Goal: Use online tool/utility: Utilize a website feature to perform a specific function

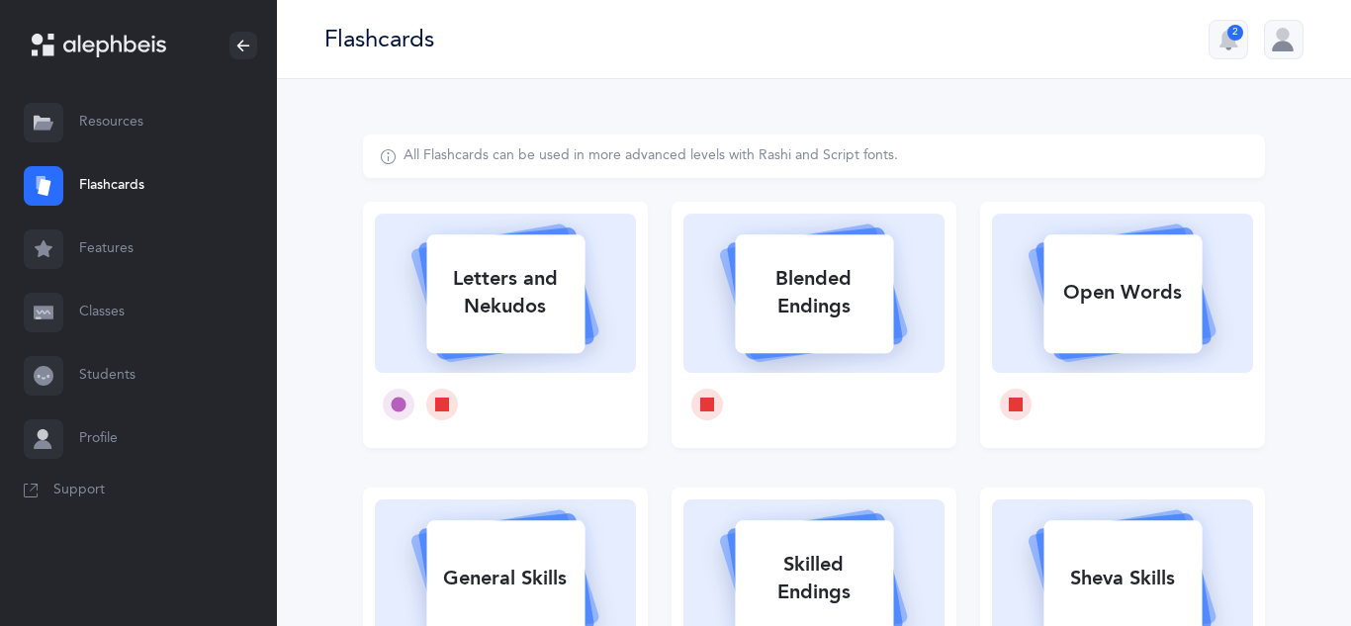
select select
select select "single"
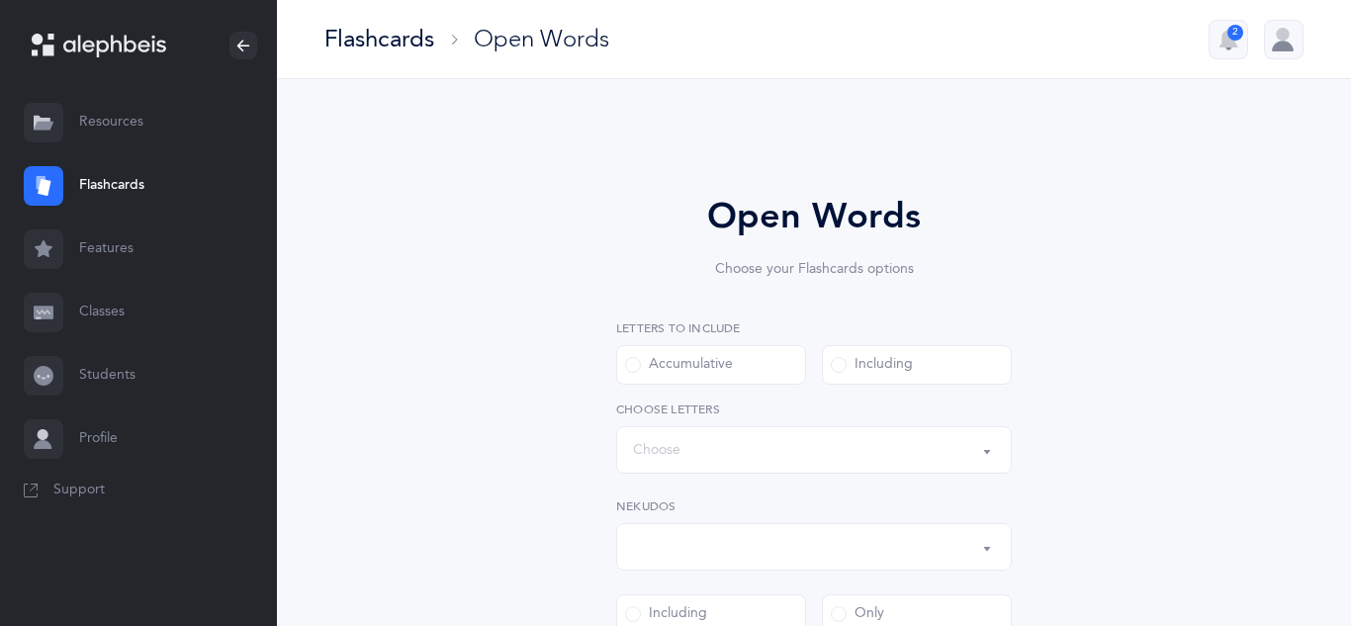
select select "all"
click at [670, 453] on div "Choose" at bounding box center [656, 450] width 47 height 21
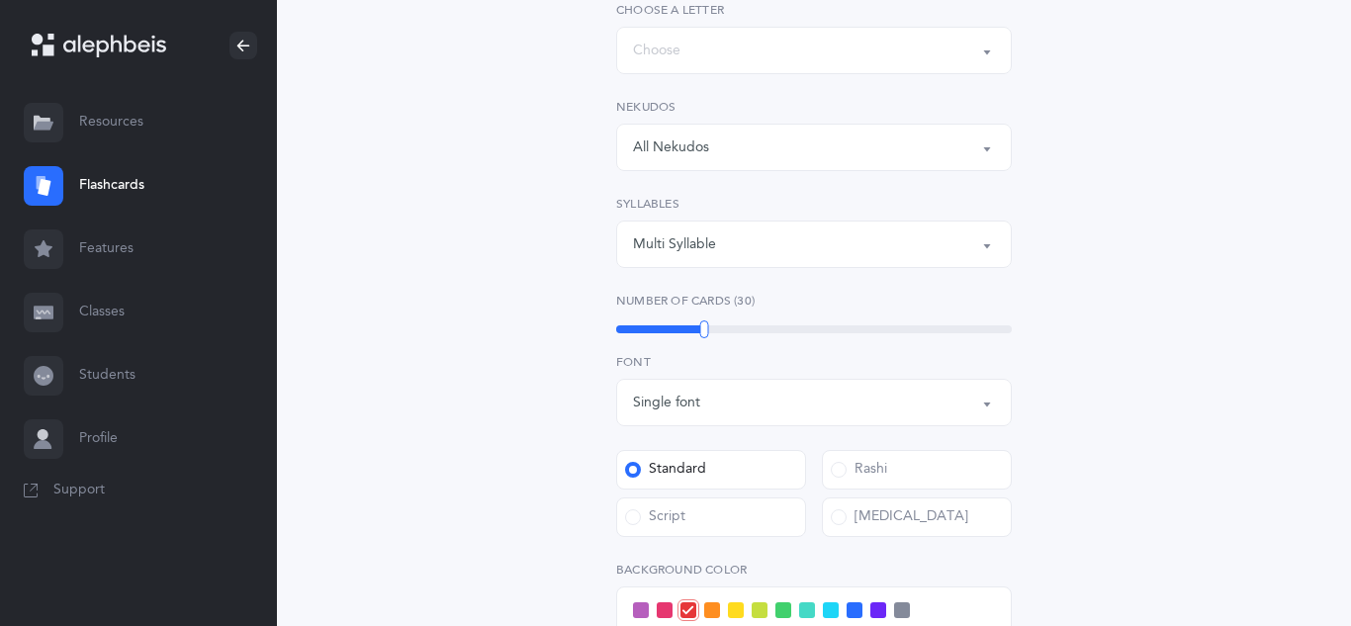
scroll to position [435, 0]
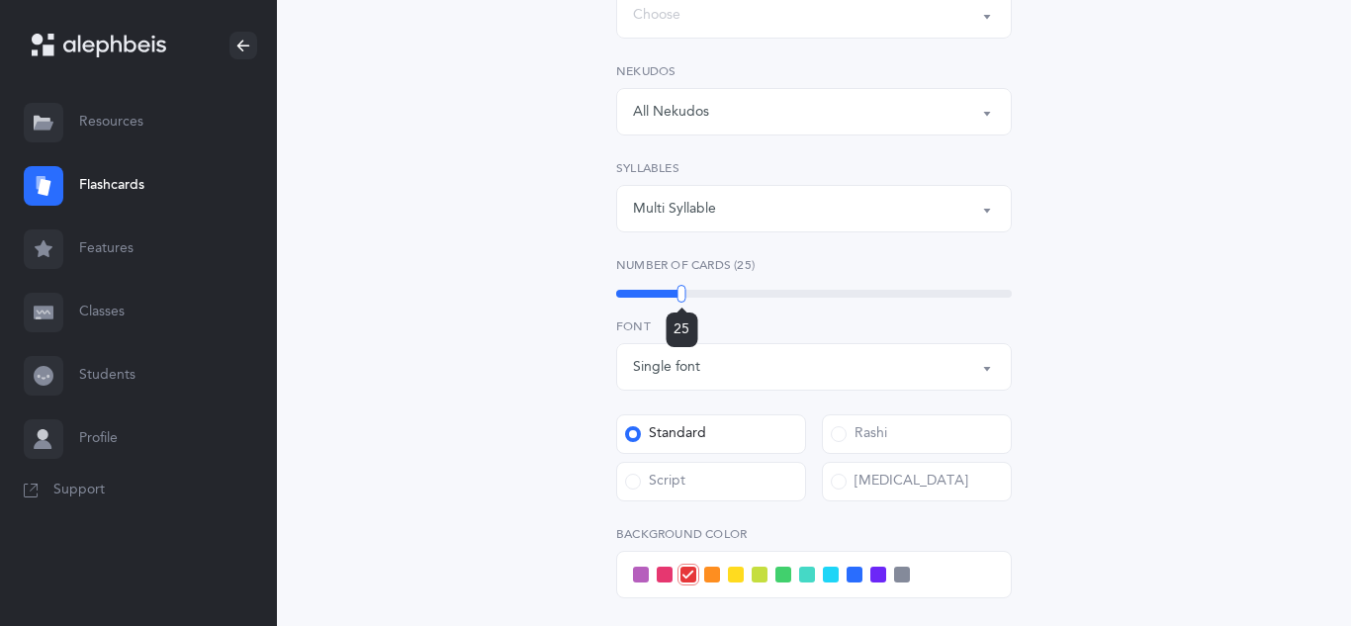
drag, startPoint x: 703, startPoint y: 293, endPoint x: 682, endPoint y: 295, distance: 21.9
click at [682, 295] on div at bounding box center [682, 294] width 9 height 18
click at [679, 472] on div "Script" at bounding box center [655, 482] width 60 height 20
click at [0, 0] on input "Script" at bounding box center [0, 0] width 0 height 0
click at [418, 384] on div "Open Words Choose your Flashcards options Letters to include Accumulative Inclu…" at bounding box center [814, 321] width 902 height 1244
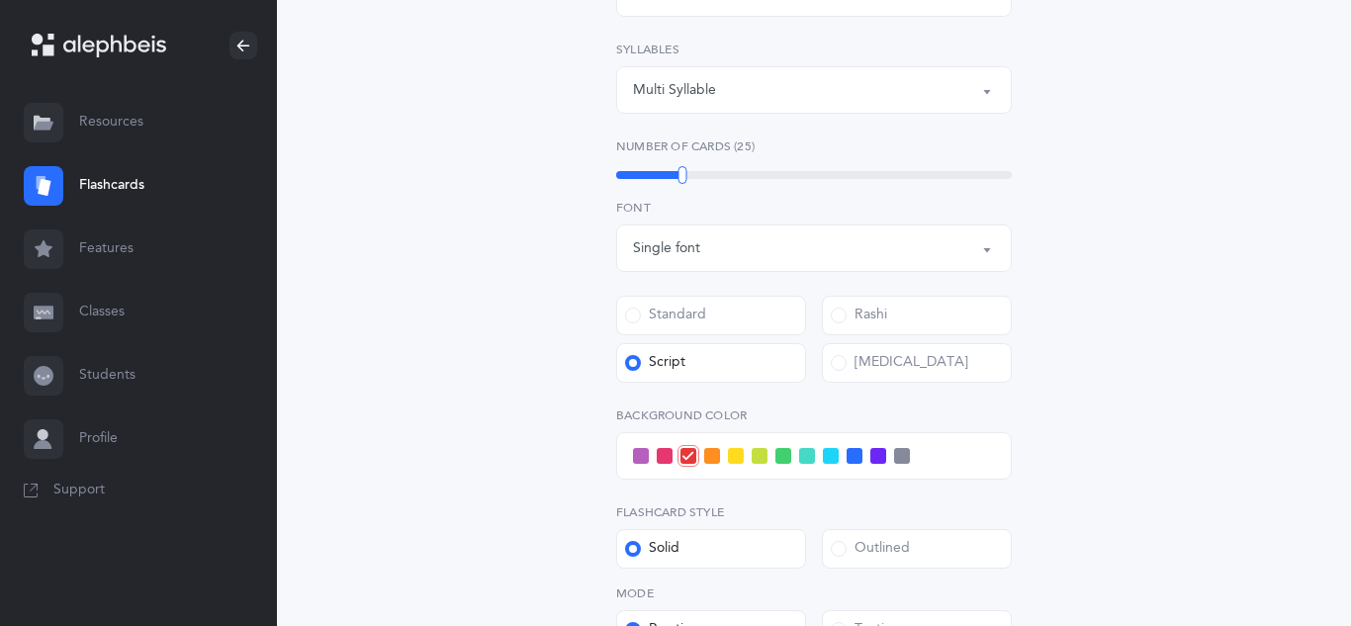
scroll to position [594, 0]
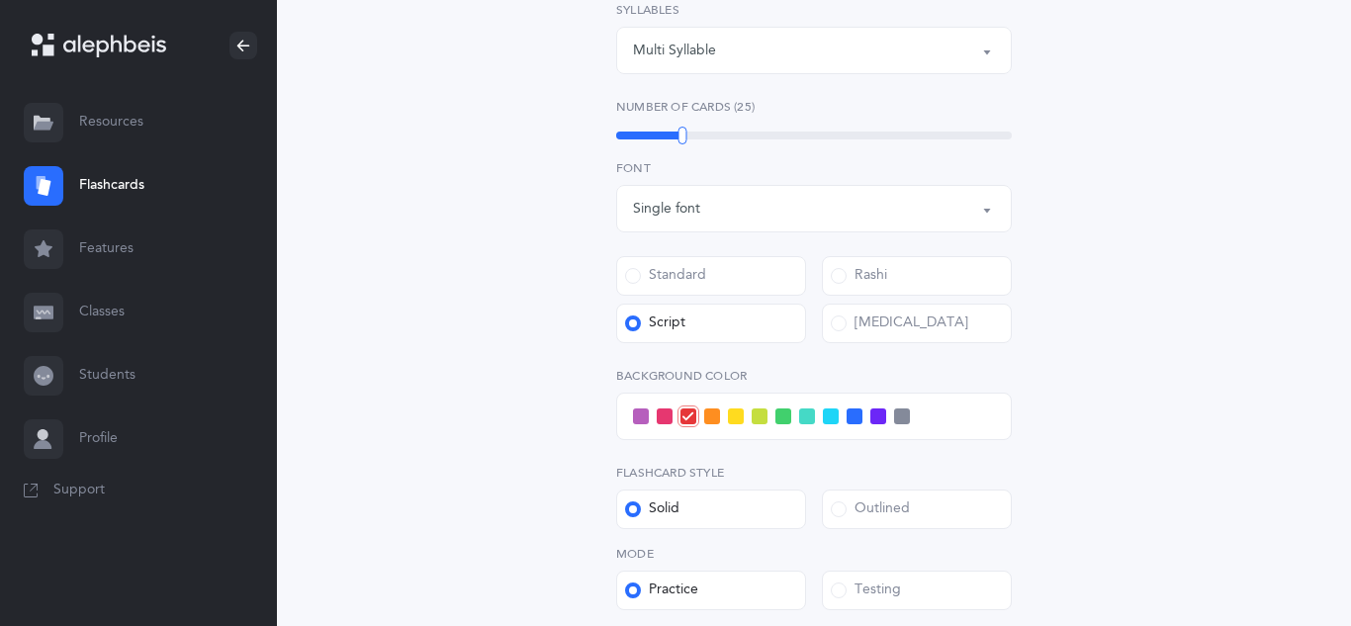
click at [829, 417] on span at bounding box center [831, 417] width 16 height 16
click at [0, 0] on input "checkbox" at bounding box center [0, 0] width 0 height 0
click at [858, 418] on span at bounding box center [855, 417] width 16 height 16
click at [0, 0] on input "checkbox" at bounding box center [0, 0] width 0 height 0
click at [478, 471] on div "Open Words Choose your Flashcards options Letters to include Accumulative Inclu…" at bounding box center [814, 163] width 902 height 1244
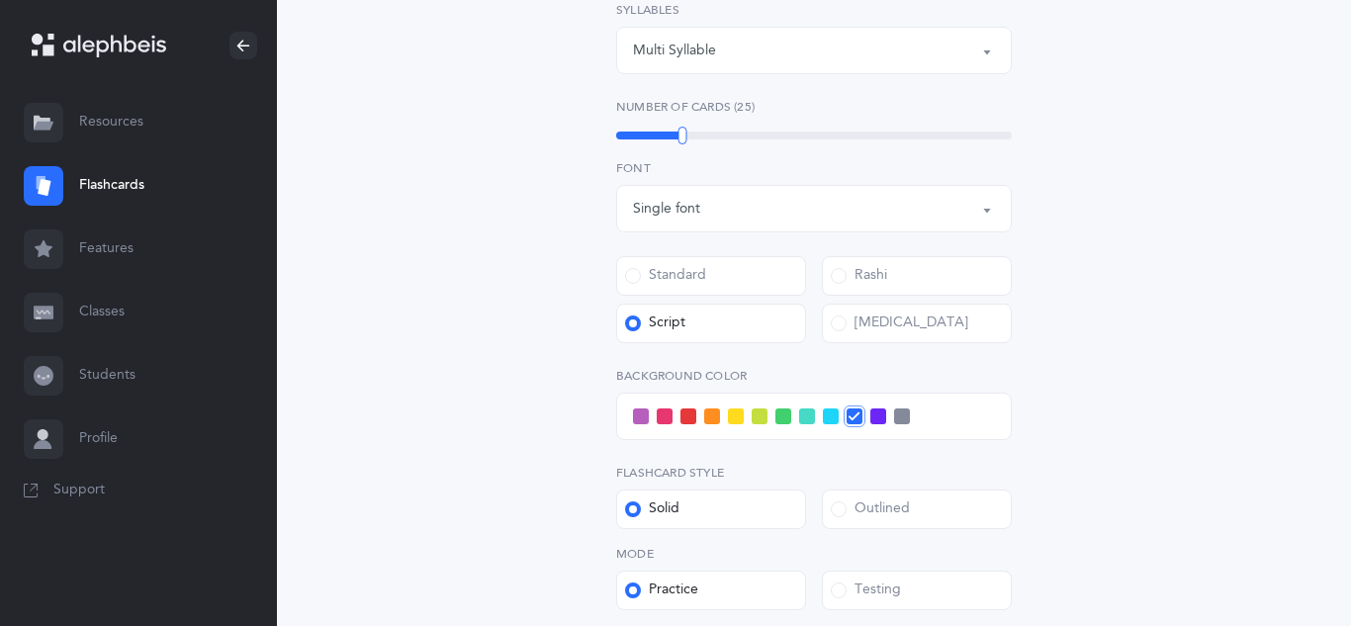
click at [858, 514] on div "Outlined" at bounding box center [870, 510] width 79 height 20
click at [0, 0] on input "Outlined" at bounding box center [0, 0] width 0 height 0
click at [859, 577] on label "Testing" at bounding box center [917, 591] width 190 height 40
click at [0, 0] on input "Testing" at bounding box center [0, 0] width 0 height 0
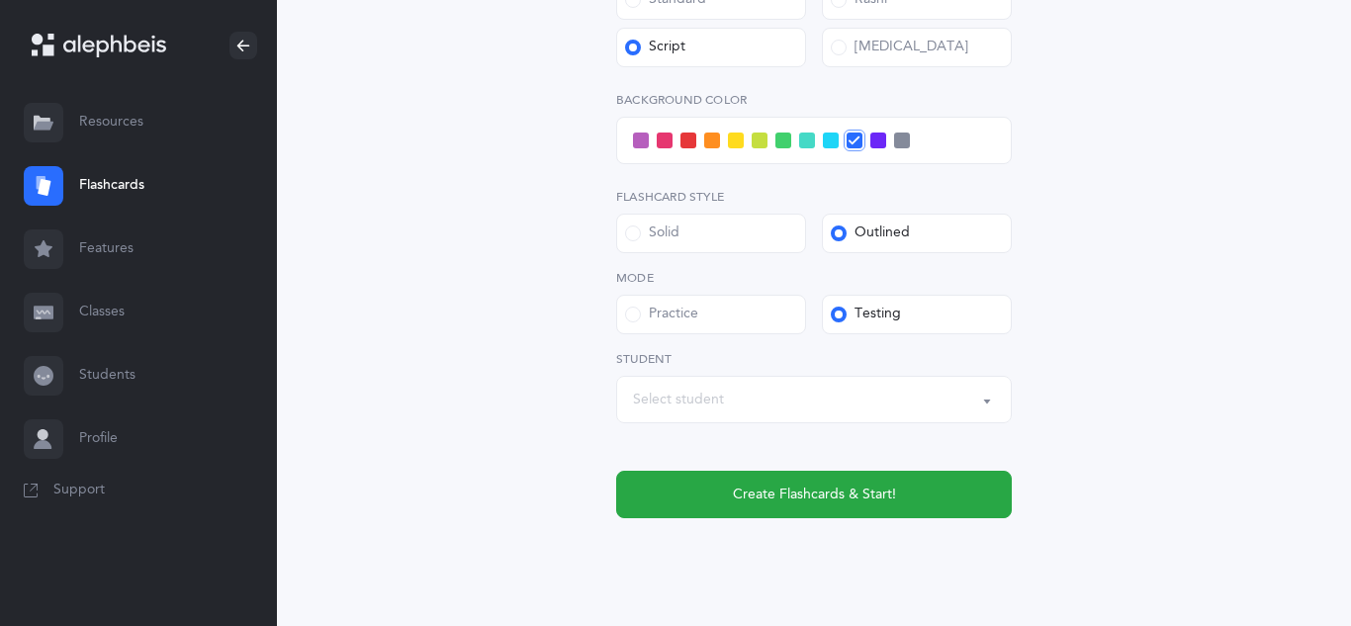
scroll to position [871, 0]
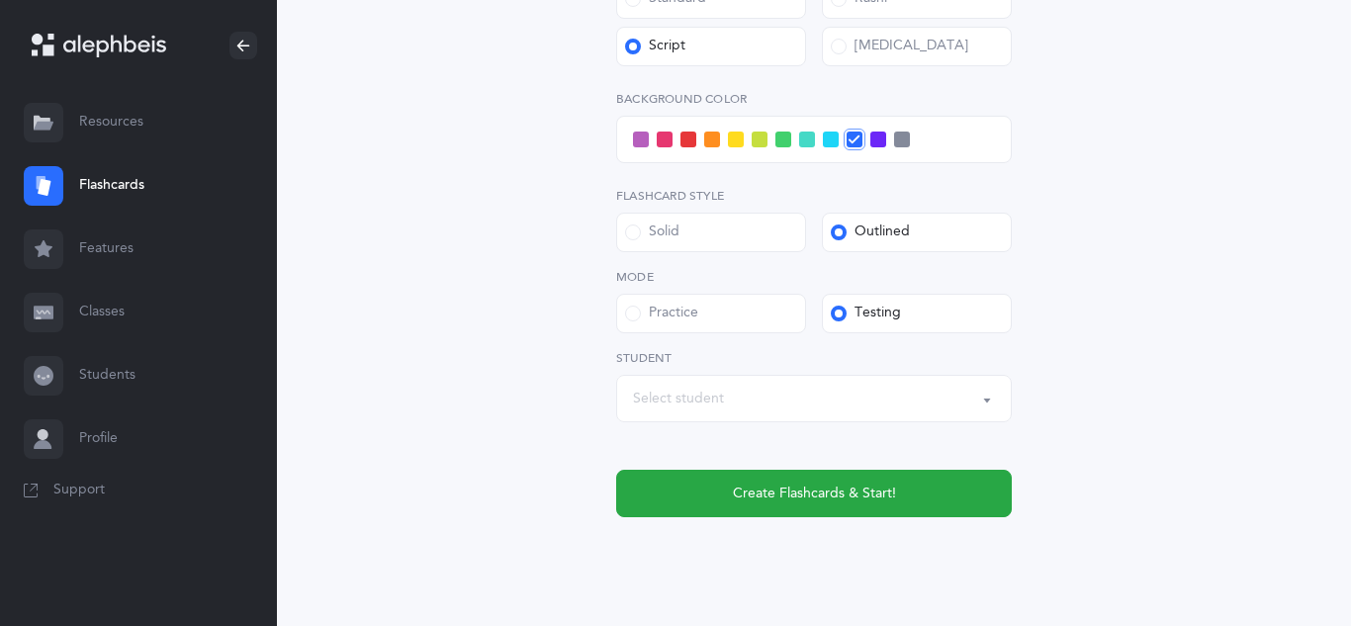
click at [853, 406] on div "Select student" at bounding box center [814, 399] width 362 height 34
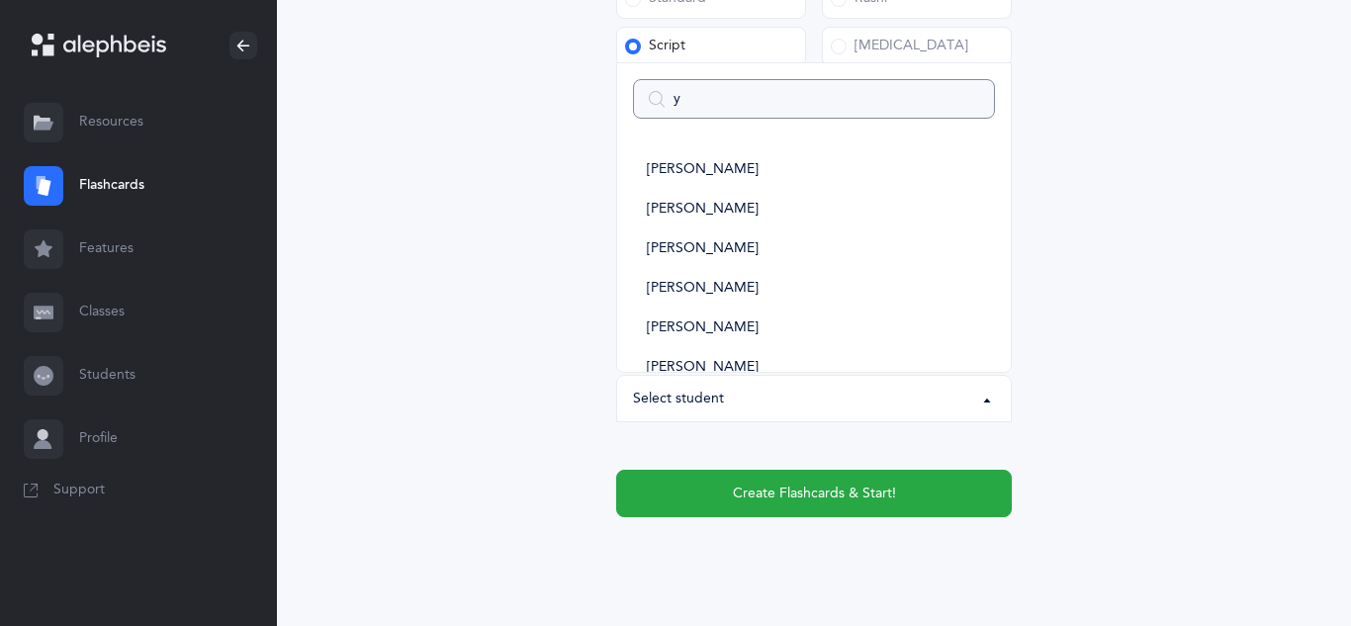
type input "ya"
select select
type input "yair"
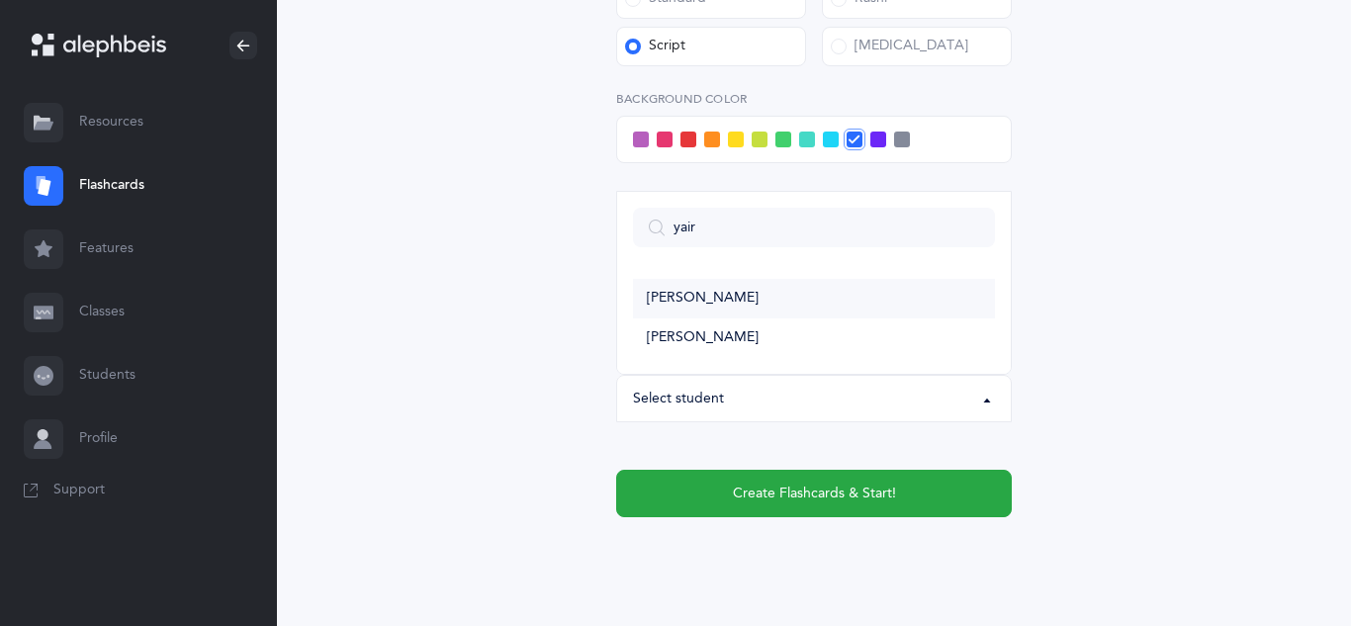
click at [721, 293] on link "[PERSON_NAME]" at bounding box center [814, 299] width 362 height 40
select select "11337"
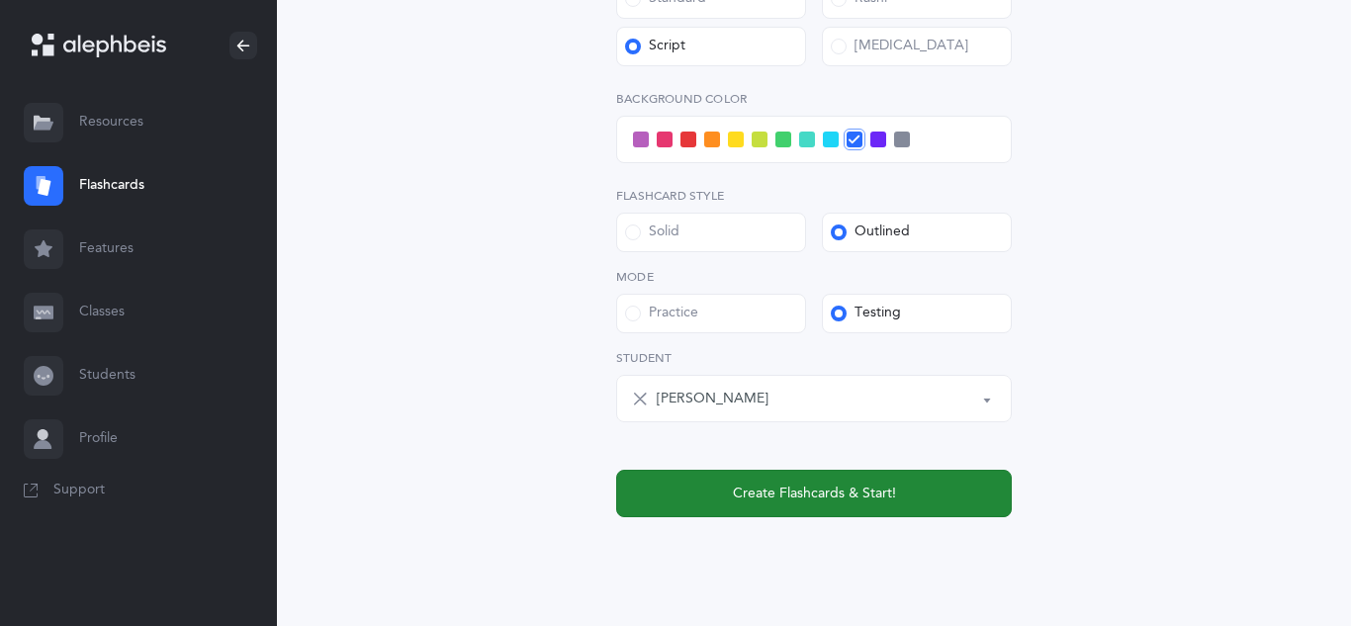
click at [751, 498] on span "Create Flashcards & Start!" at bounding box center [814, 494] width 163 height 21
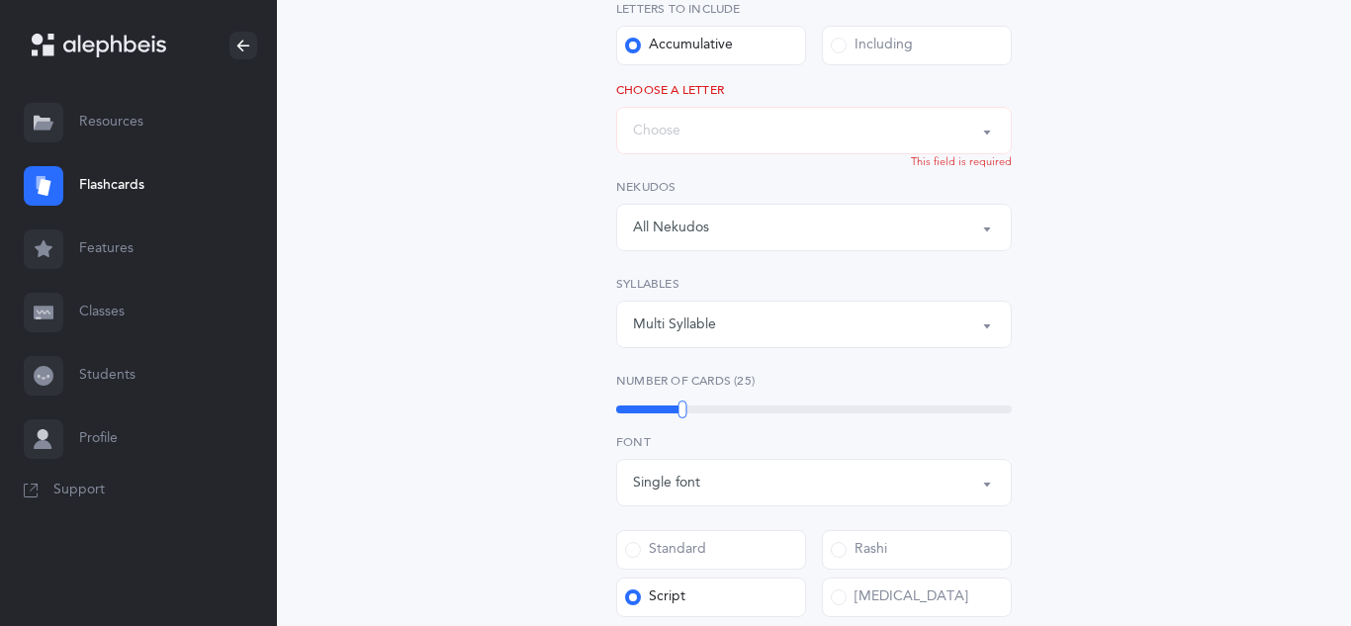
click at [893, 155] on div "Letters to include Accumulative Including בּ ב ג ד ה ו ז ח ט י כּ ךּ כ [DEMOGRA…" at bounding box center [814, 174] width 396 height 348
click at [887, 140] on div "Words up until: Choose" at bounding box center [814, 131] width 362 height 34
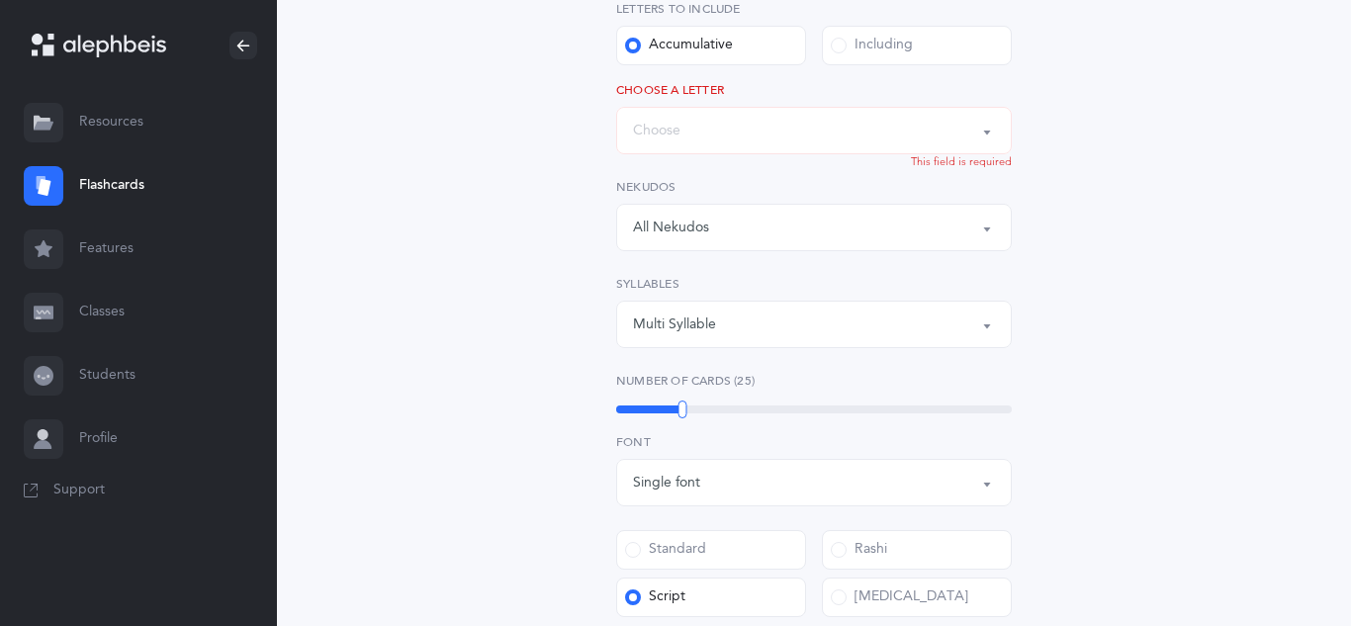
click at [696, 228] on div "All Nekudos" at bounding box center [671, 228] width 76 height 21
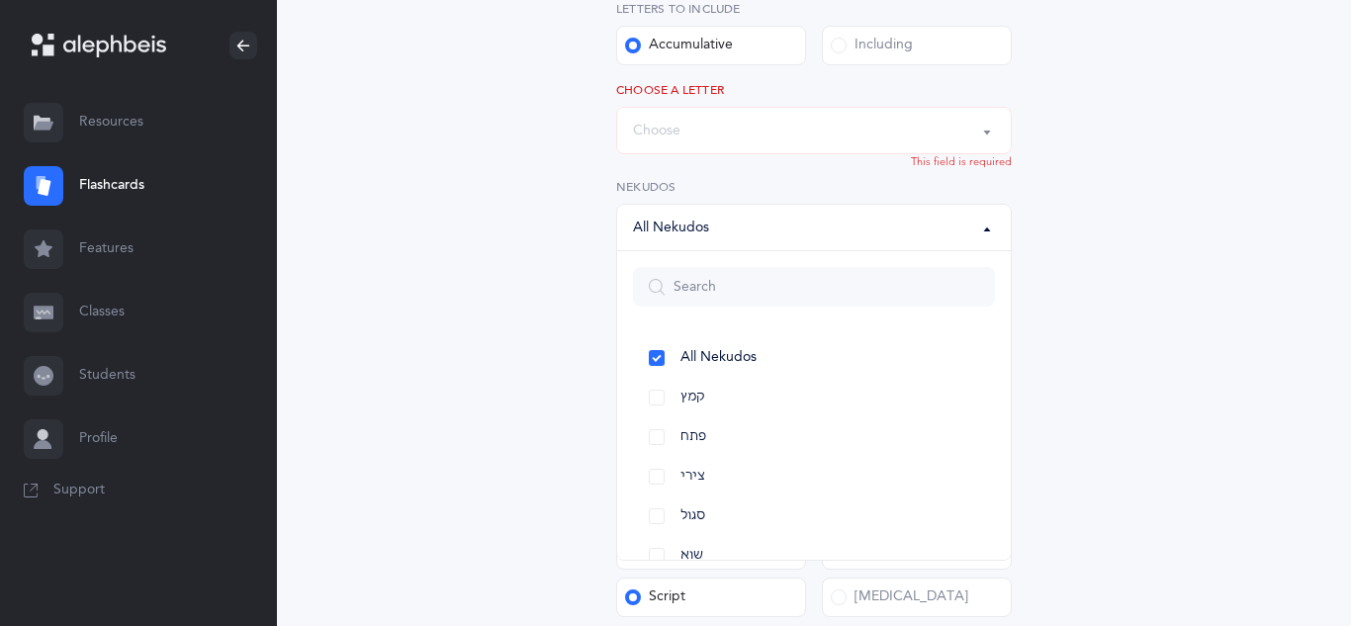
click at [693, 145] on div "Words up until: Choose" at bounding box center [814, 131] width 362 height 34
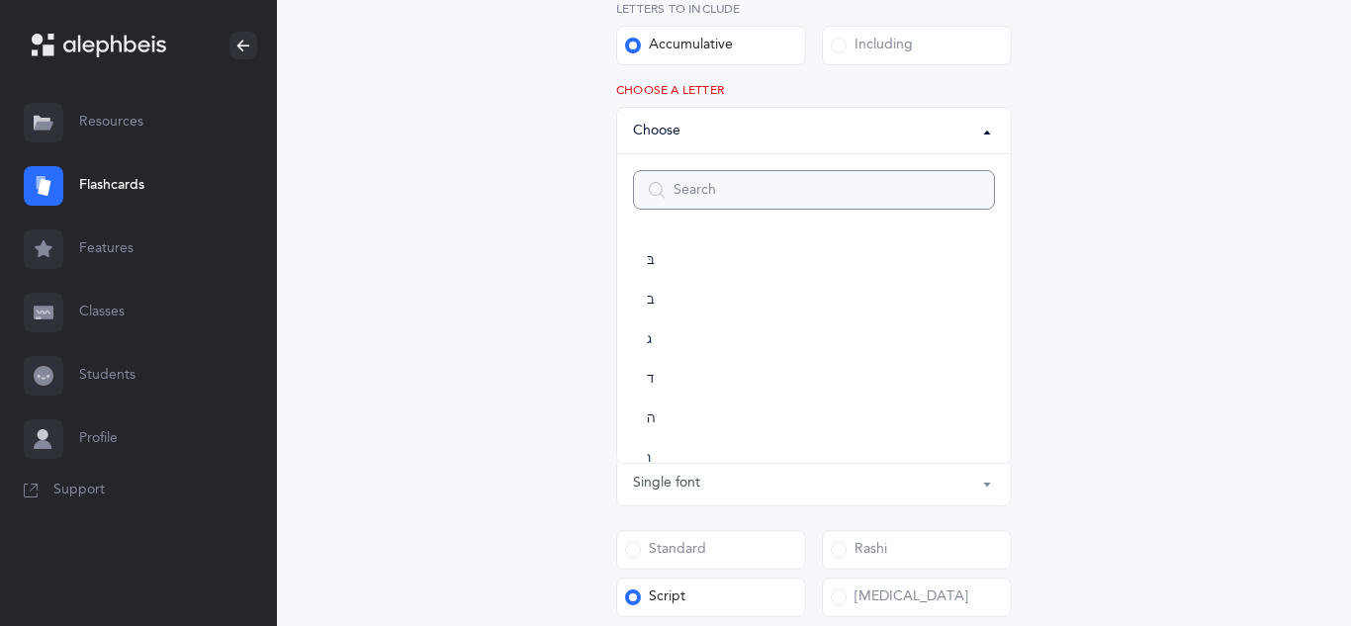
scroll to position [1061, 0]
click at [644, 419] on link "ת" at bounding box center [814, 428] width 362 height 40
select select "27"
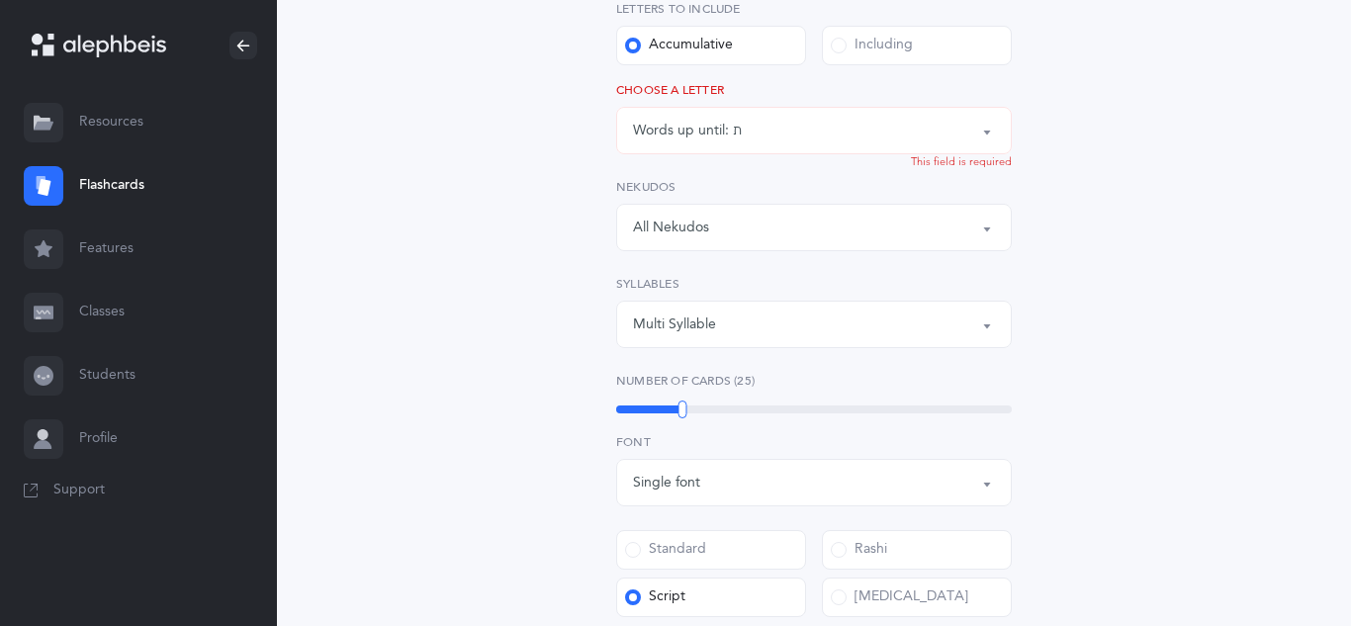
click at [467, 287] on div "Open Words Choose your Flashcards options Letters to include Accumulative Inclu…" at bounding box center [814, 481] width 902 height 1333
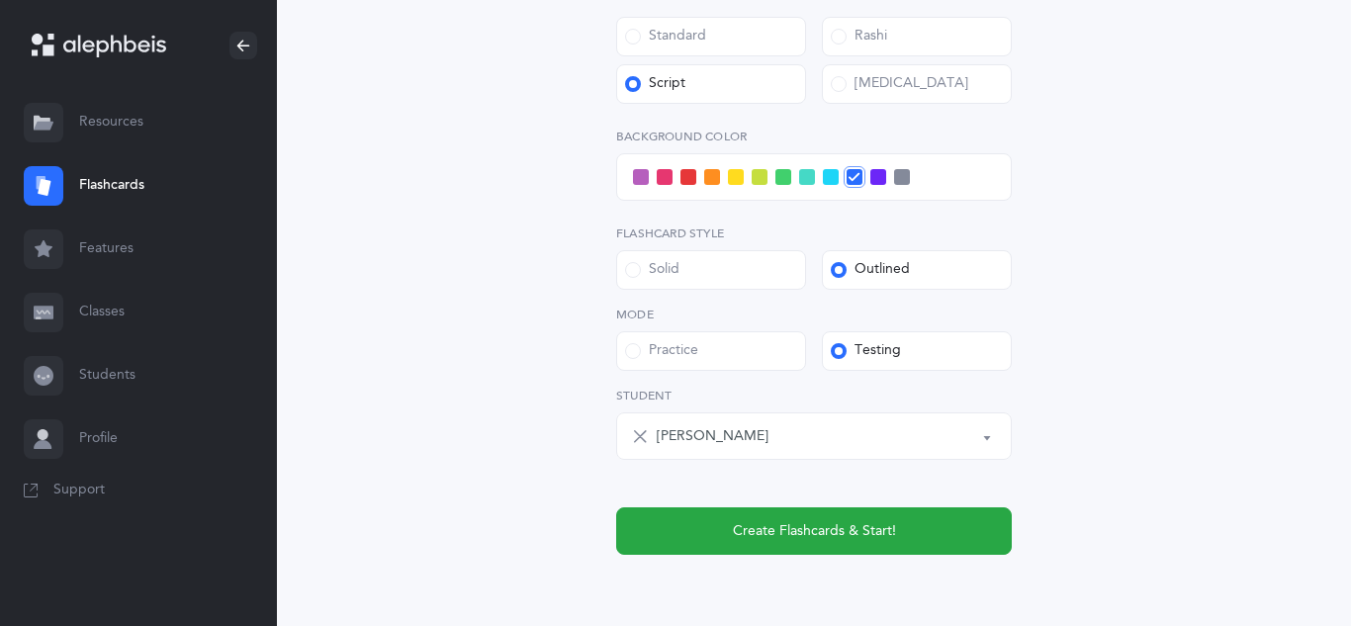
scroll to position [834, 0]
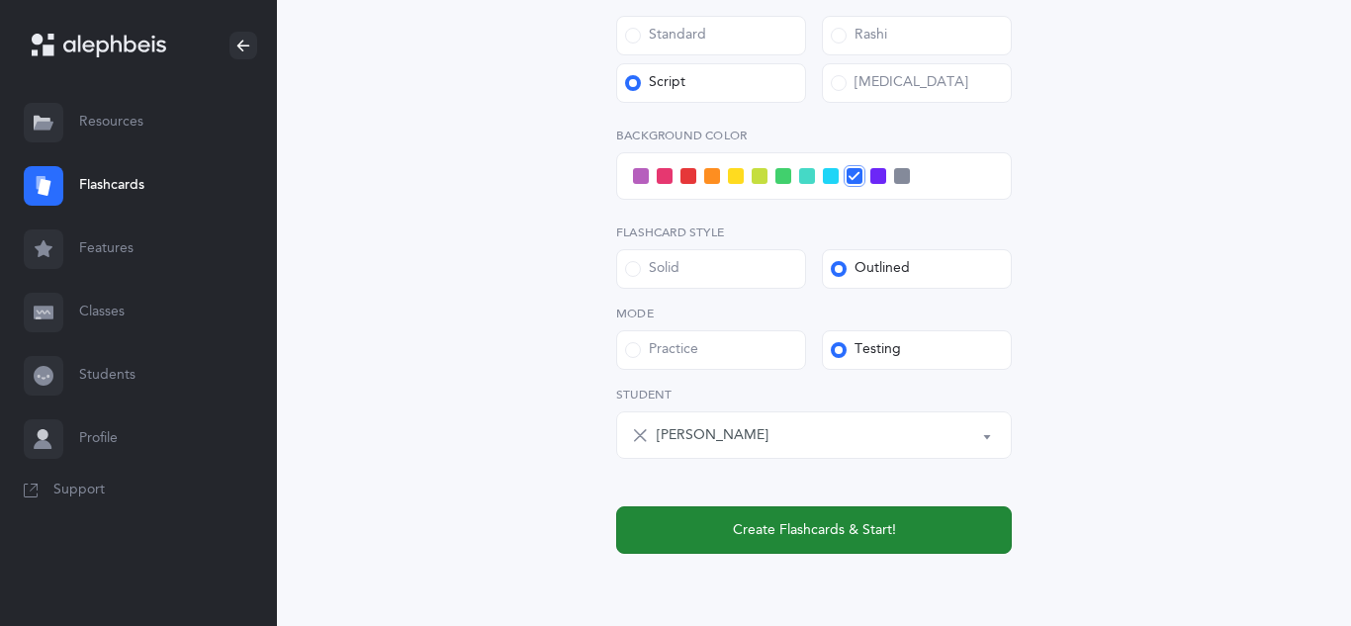
click at [690, 511] on button "Create Flashcards & Start!" at bounding box center [814, 530] width 396 height 47
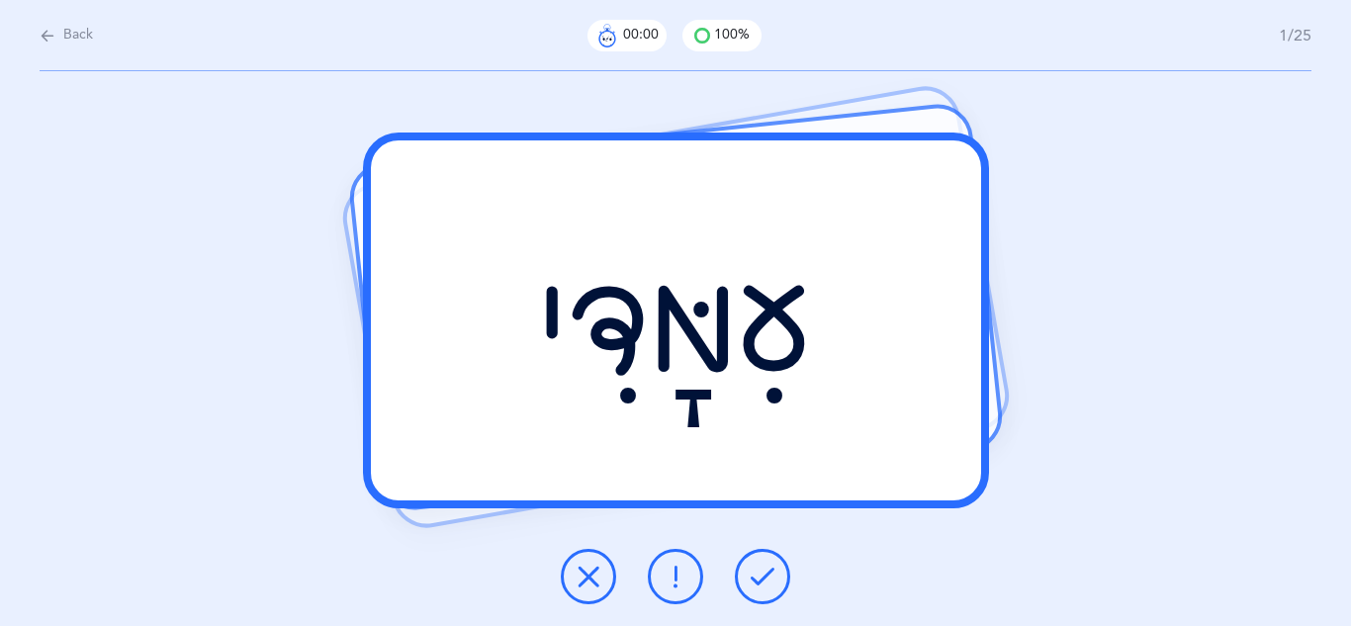
scroll to position [0, 0]
click at [81, 40] on span "Back" at bounding box center [78, 36] width 30 height 20
select select "27"
select select "single"
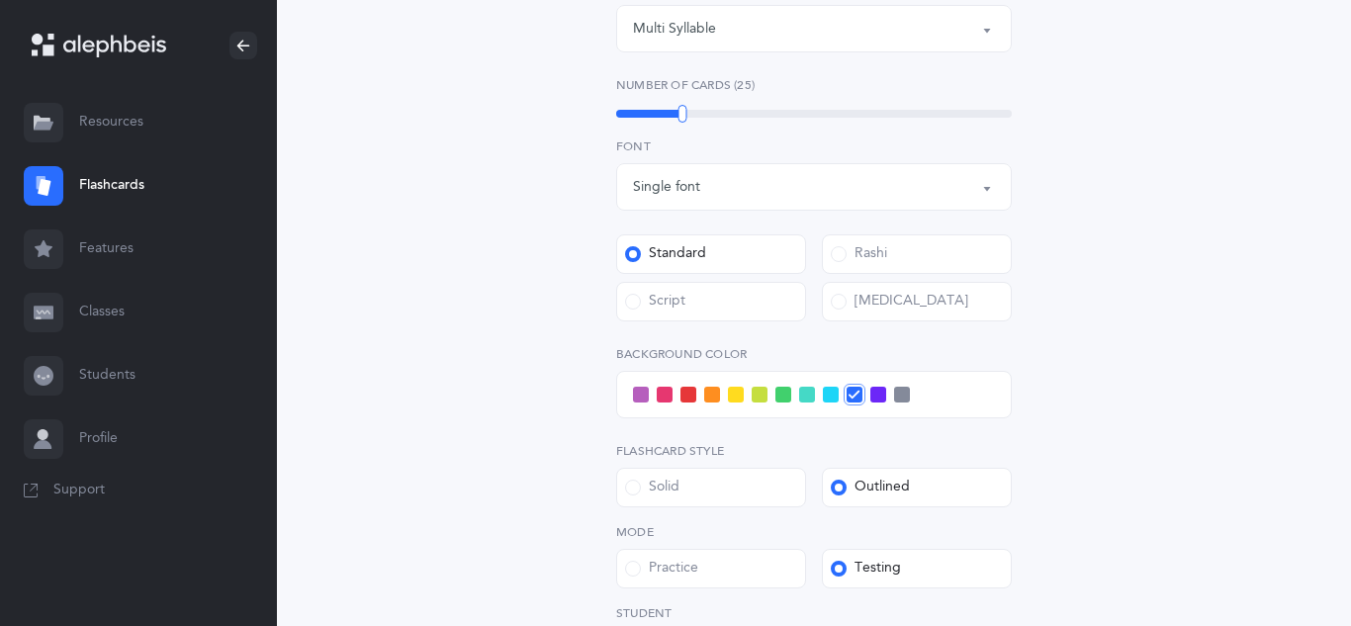
scroll to position [752, 0]
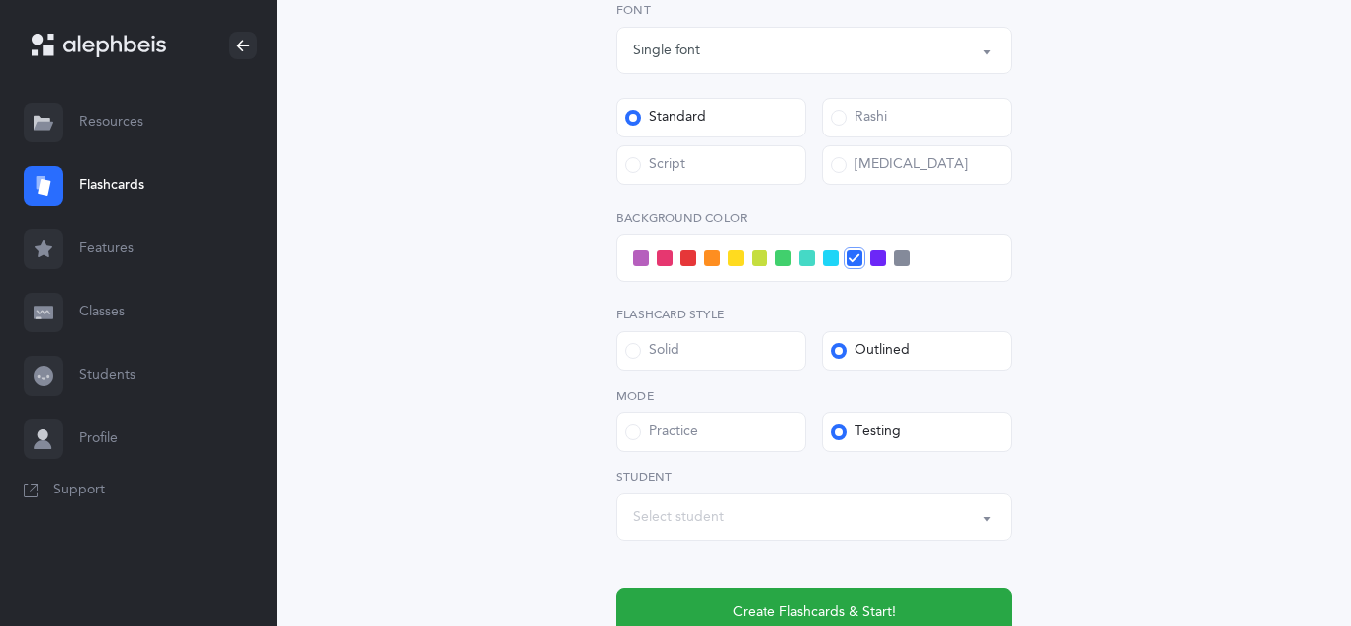
click at [448, 182] on div "Open Words Choose your Flashcards options Letters to include Accumulative Inclu…" at bounding box center [814, 49] width 902 height 1333
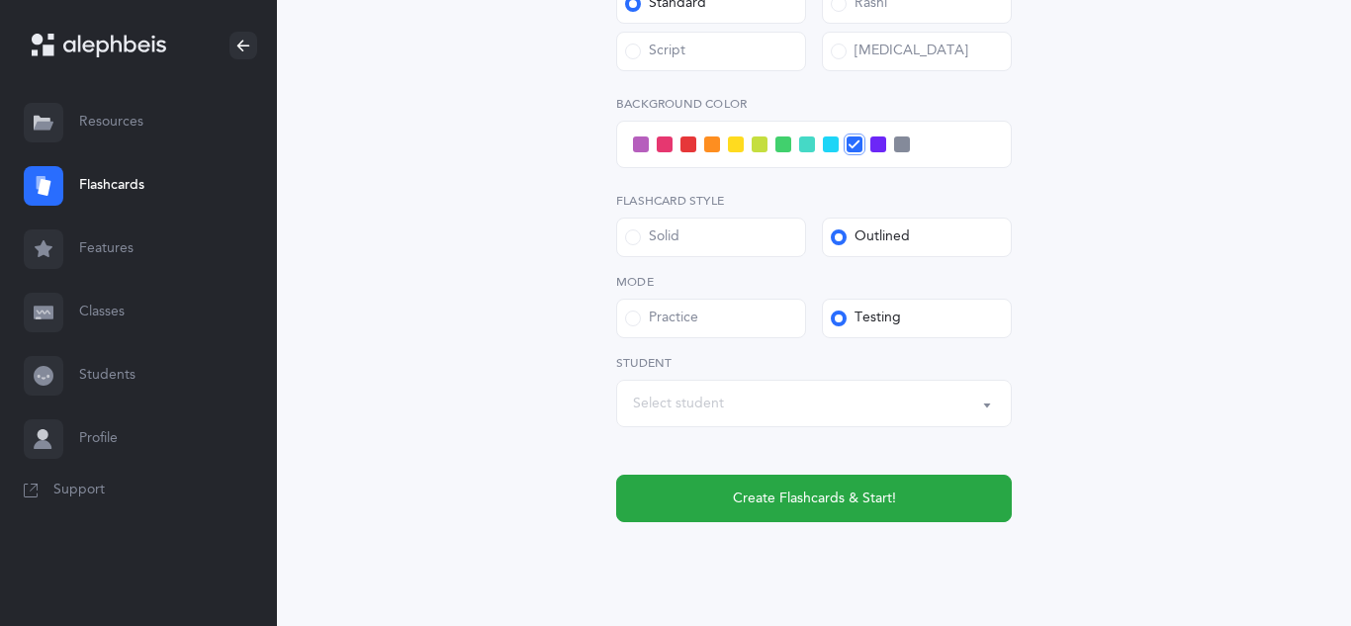
scroll to position [871, 0]
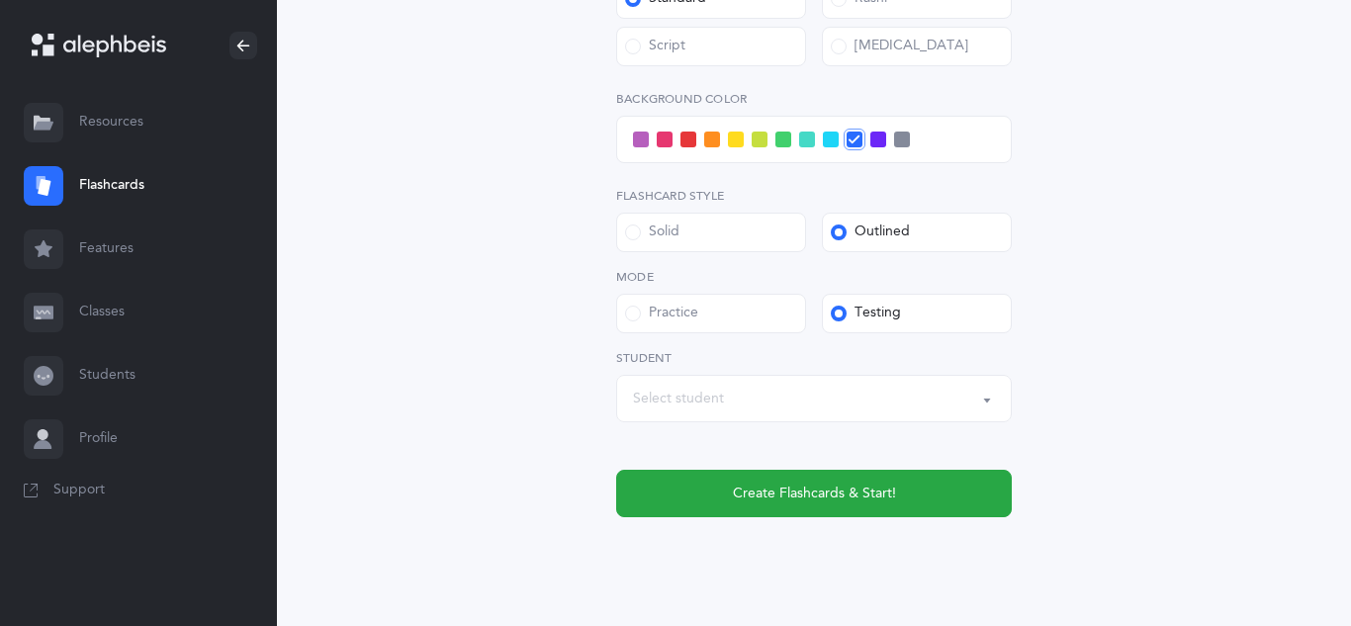
click at [682, 409] on div "Select student" at bounding box center [814, 399] width 362 height 34
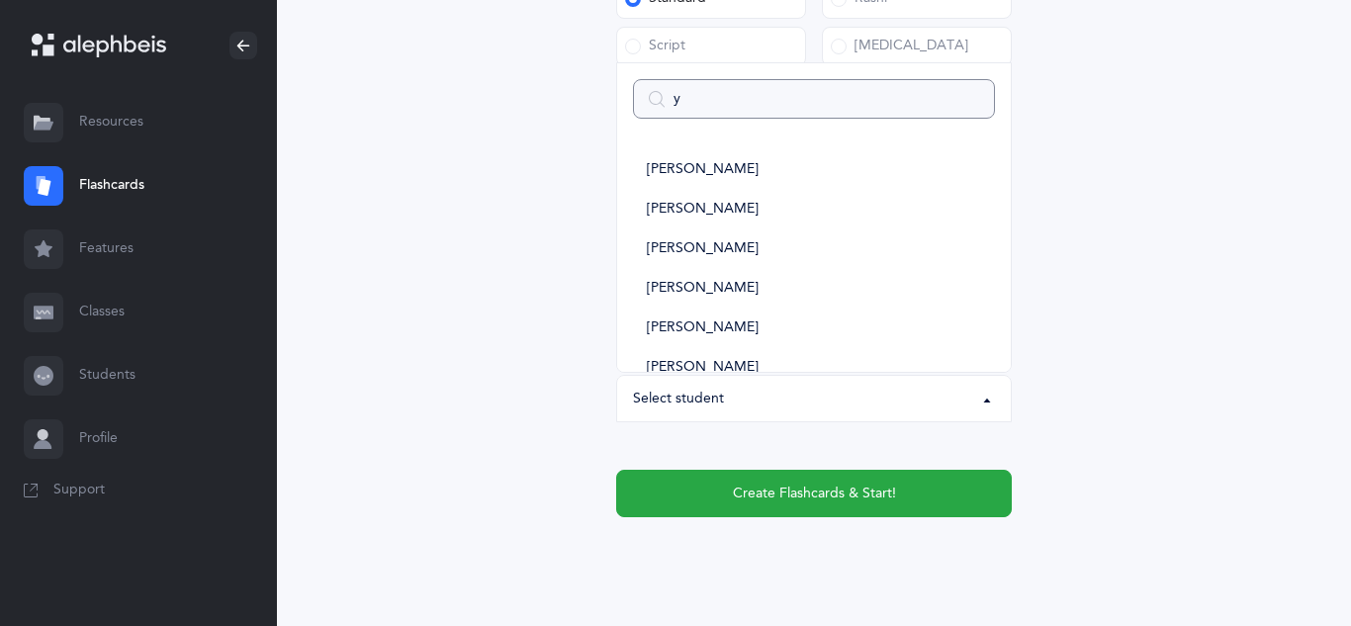
type input "ya"
select select
type input "yai"
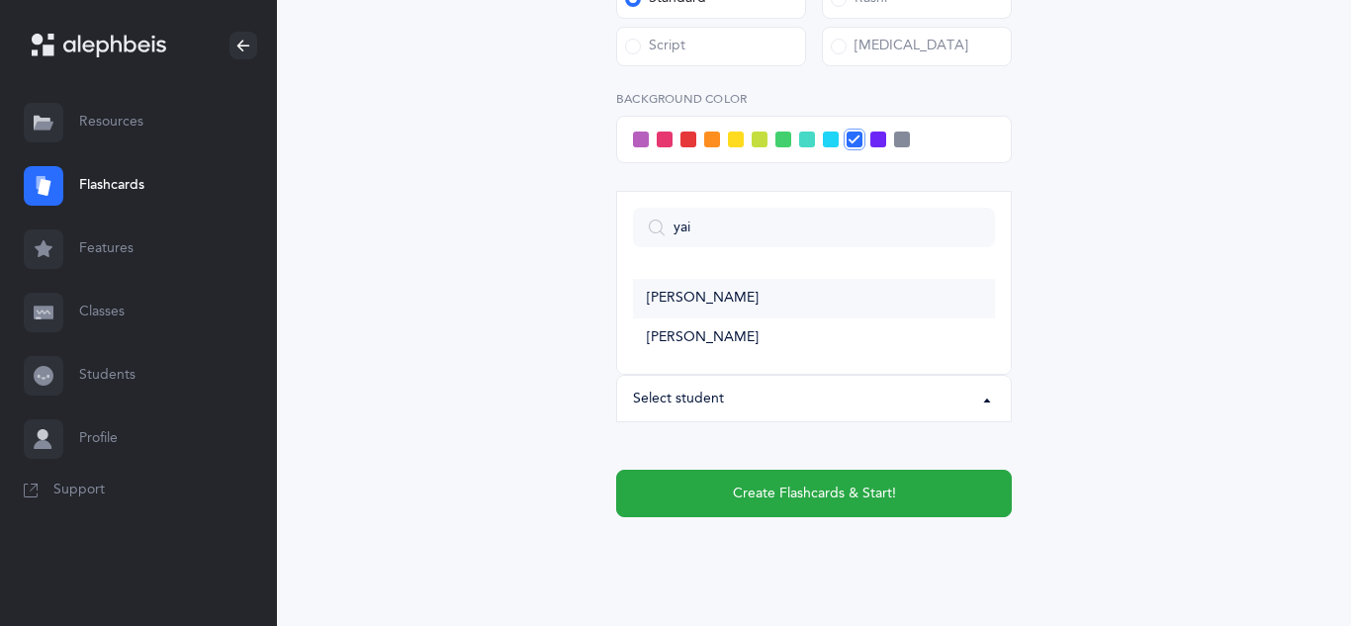
click at [679, 313] on link "[PERSON_NAME]" at bounding box center [814, 299] width 362 height 40
select select "11337"
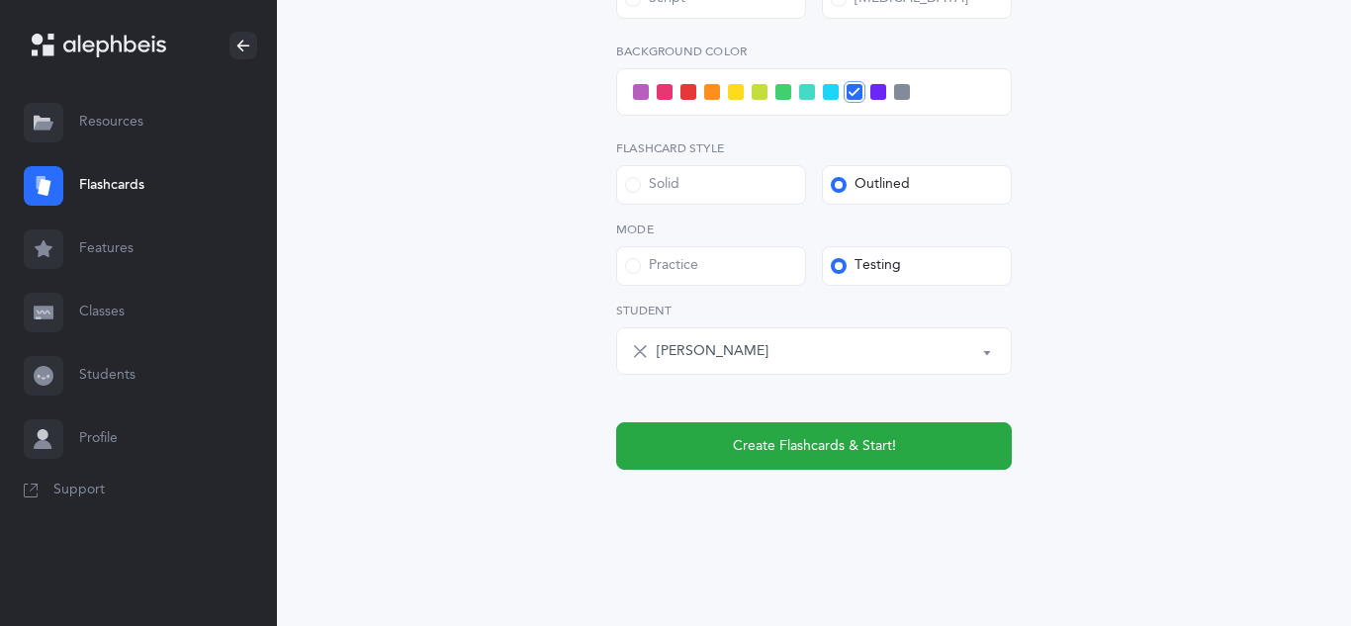
scroll to position [920, 0]
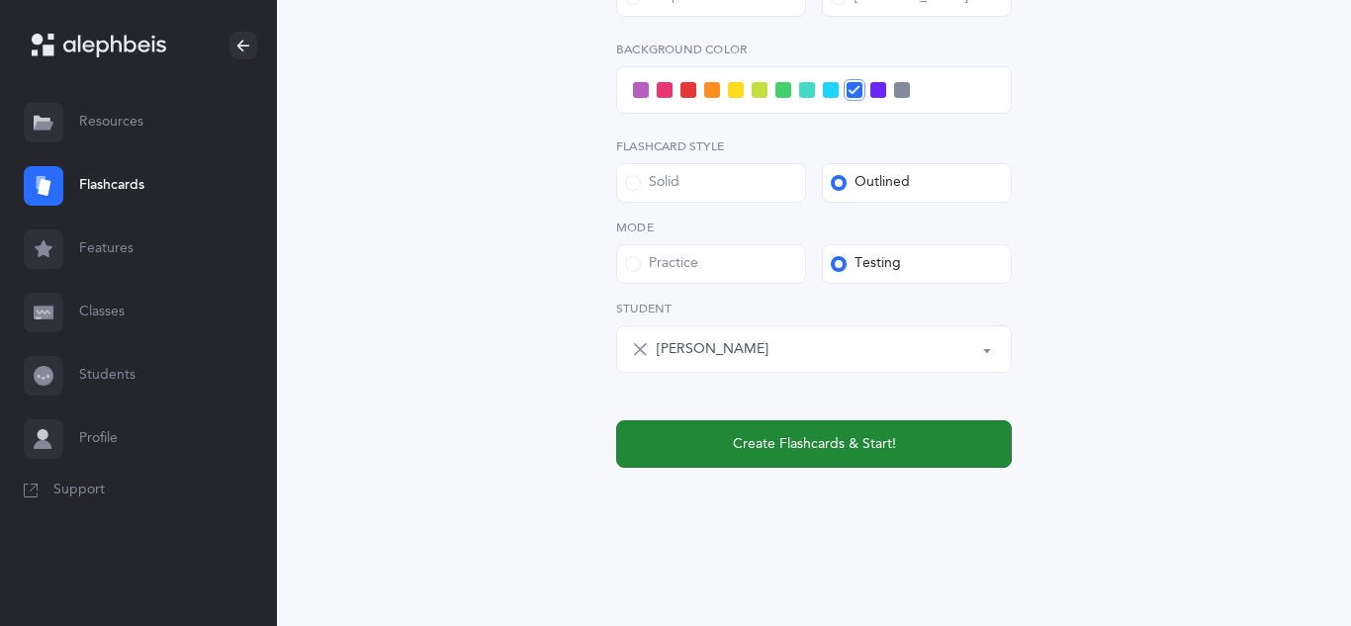
click at [740, 426] on button "Create Flashcards & Start!" at bounding box center [814, 443] width 396 height 47
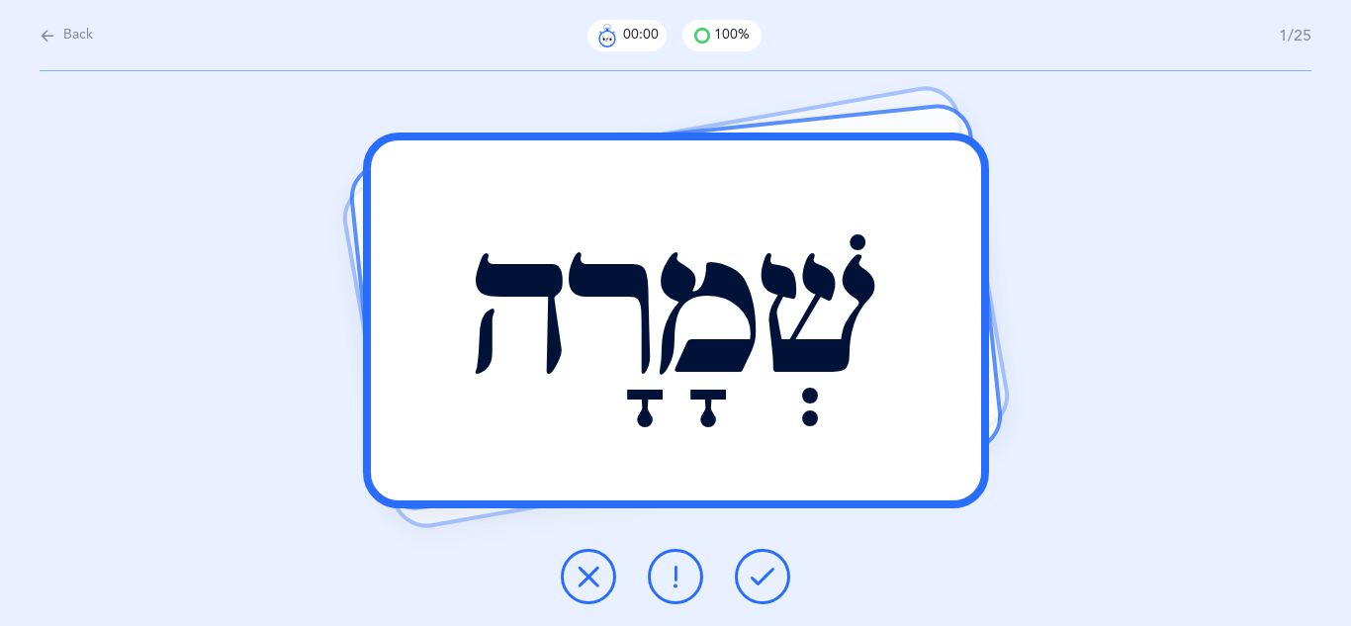
scroll to position [0, 0]
click at [755, 563] on button at bounding box center [762, 576] width 55 height 55
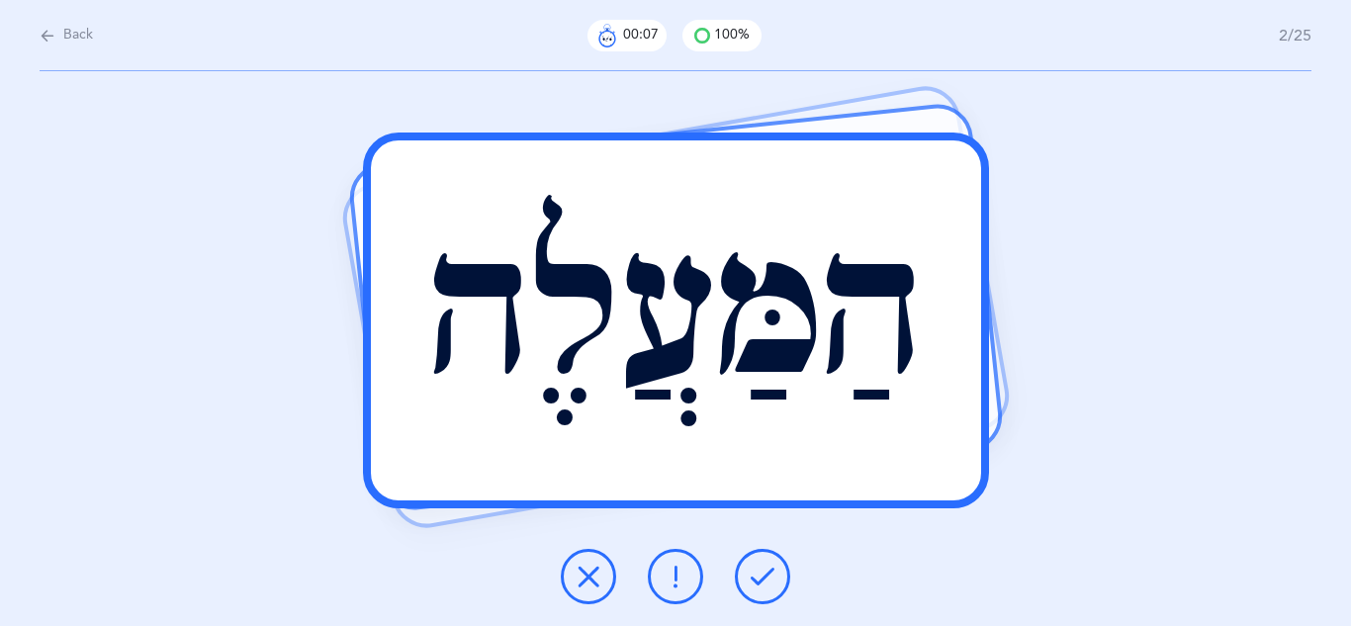
click at [755, 563] on button at bounding box center [762, 576] width 55 height 55
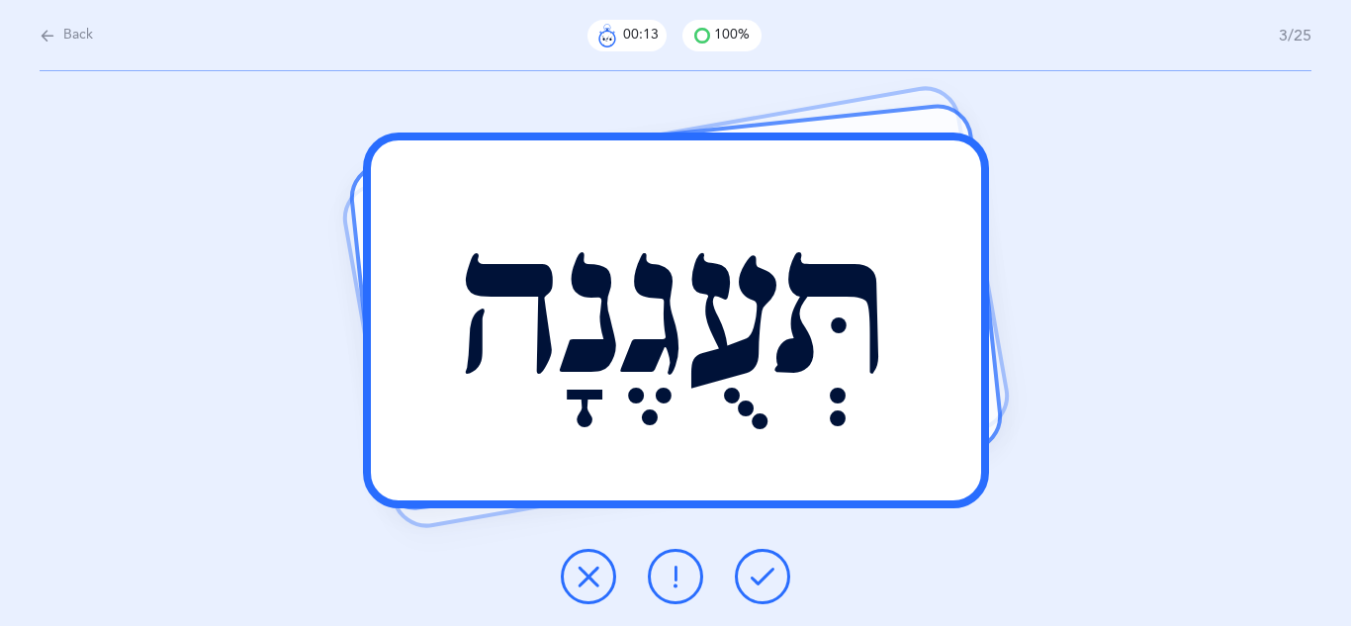
click at [755, 563] on button at bounding box center [762, 576] width 55 height 55
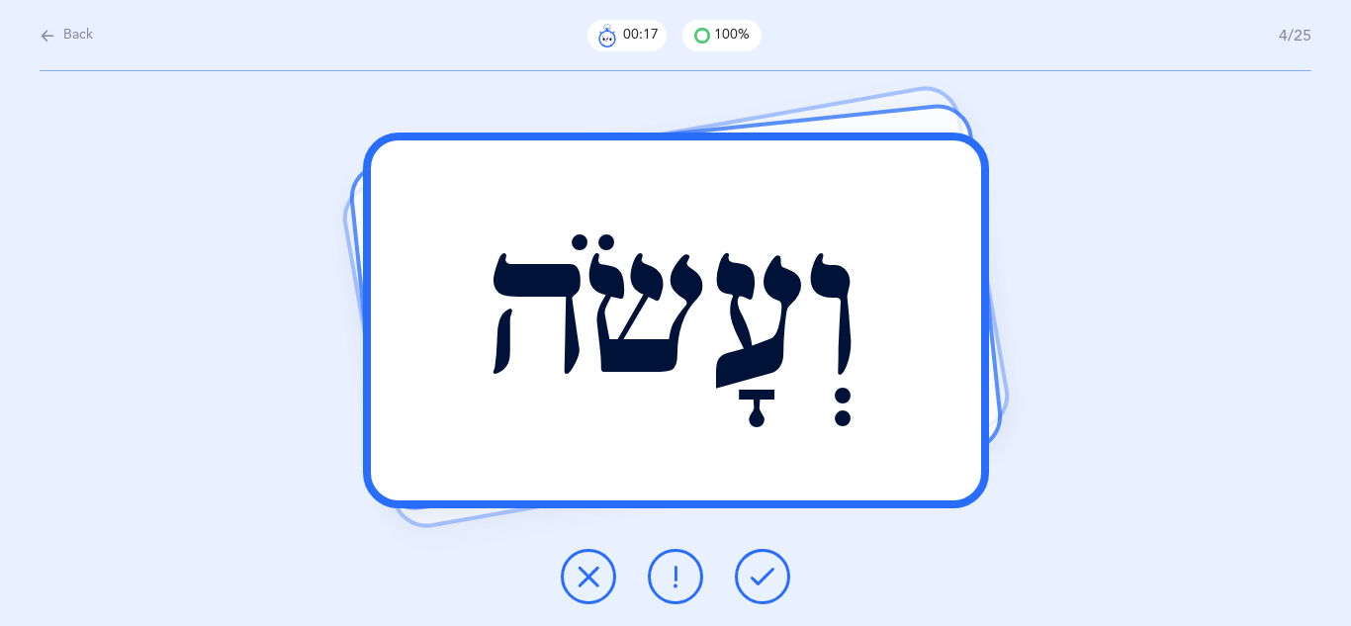
click at [755, 563] on button at bounding box center [762, 576] width 55 height 55
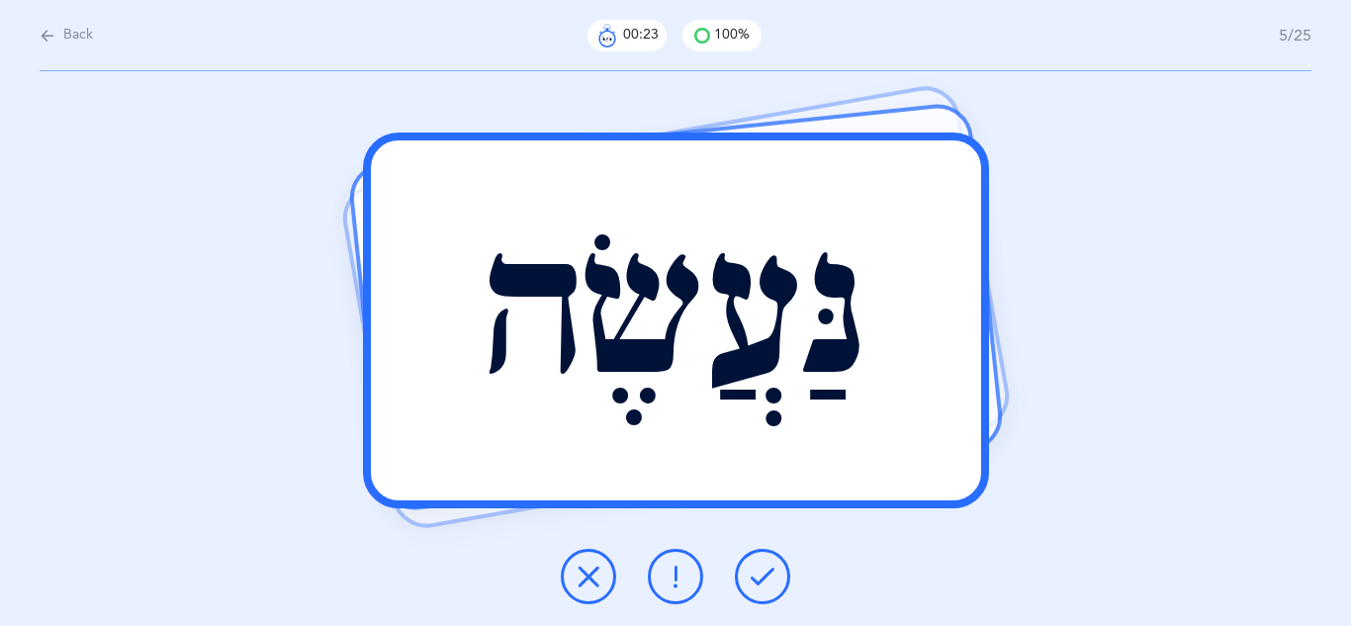
click at [674, 583] on icon at bounding box center [676, 577] width 24 height 24
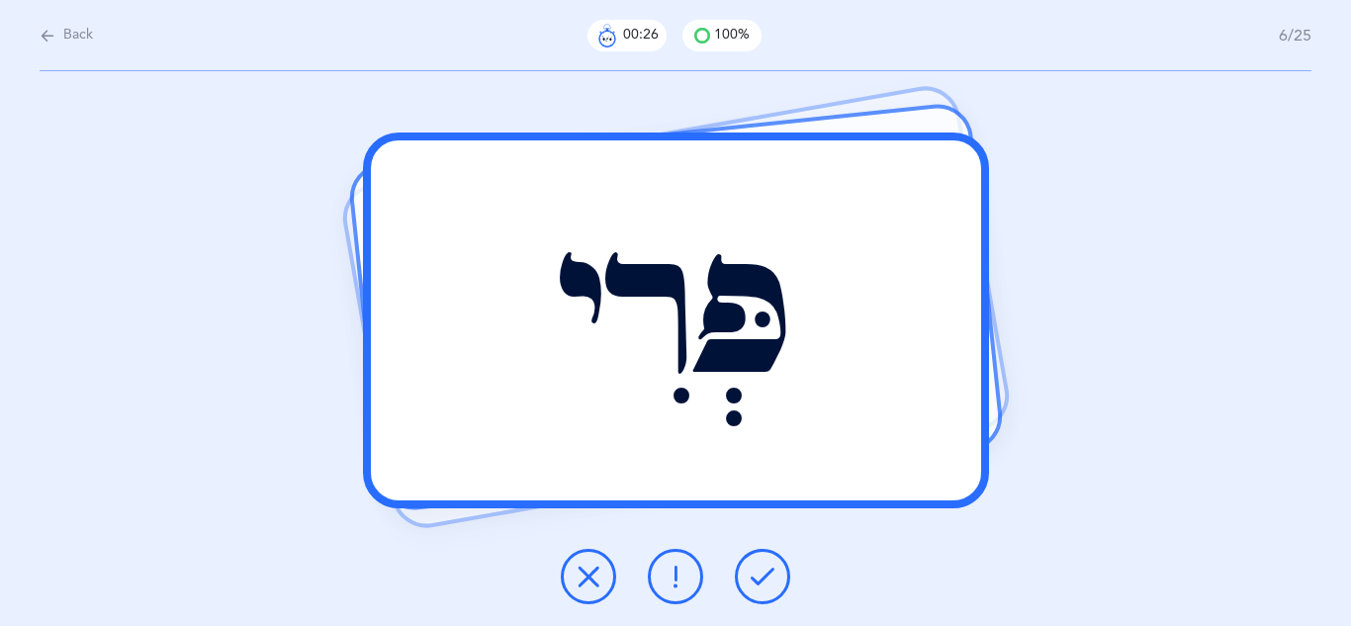
click at [760, 577] on icon at bounding box center [763, 577] width 24 height 24
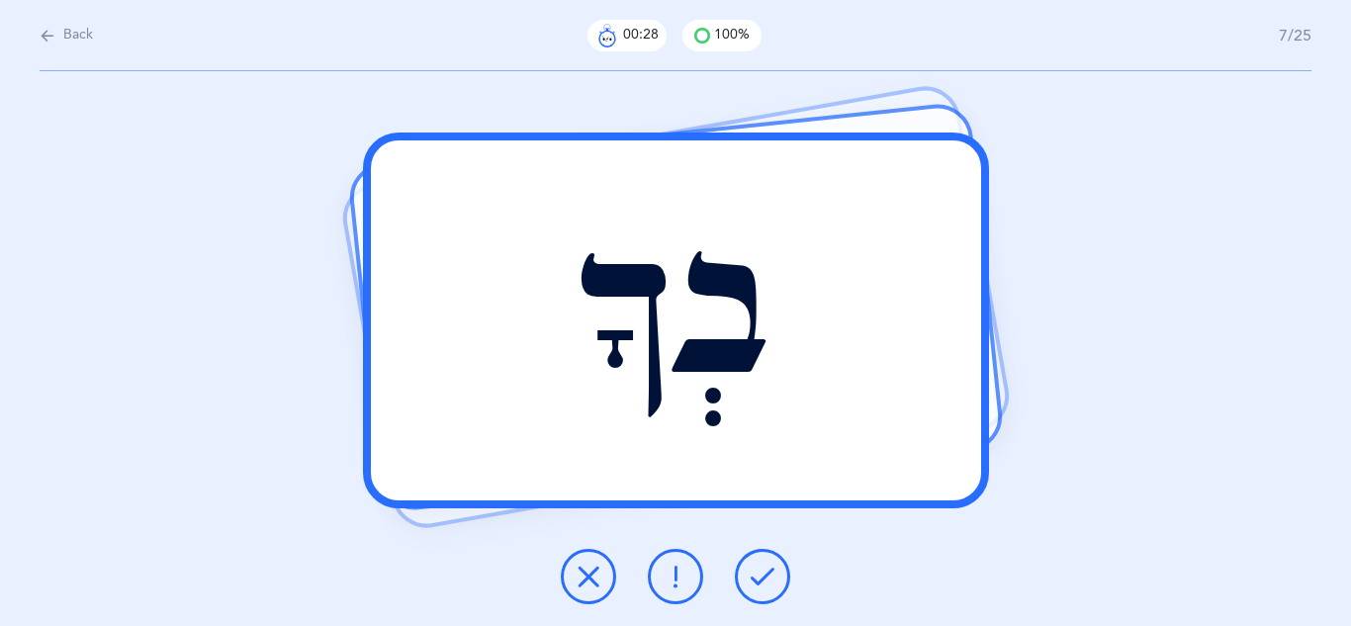
click at [760, 577] on icon at bounding box center [763, 577] width 24 height 24
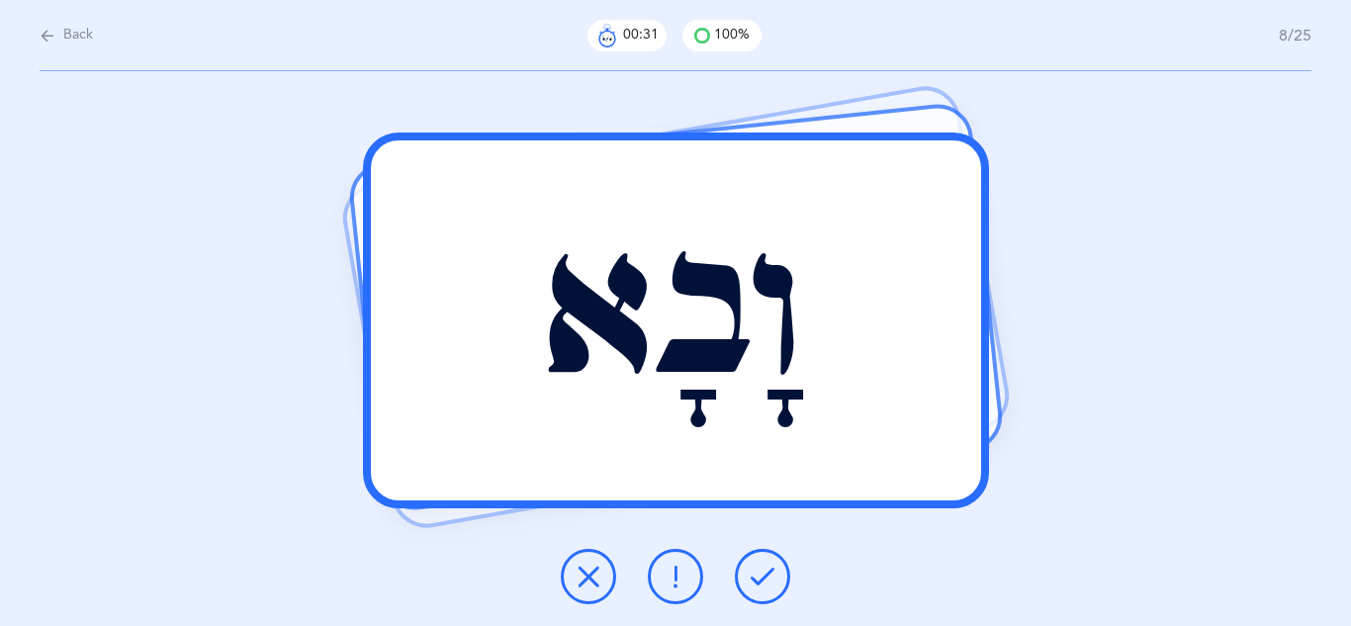
click at [760, 577] on icon at bounding box center [763, 577] width 24 height 24
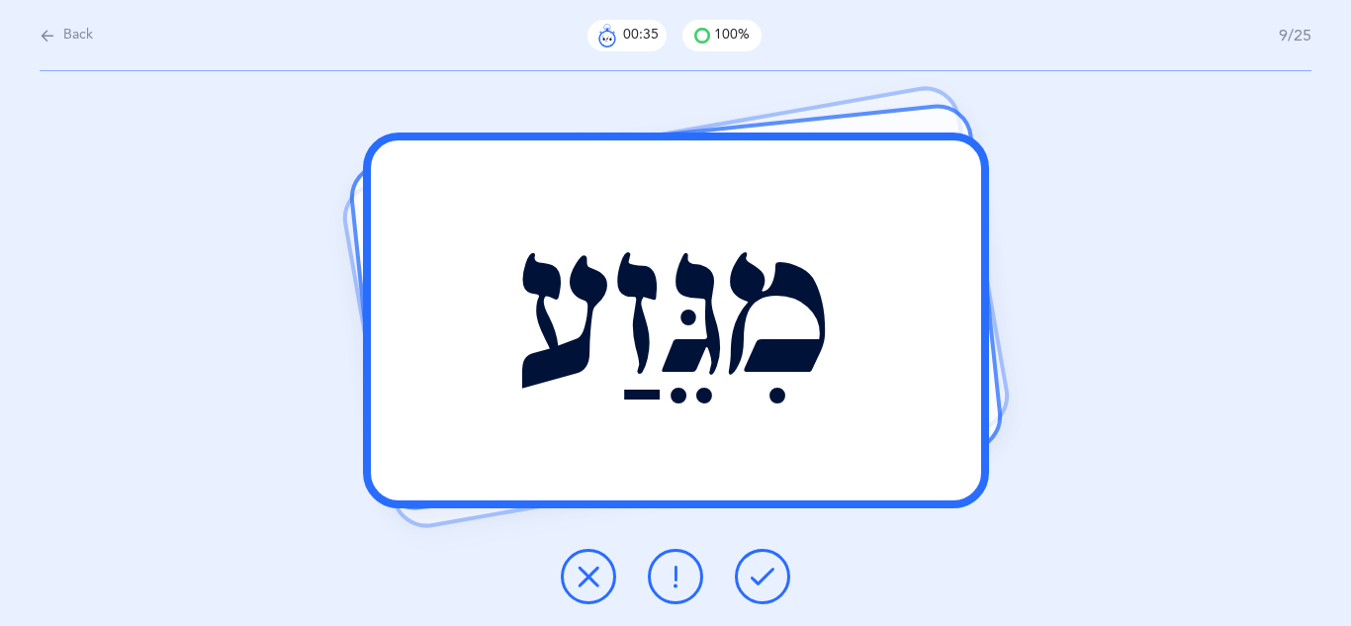
click at [760, 577] on icon at bounding box center [763, 577] width 24 height 24
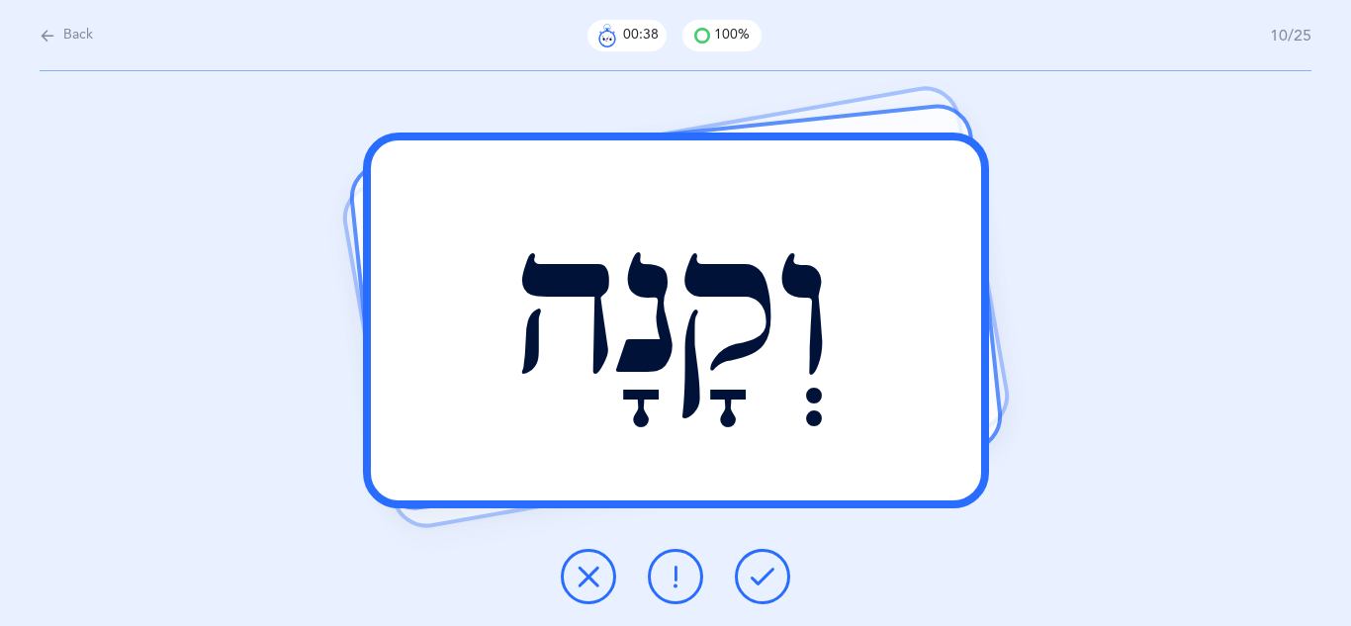
click at [760, 577] on icon at bounding box center [763, 577] width 24 height 24
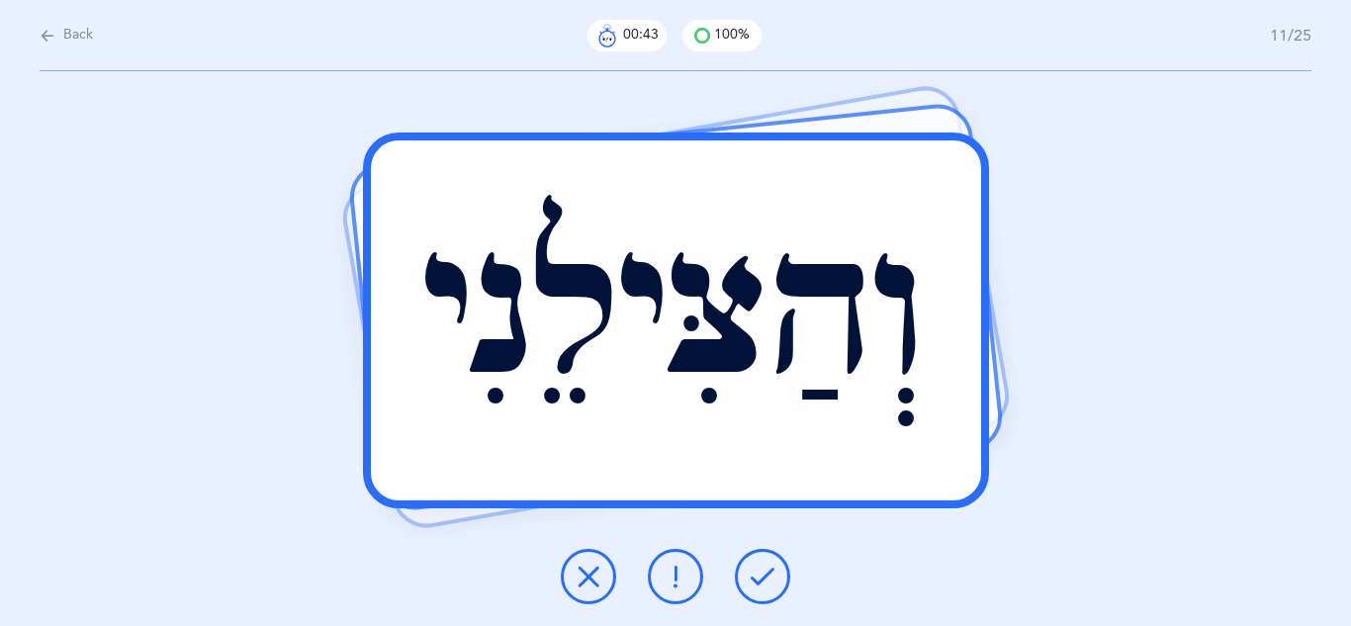
click at [760, 577] on icon at bounding box center [763, 577] width 24 height 24
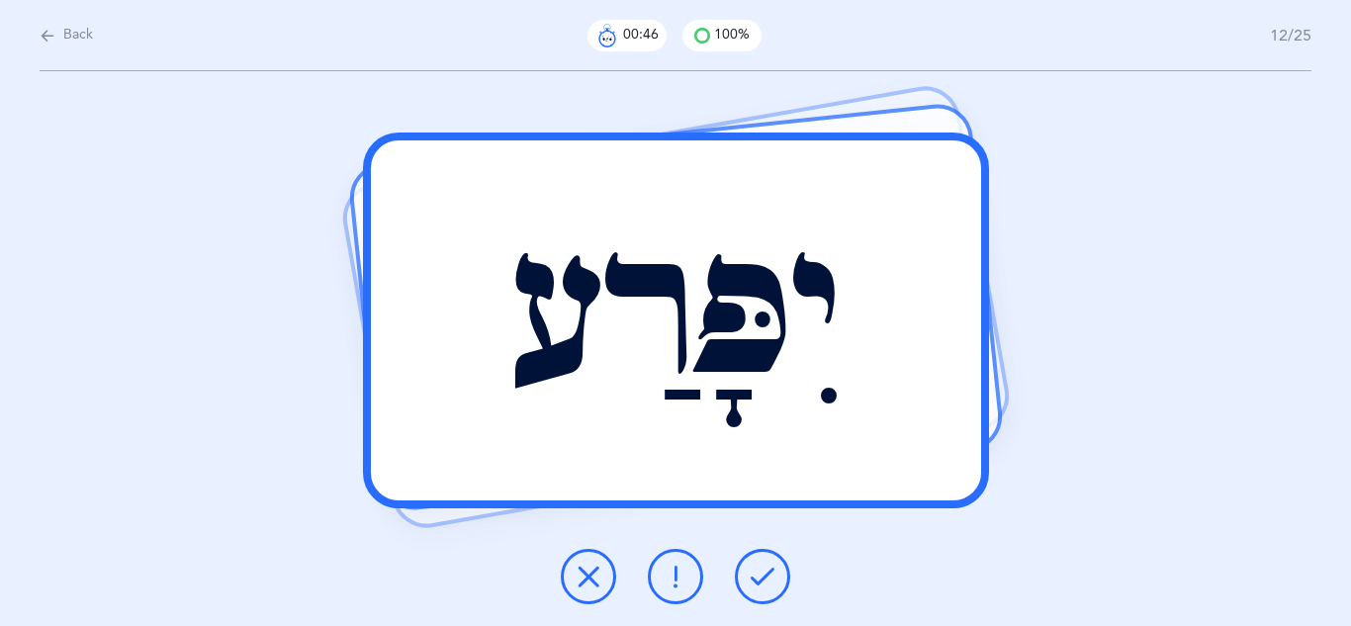
click at [760, 577] on icon at bounding box center [763, 577] width 24 height 24
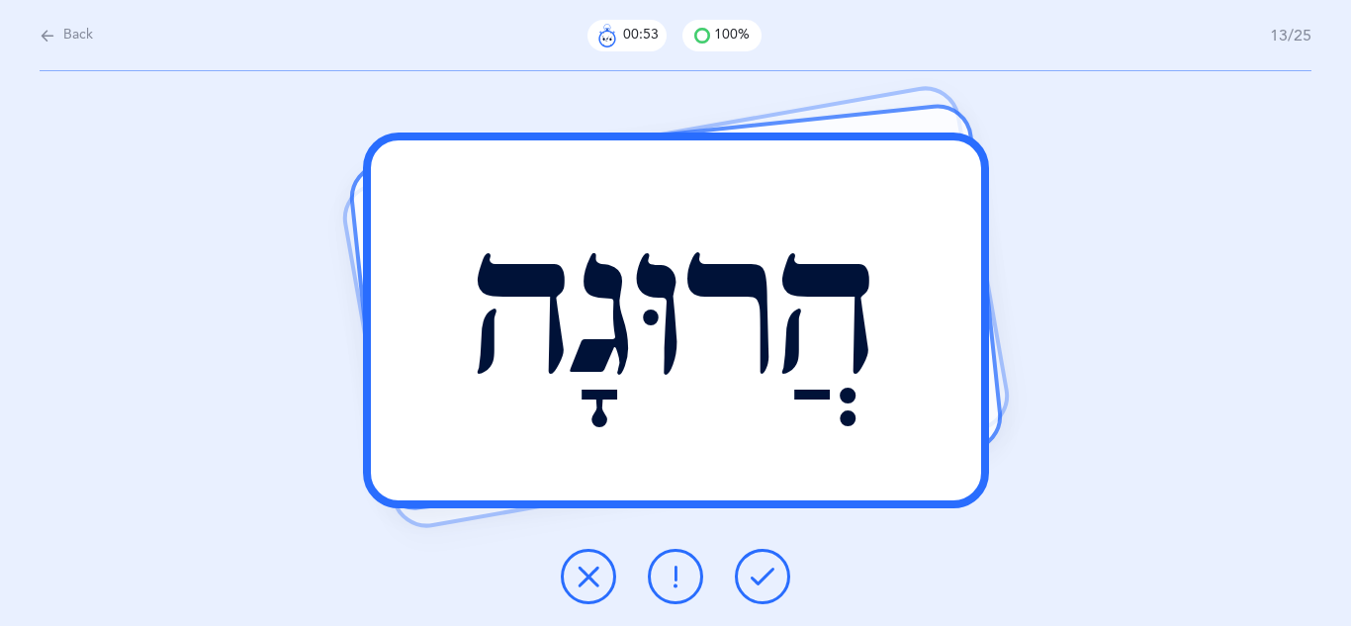
click at [760, 577] on icon at bounding box center [763, 577] width 24 height 24
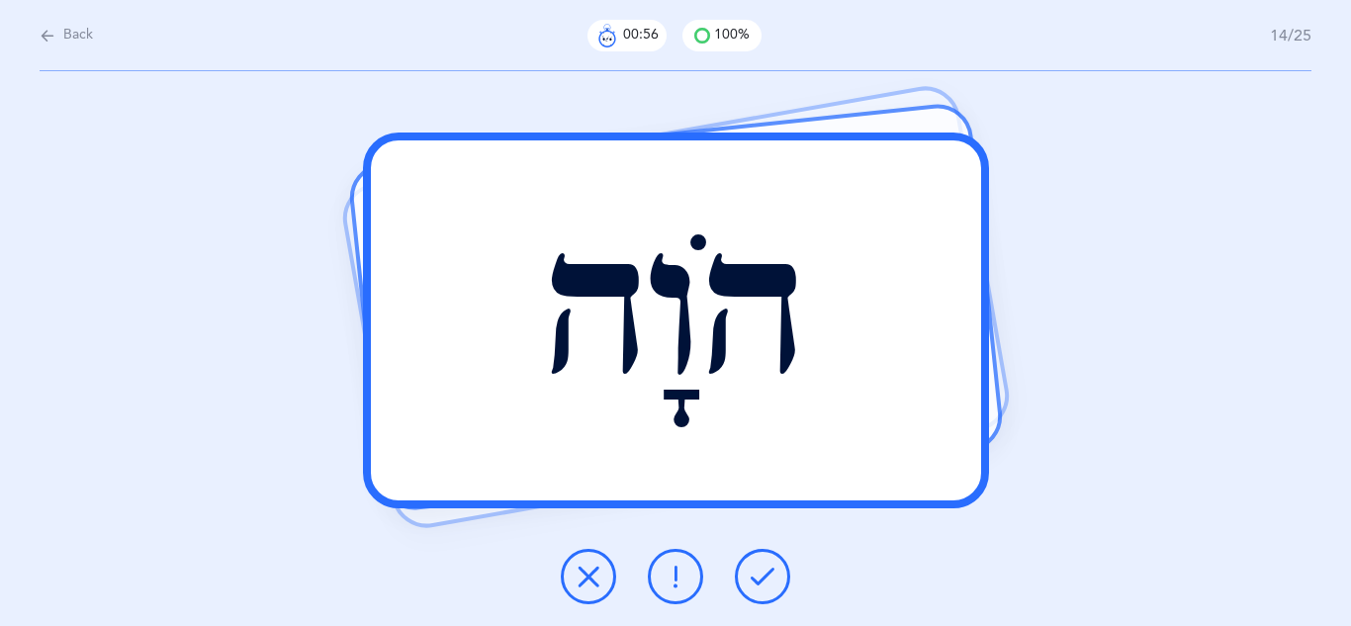
click at [760, 577] on icon at bounding box center [763, 577] width 24 height 24
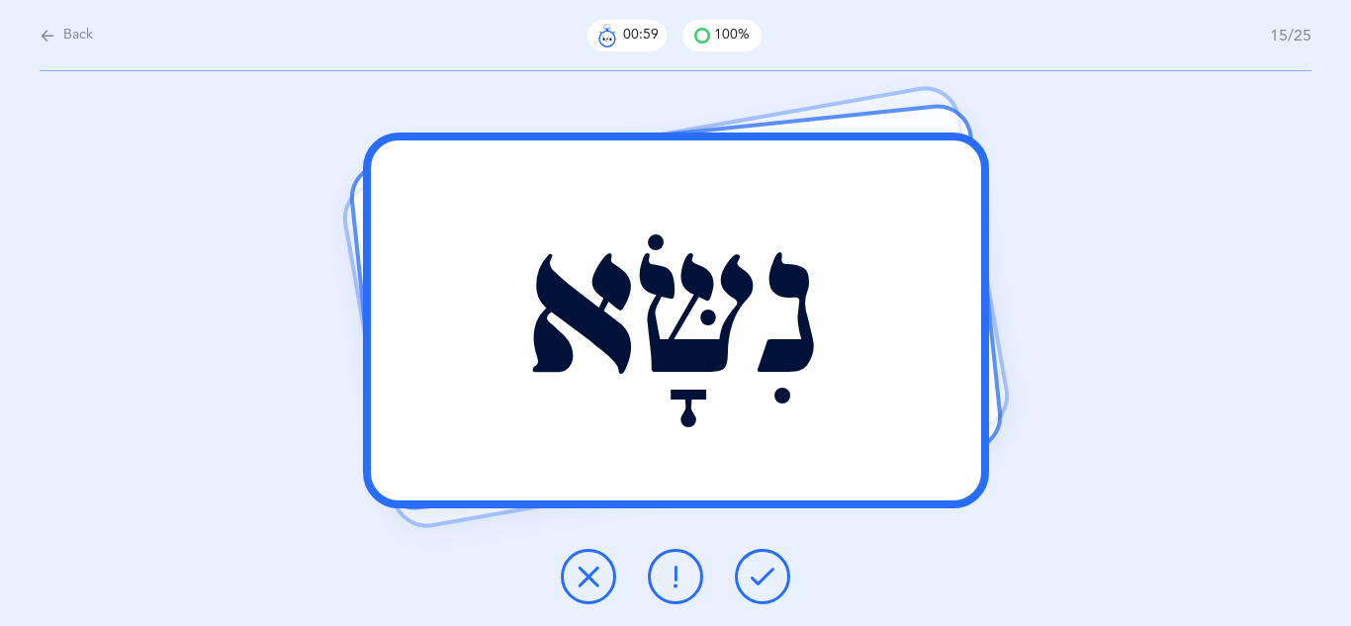
click at [760, 577] on icon at bounding box center [763, 577] width 24 height 24
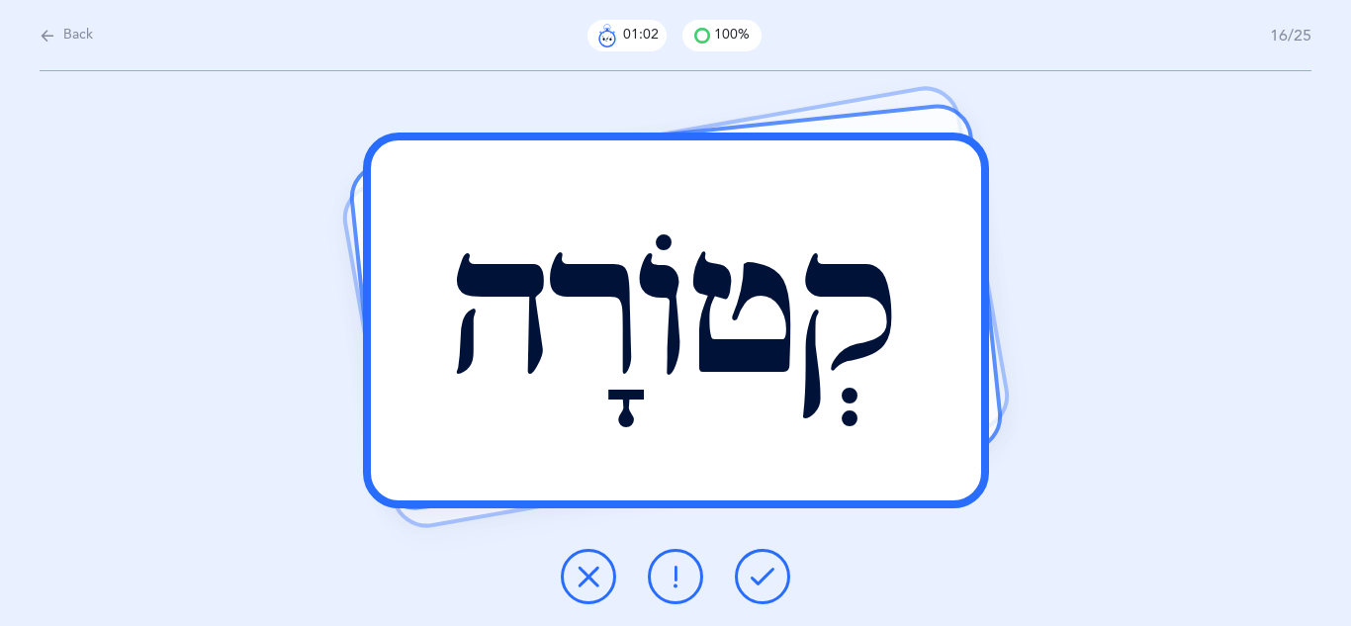
click at [760, 577] on icon at bounding box center [763, 577] width 24 height 24
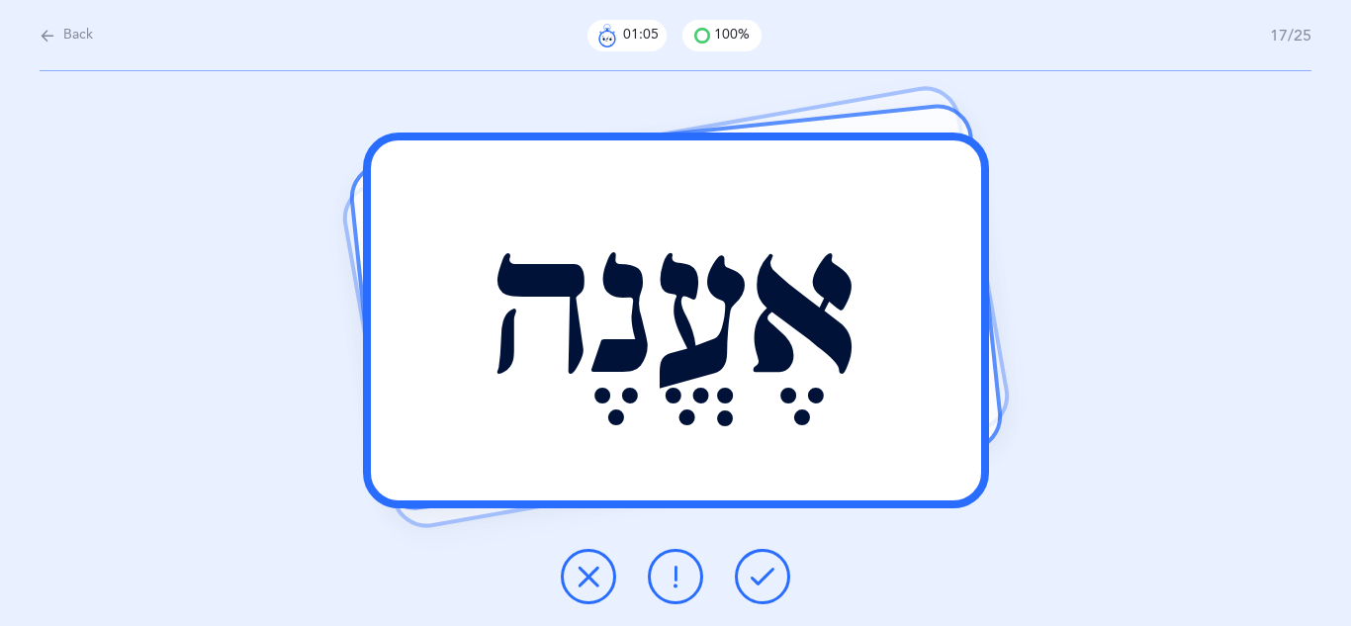
click at [760, 577] on icon at bounding box center [763, 577] width 24 height 24
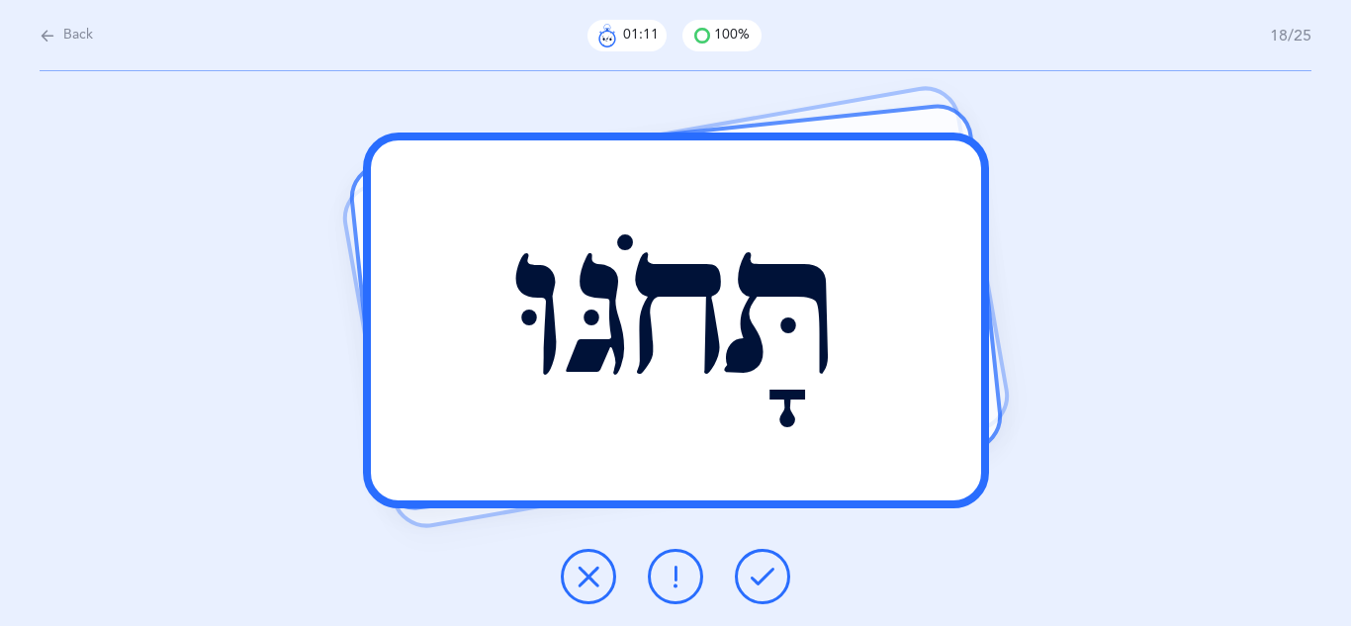
click at [760, 577] on icon at bounding box center [763, 577] width 24 height 24
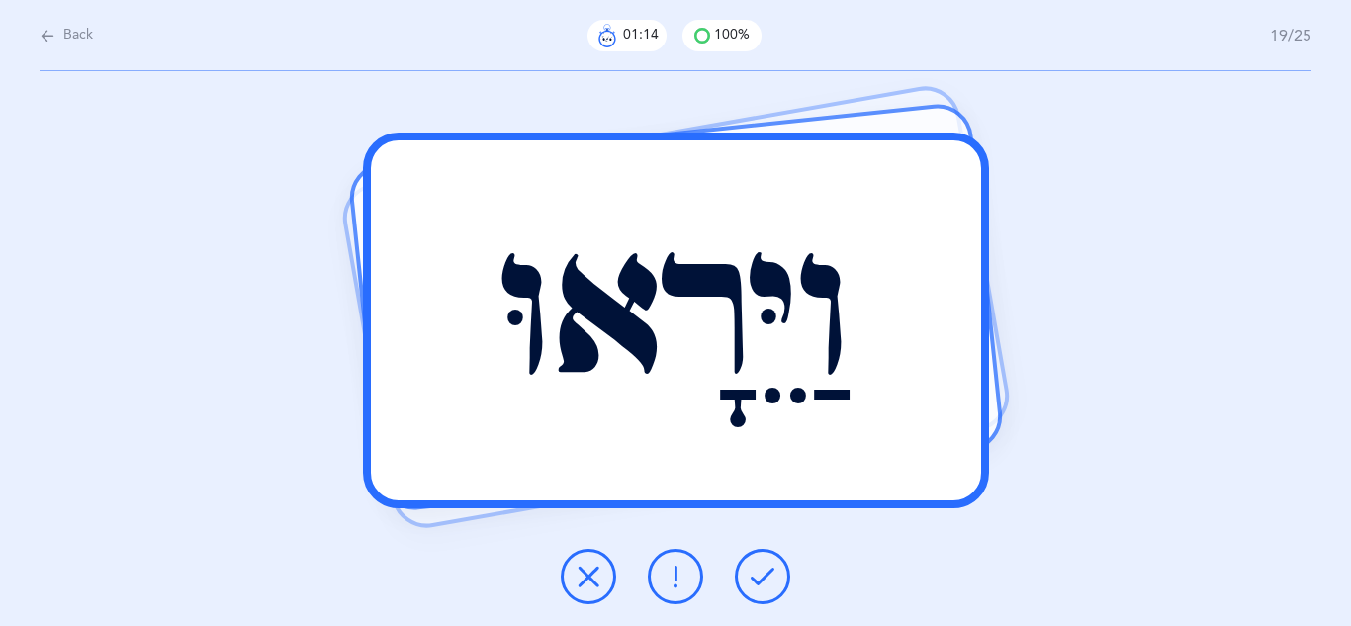
click at [760, 577] on icon at bounding box center [763, 577] width 24 height 24
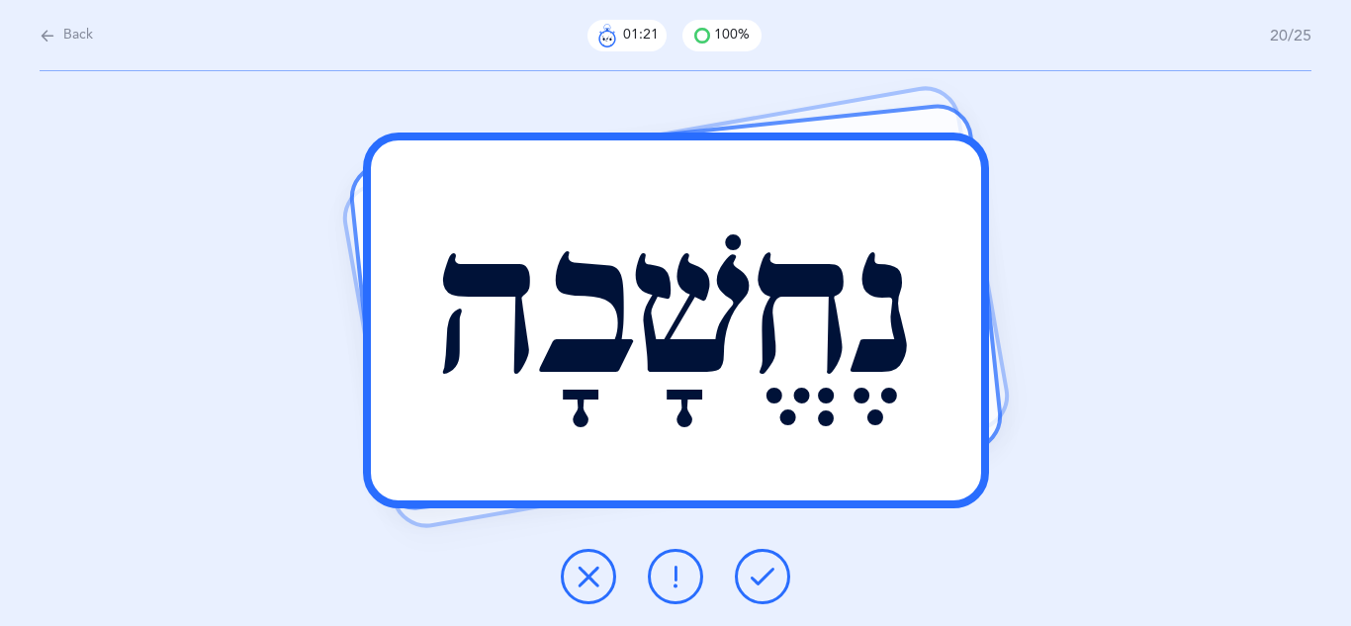
click at [760, 577] on icon at bounding box center [763, 577] width 24 height 24
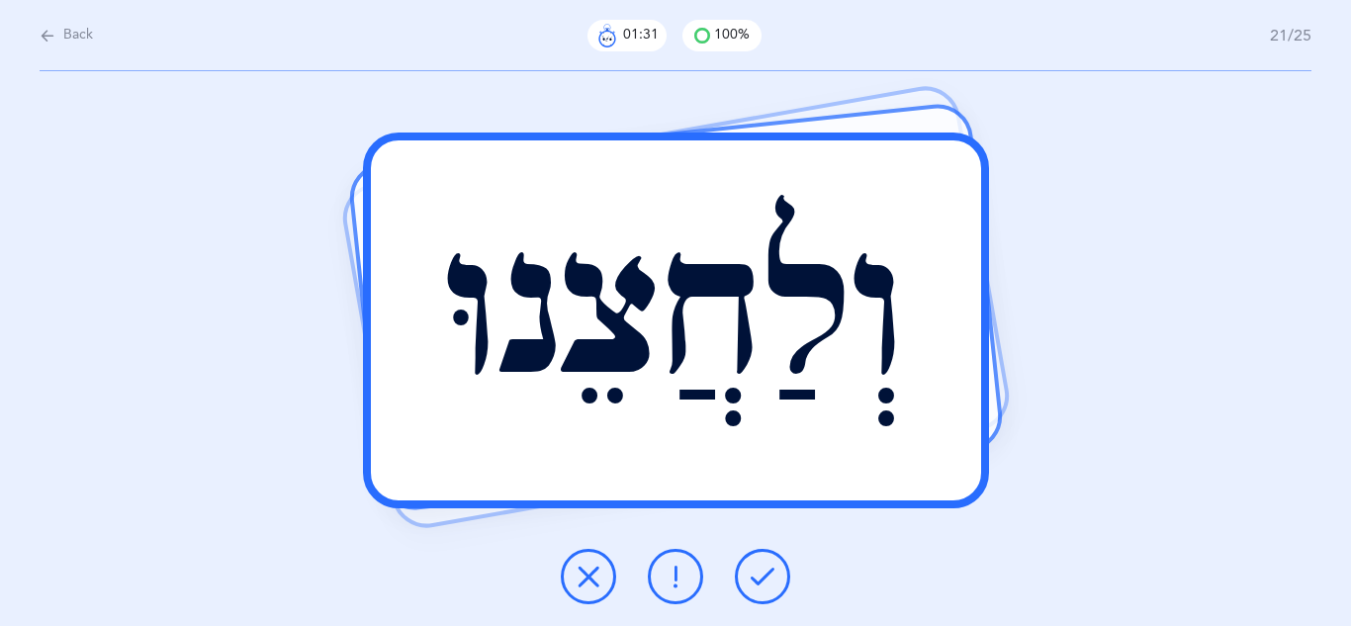
click at [666, 600] on button at bounding box center [675, 576] width 55 height 55
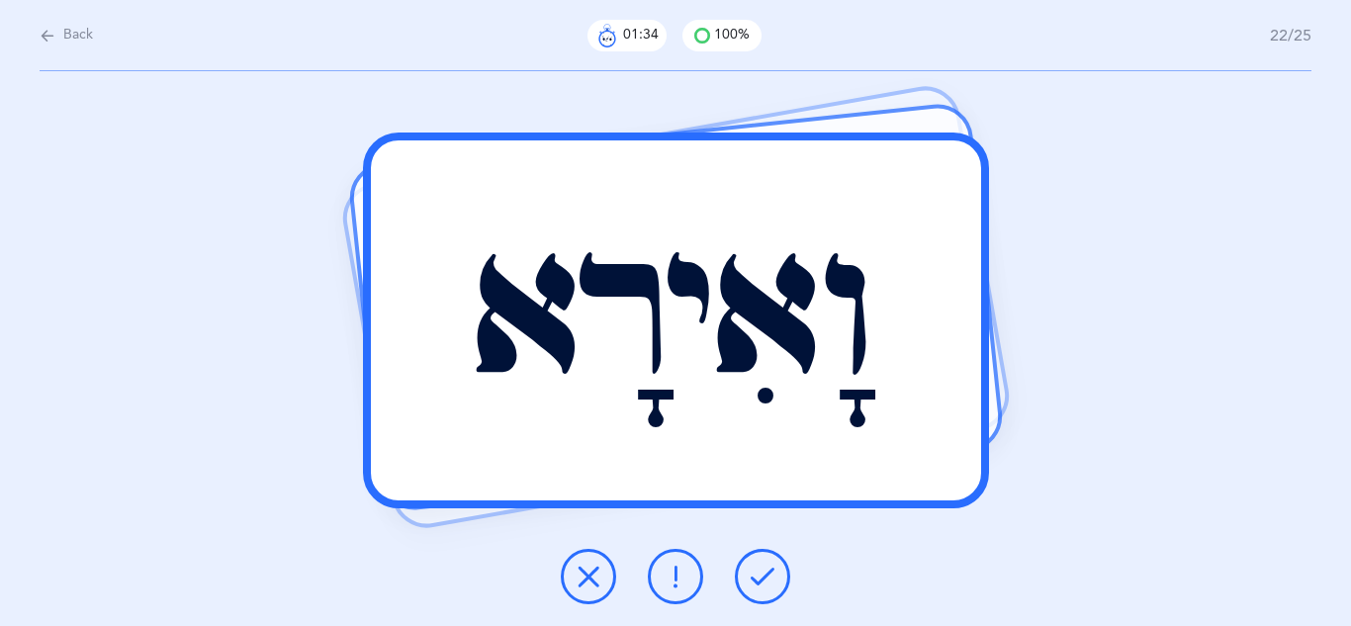
click at [757, 578] on icon at bounding box center [763, 577] width 24 height 24
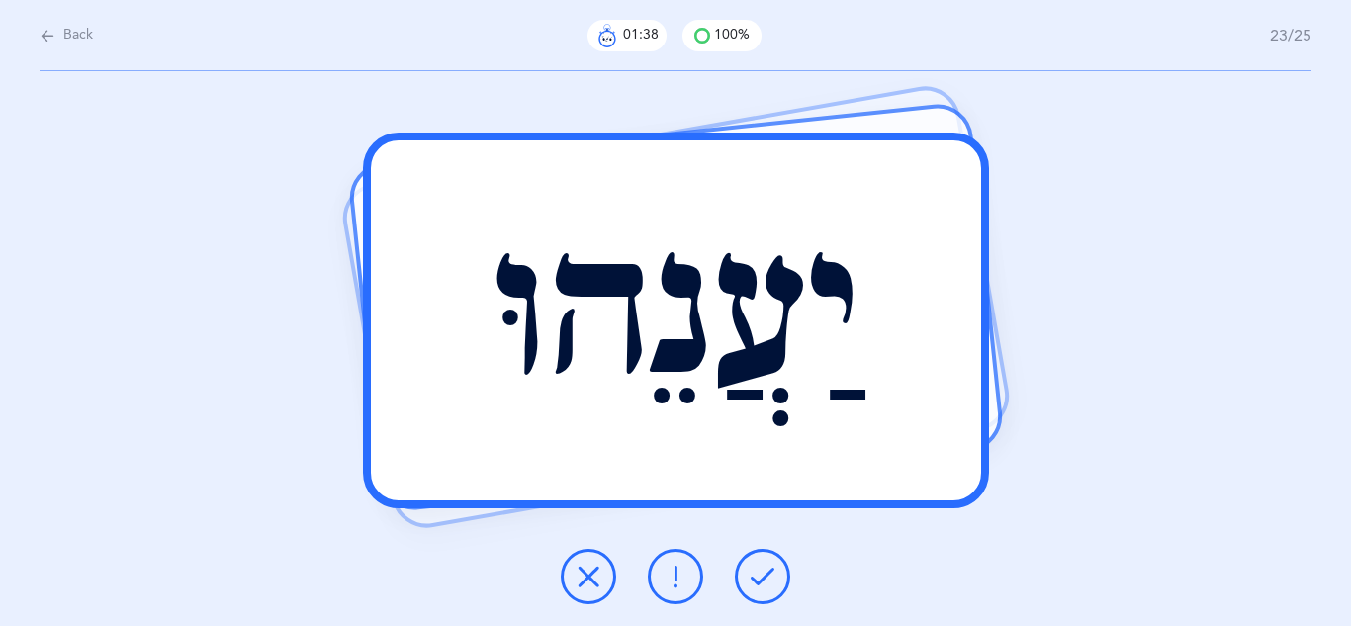
click at [757, 578] on icon at bounding box center [763, 577] width 24 height 24
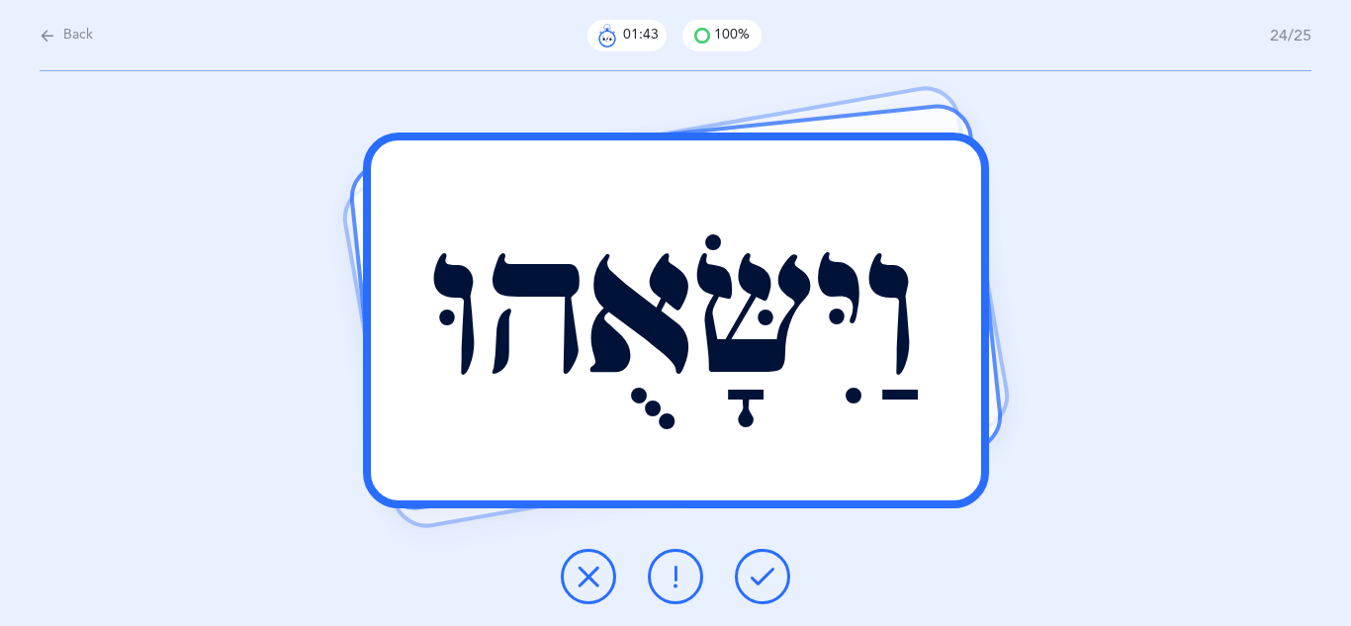
click at [671, 575] on icon at bounding box center [676, 577] width 24 height 24
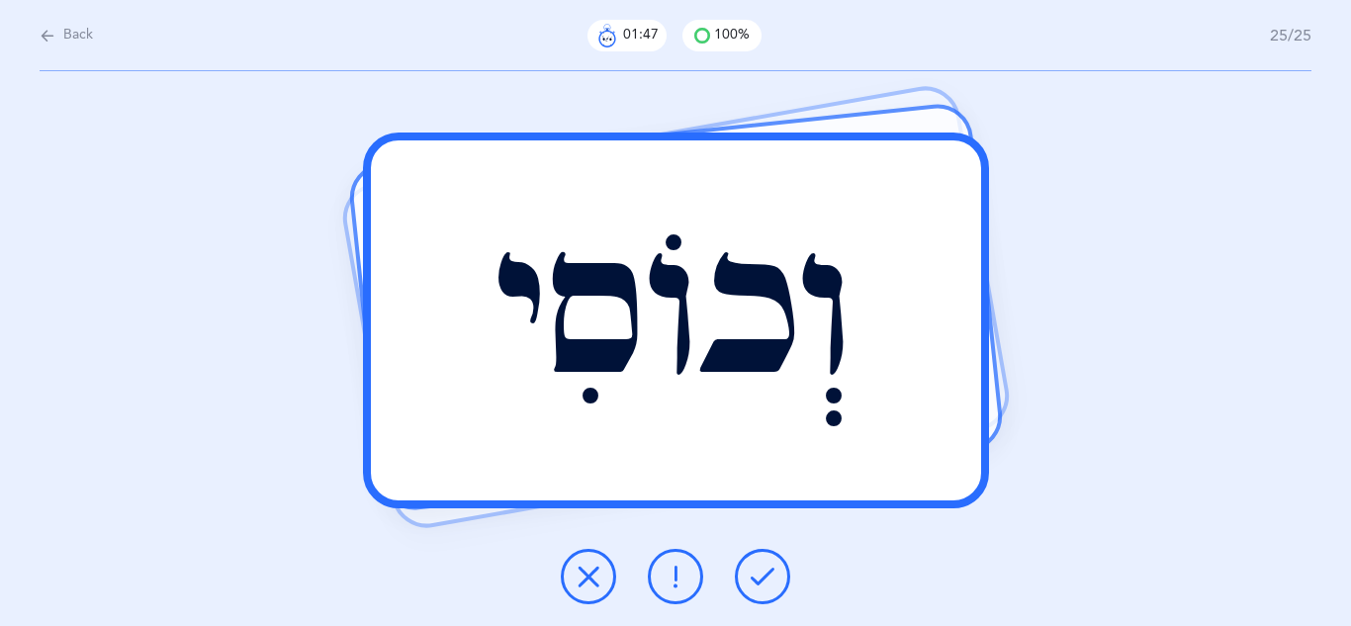
click at [763, 574] on icon at bounding box center [763, 577] width 24 height 24
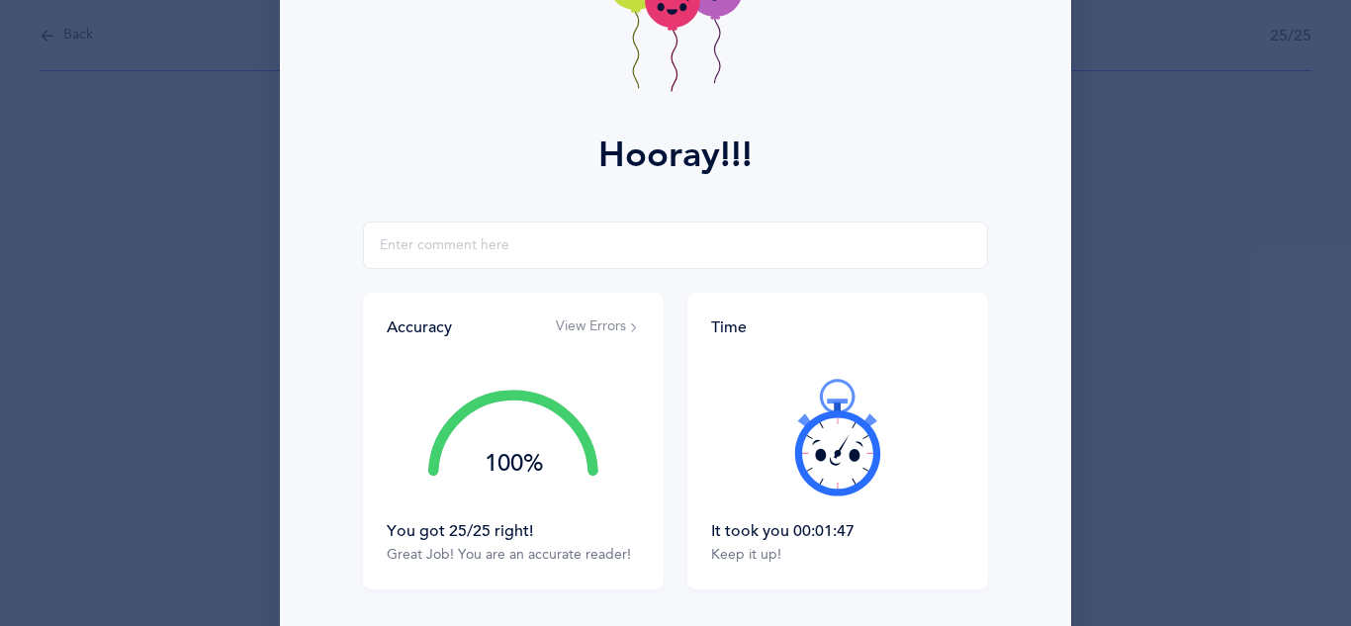
scroll to position [316, 0]
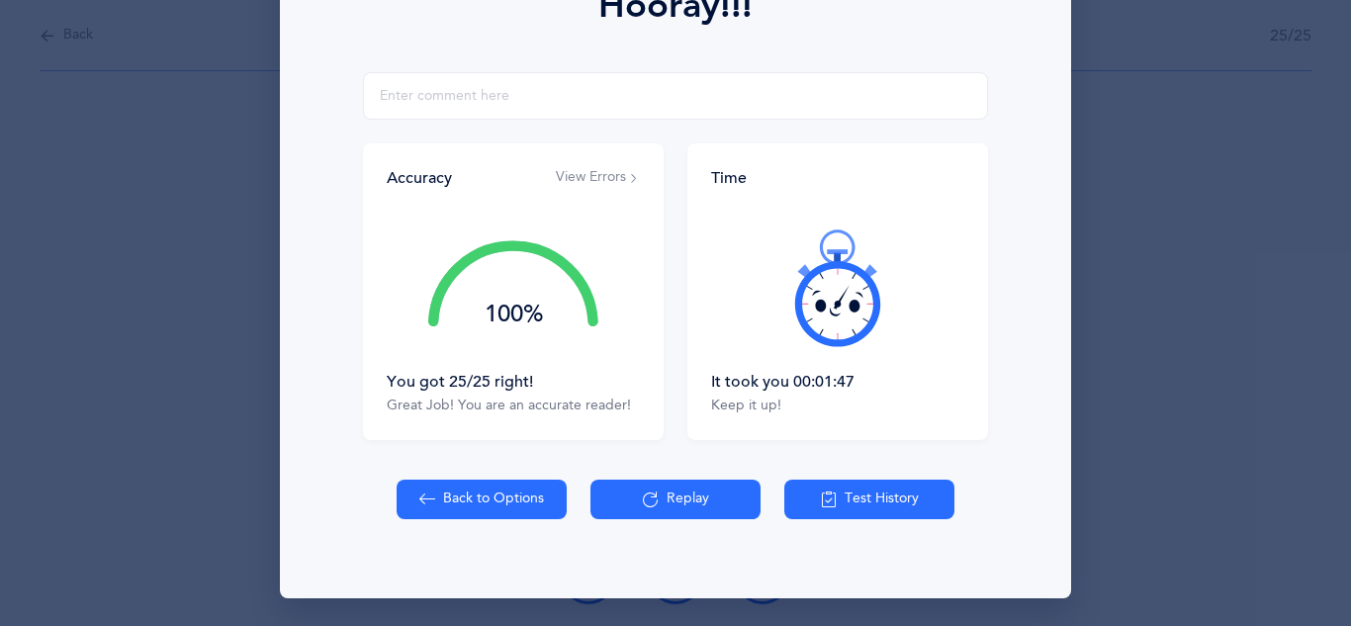
click at [507, 494] on button "Back to Options" at bounding box center [482, 500] width 170 height 40
select select "27"
select select "single"
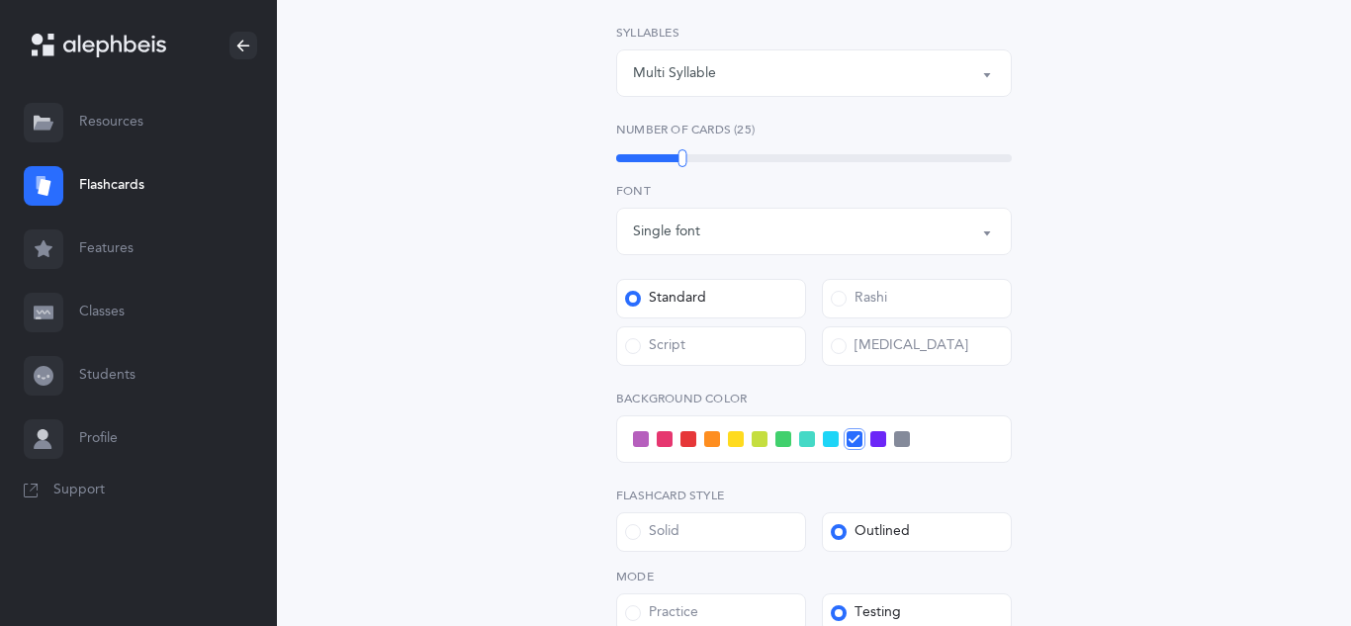
scroll to position [594, 0]
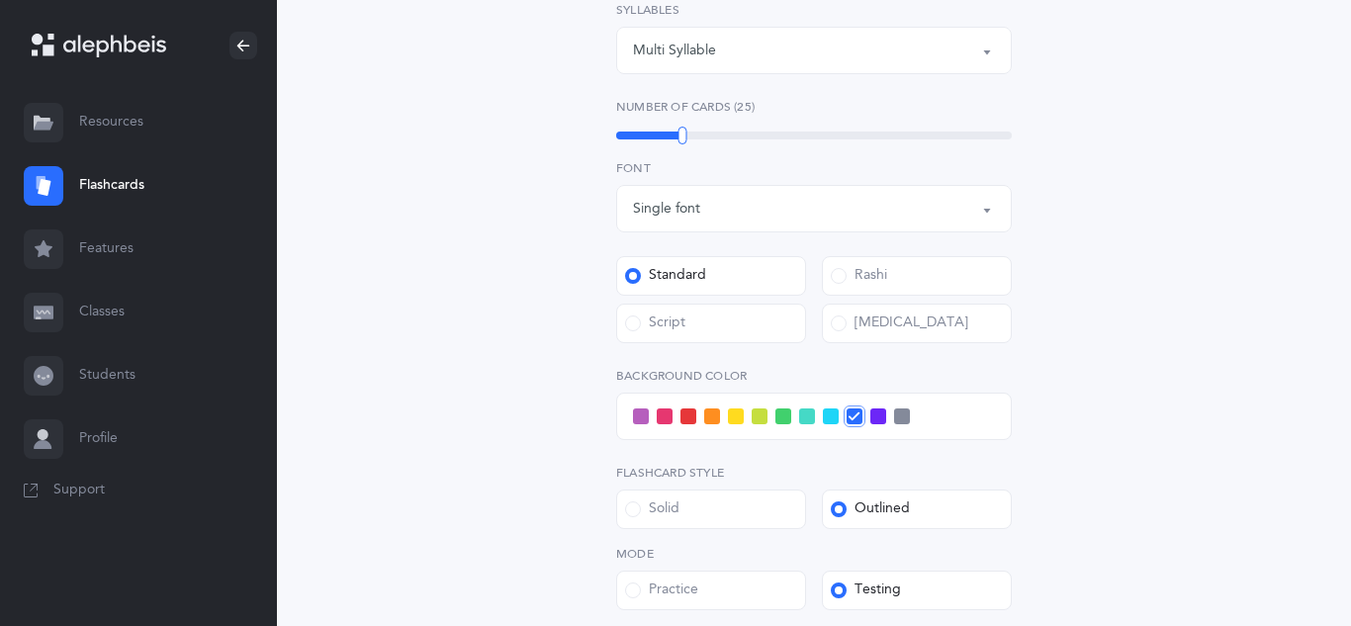
click at [639, 326] on span at bounding box center [633, 324] width 16 height 16
click at [0, 0] on input "Script" at bounding box center [0, 0] width 0 height 0
click at [583, 339] on div "Open Words Choose your Flashcards options Letters to include Accumulative Inclu…" at bounding box center [814, 195] width 507 height 1198
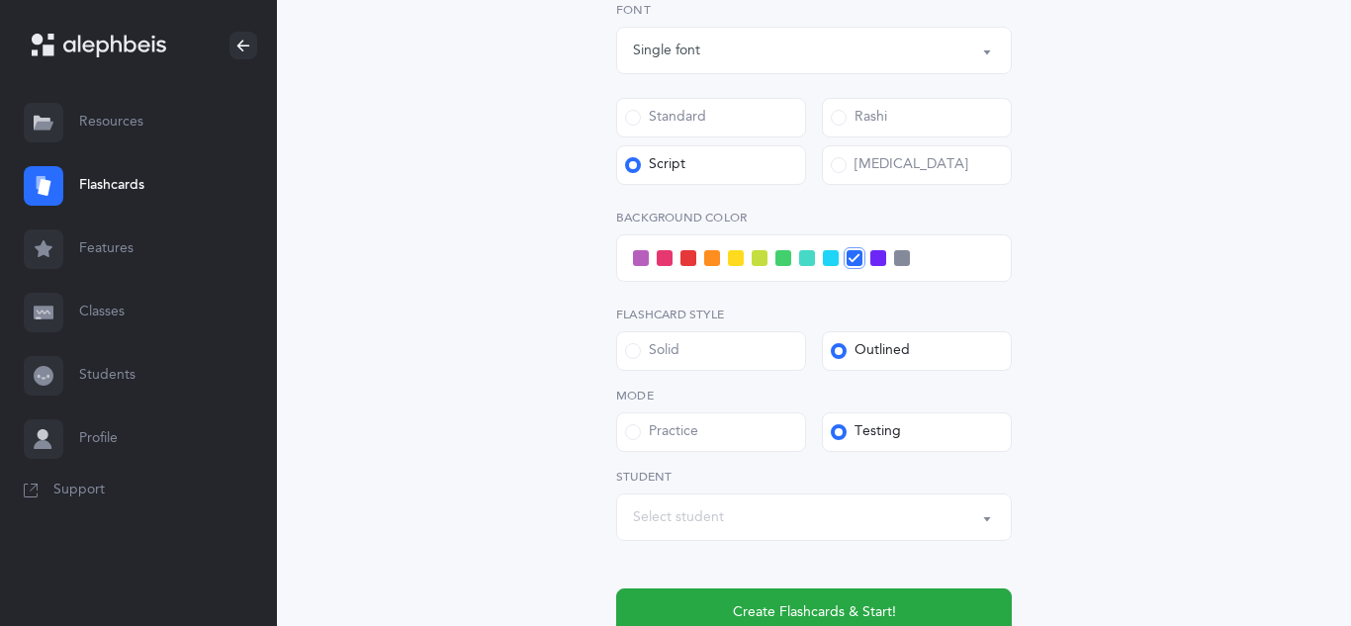
scroll to position [791, 0]
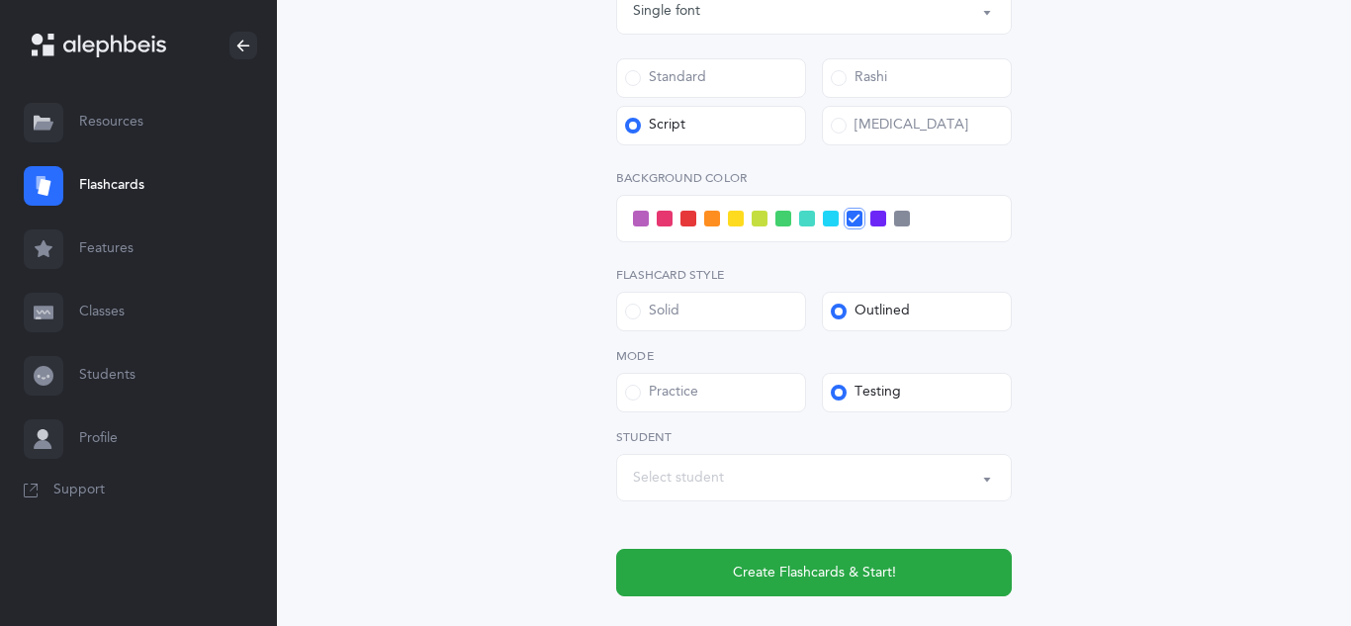
click at [880, 221] on span at bounding box center [879, 219] width 16 height 16
click at [0, 0] on input "checkbox" at bounding box center [0, 0] width 0 height 0
click at [774, 477] on div "Select student" at bounding box center [814, 478] width 362 height 34
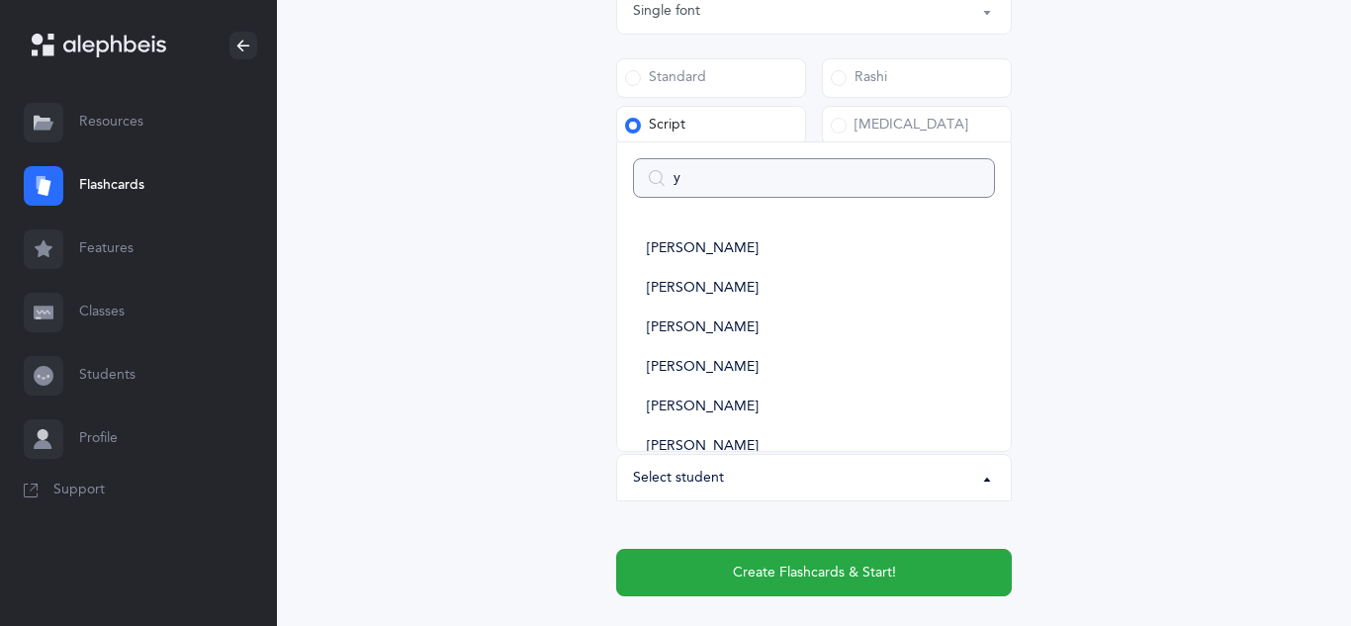
type input "ye"
select select
type input "yehu"
select select
type input "[PERSON_NAME]"
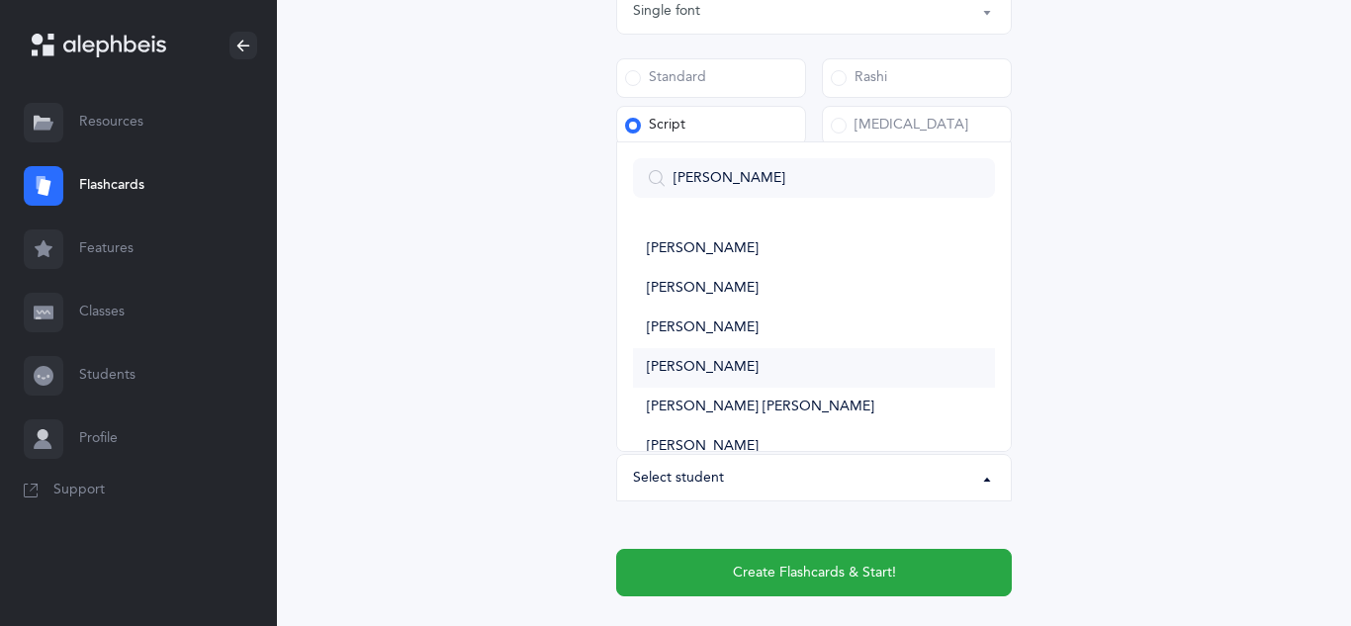
click at [664, 361] on span "[PERSON_NAME]" at bounding box center [703, 368] width 112 height 18
select select "11318"
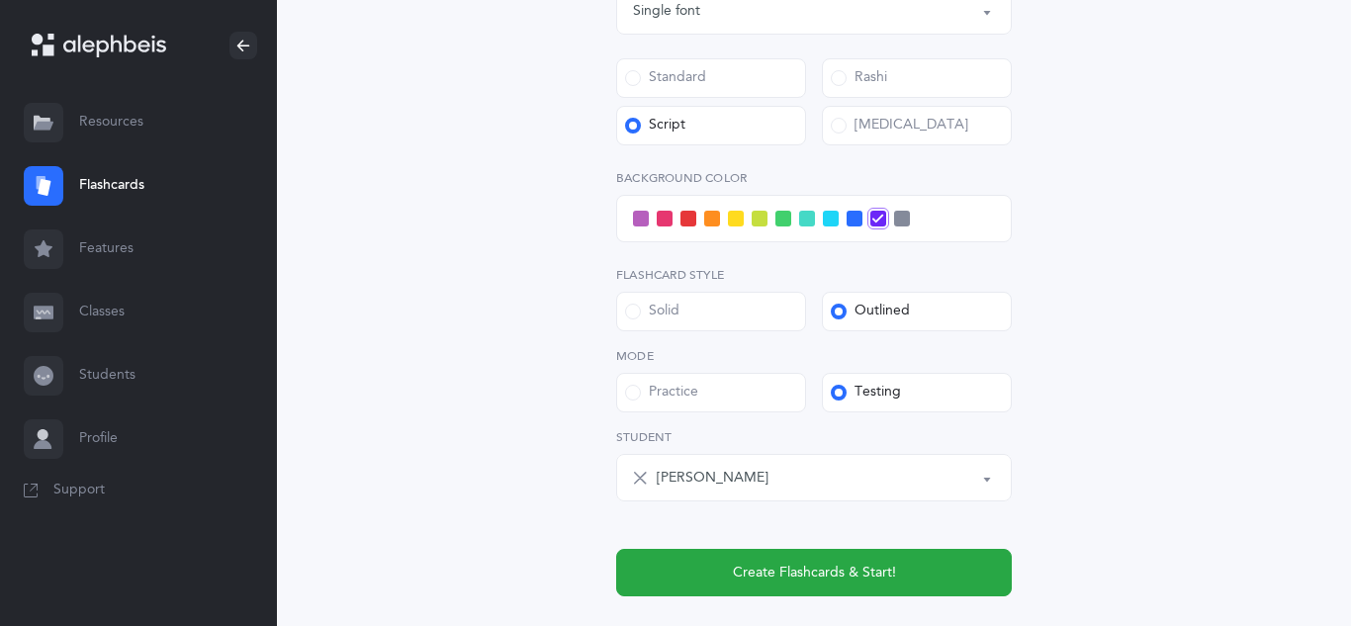
click at [422, 239] on div "Open Words Choose your Flashcards options Letters to include Accumulative Inclu…" at bounding box center [814, 9] width 902 height 1333
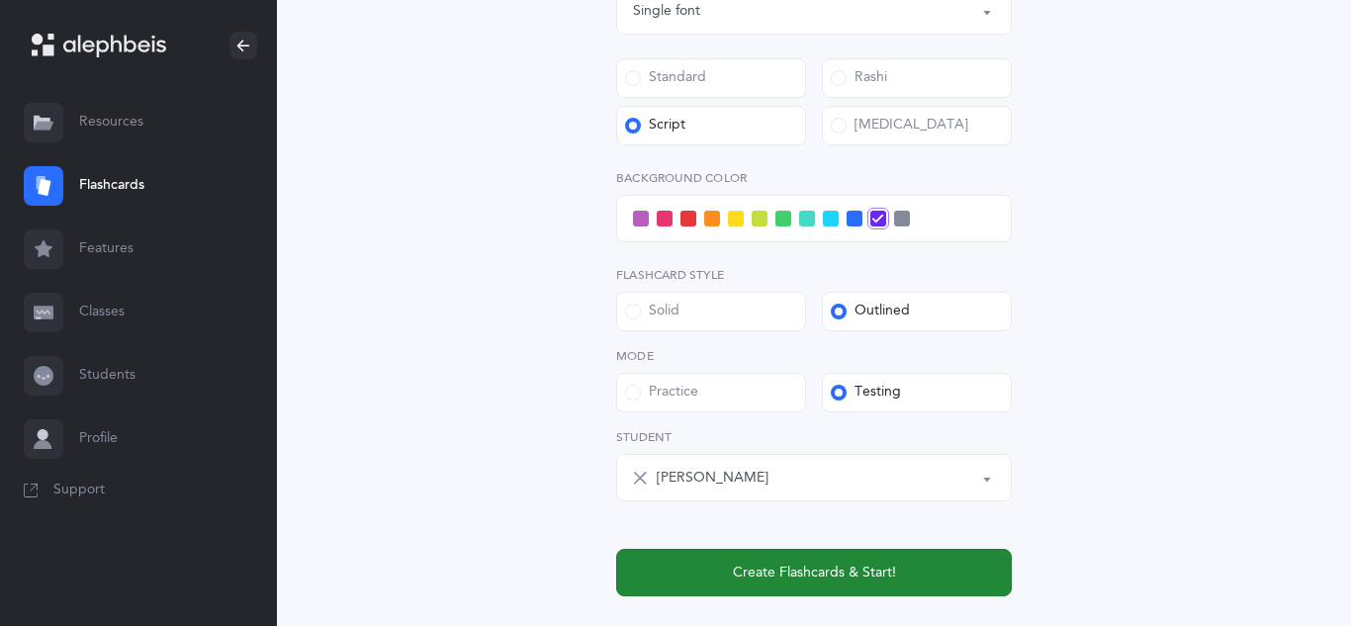
click at [721, 588] on button "Create Flashcards & Start!" at bounding box center [814, 572] width 396 height 47
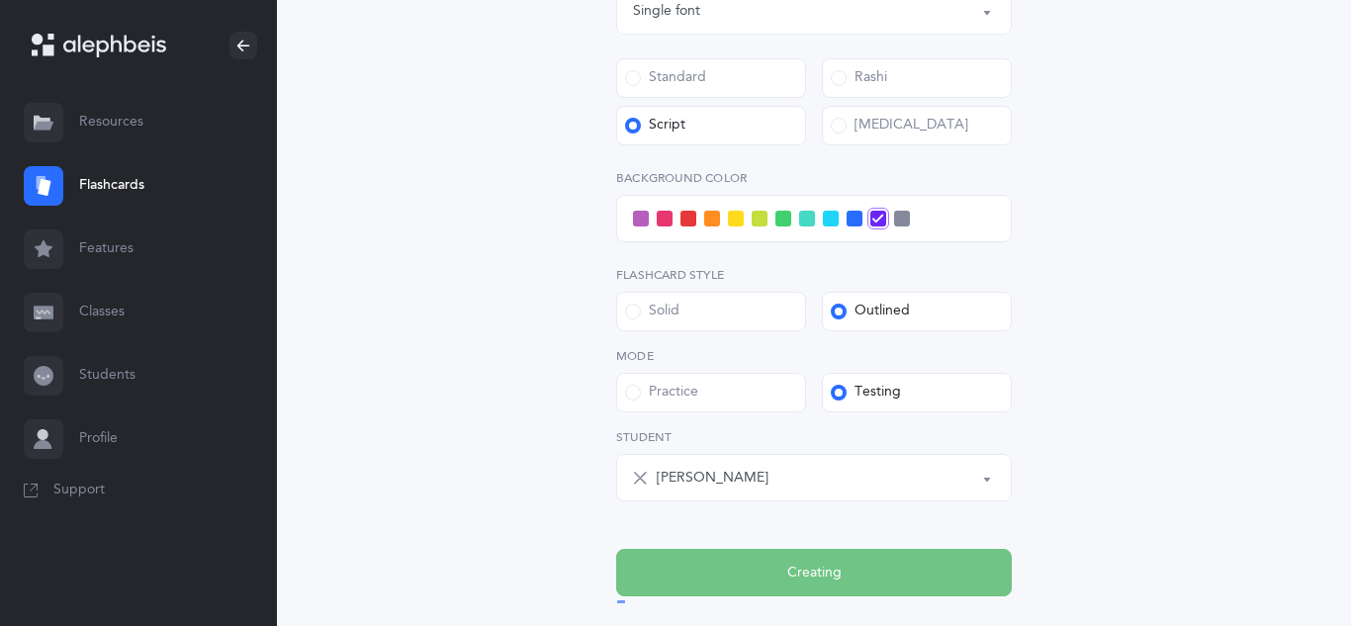
scroll to position [0, 0]
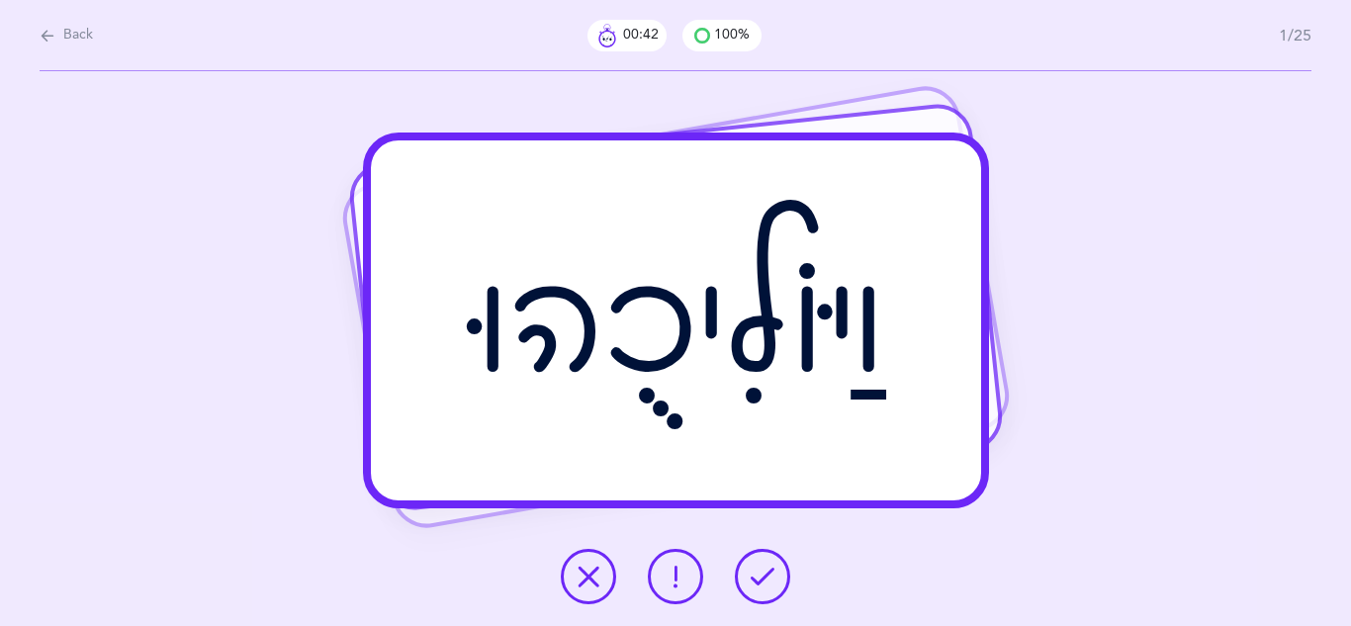
click at [568, 564] on button at bounding box center [588, 576] width 55 height 55
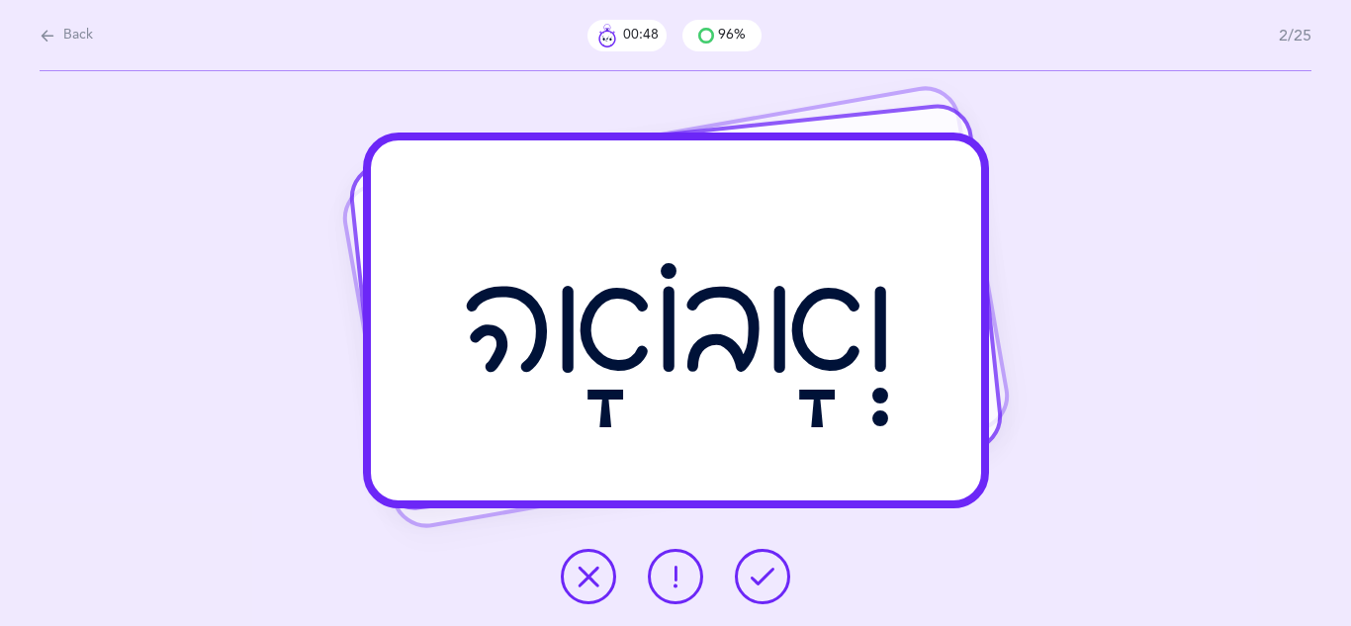
click at [762, 577] on icon at bounding box center [763, 577] width 24 height 24
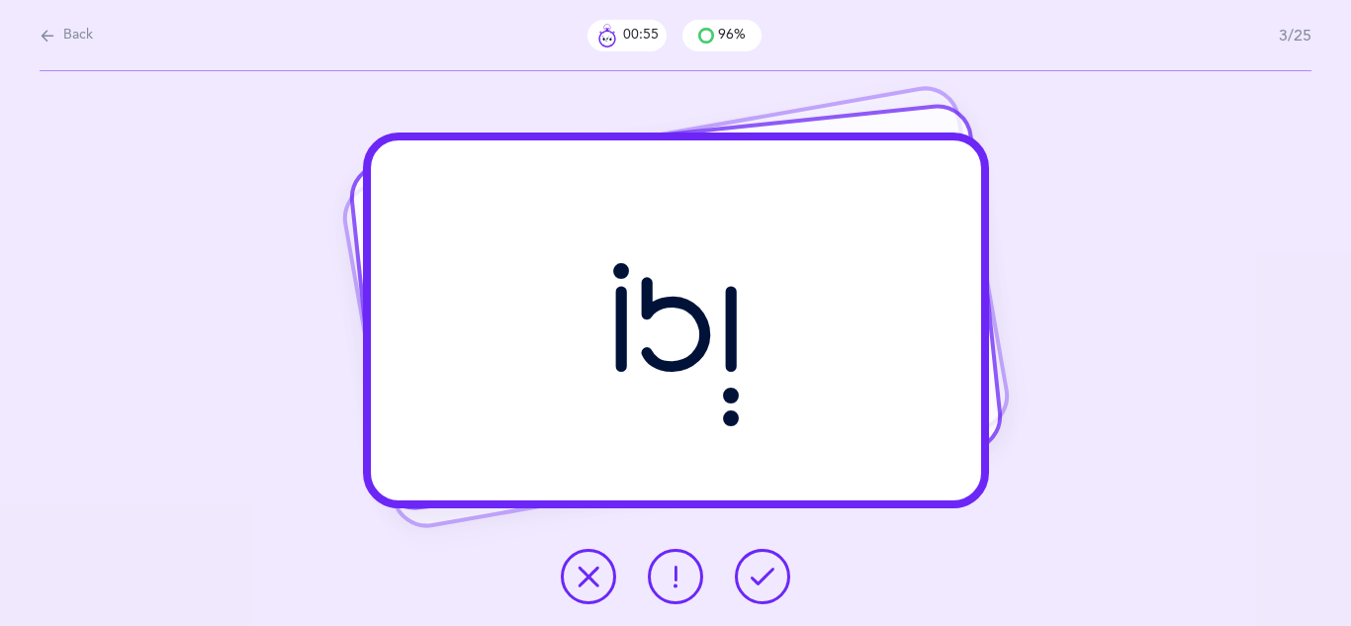
click at [599, 572] on icon at bounding box center [589, 577] width 24 height 24
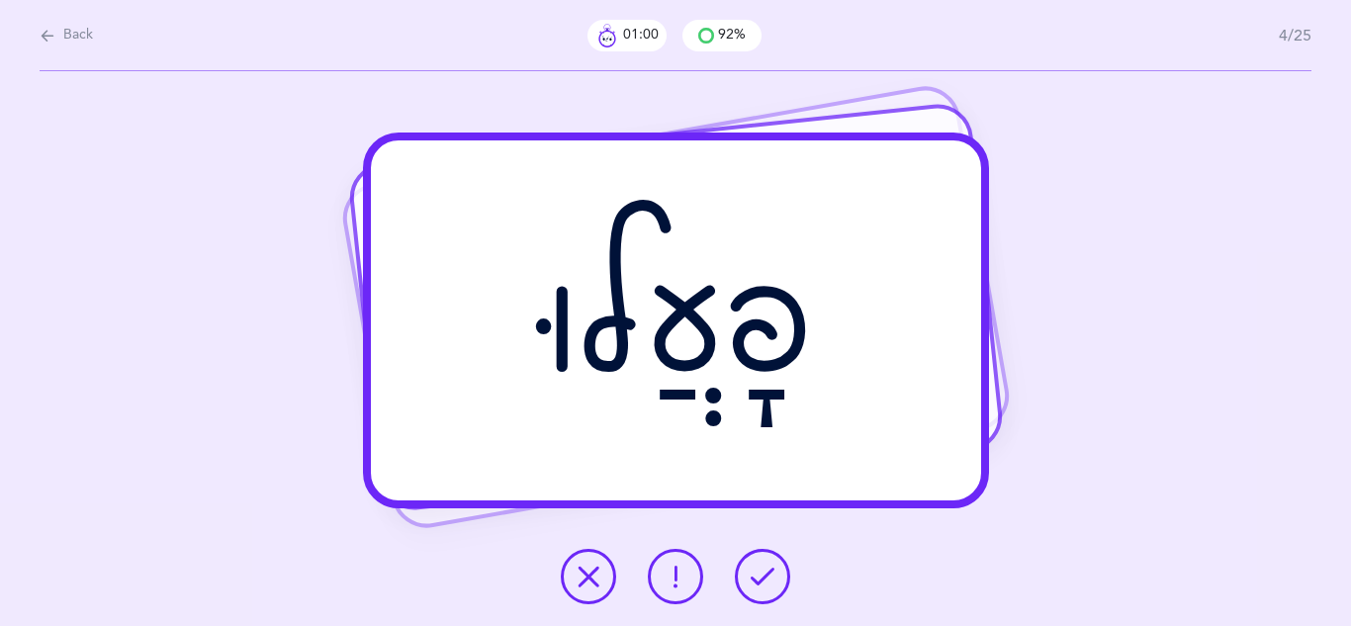
click at [758, 577] on icon at bounding box center [763, 577] width 24 height 24
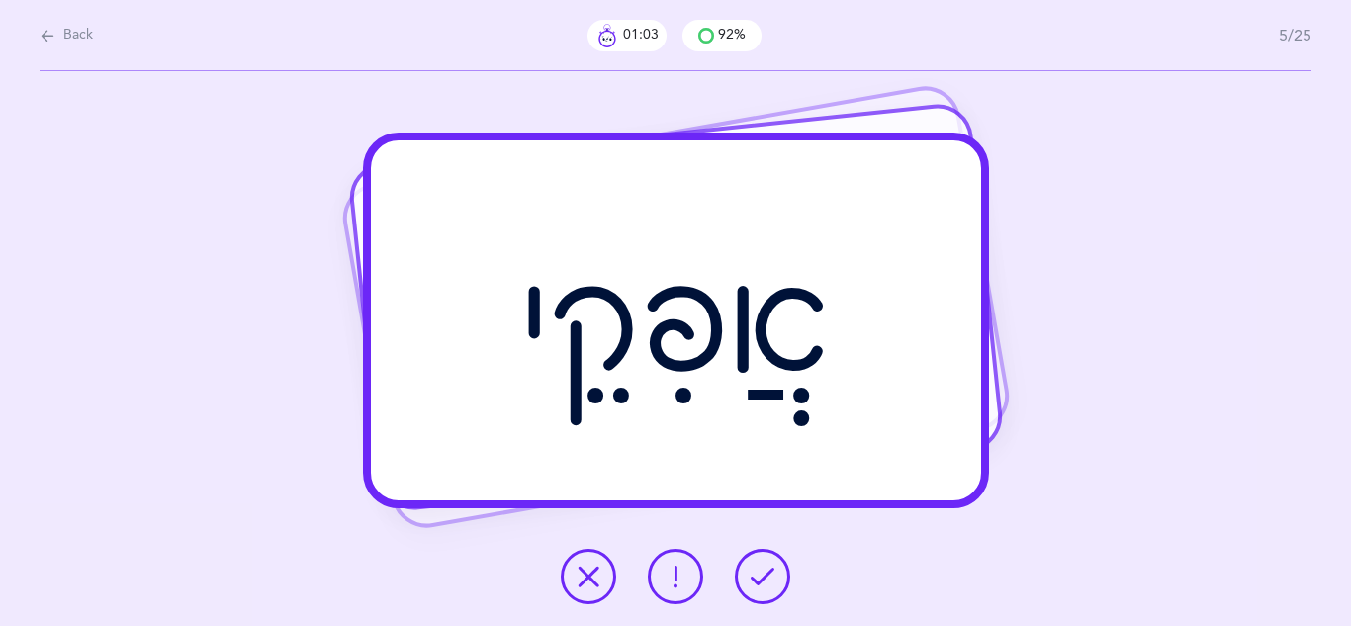
click at [758, 577] on icon at bounding box center [763, 577] width 24 height 24
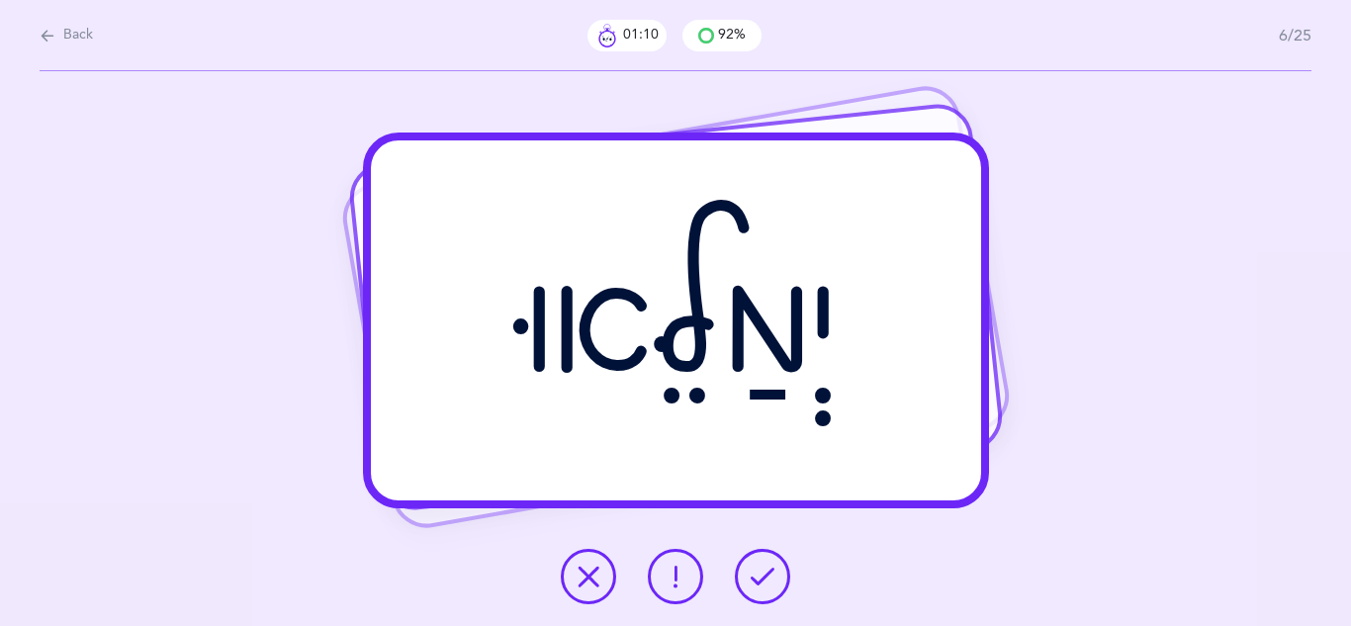
click at [758, 577] on icon at bounding box center [763, 577] width 24 height 24
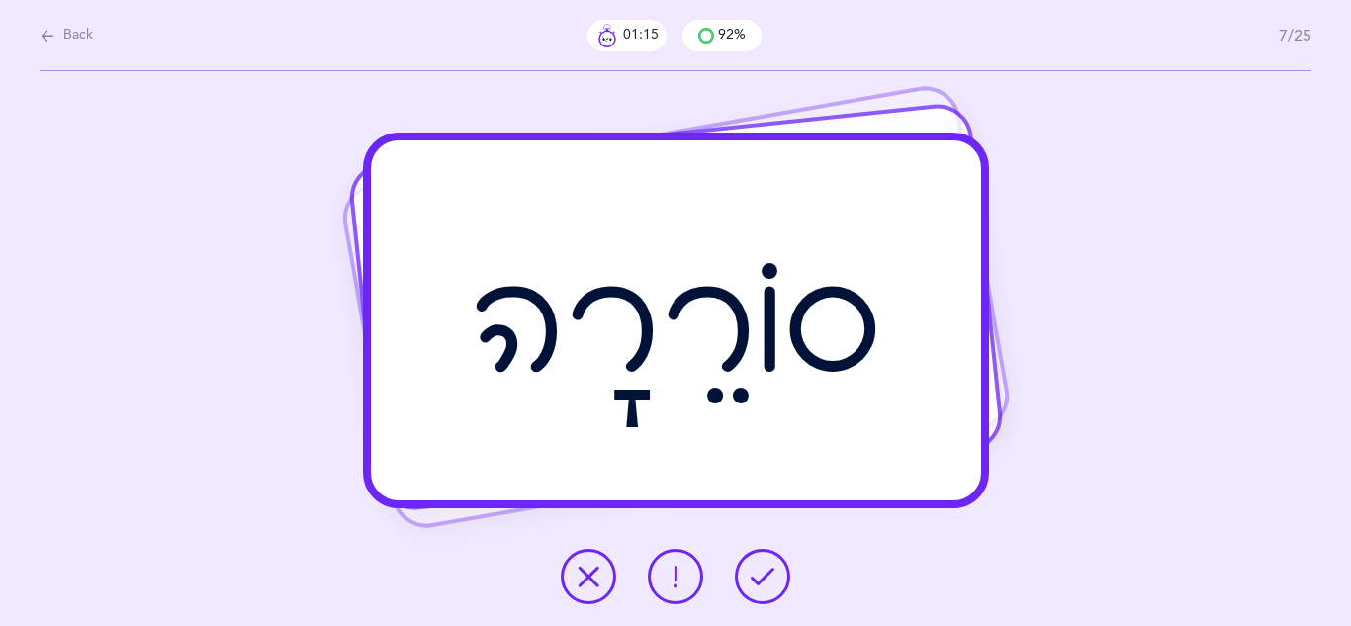
click at [758, 577] on icon at bounding box center [763, 577] width 24 height 24
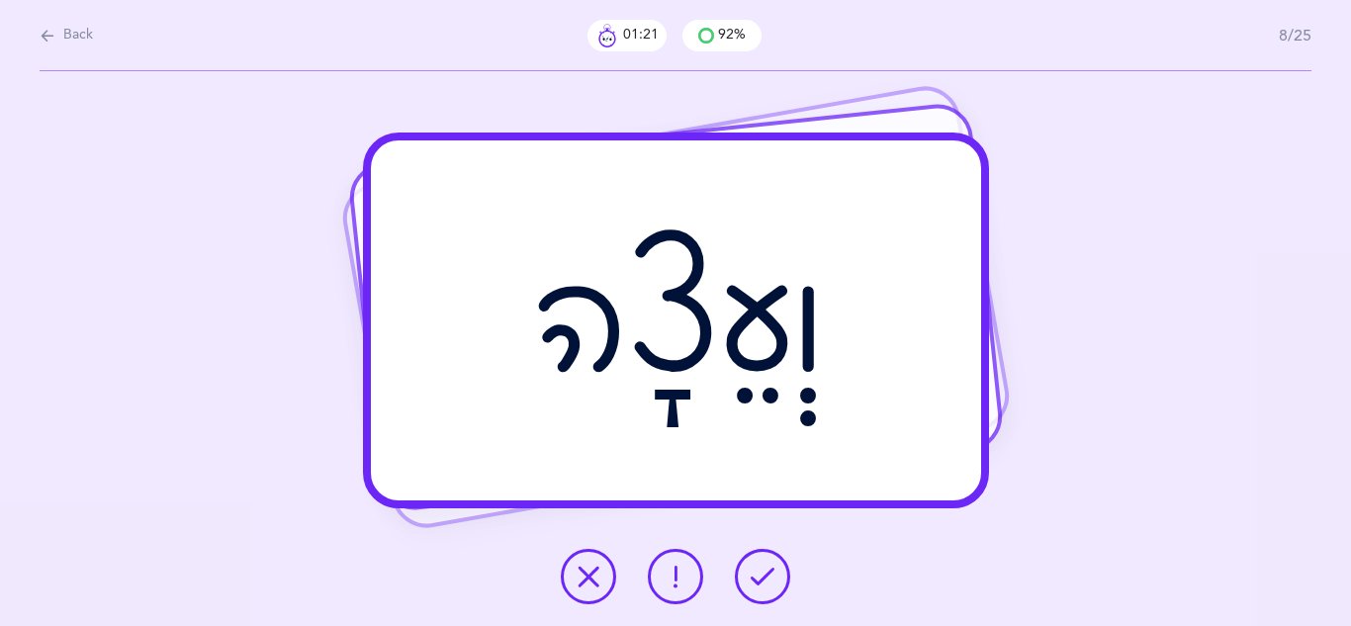
click at [758, 577] on icon at bounding box center [763, 577] width 24 height 24
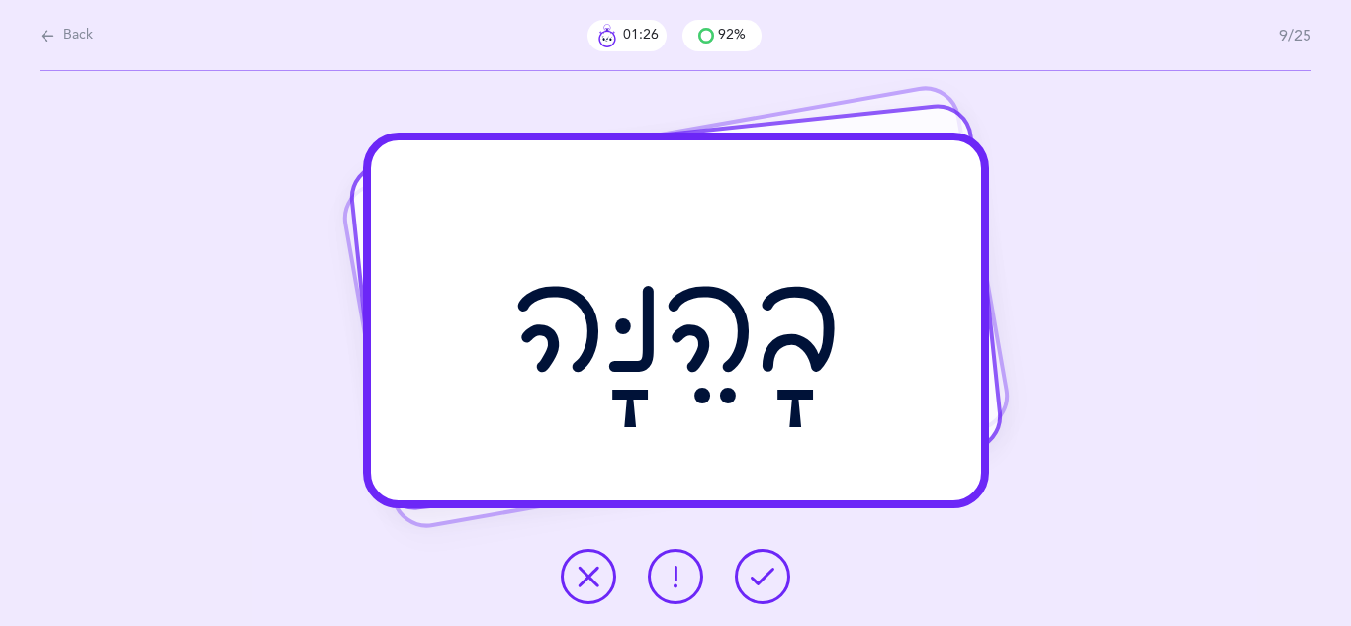
click at [758, 577] on icon at bounding box center [763, 577] width 24 height 24
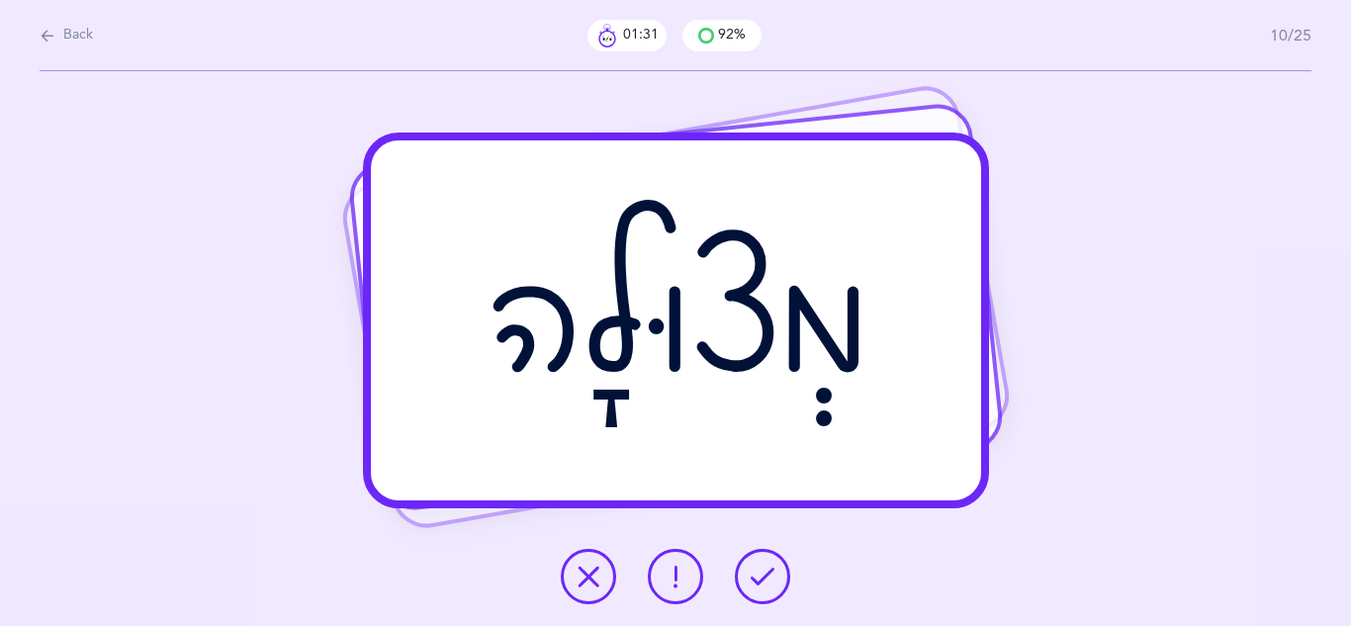
click at [758, 577] on icon at bounding box center [763, 577] width 24 height 24
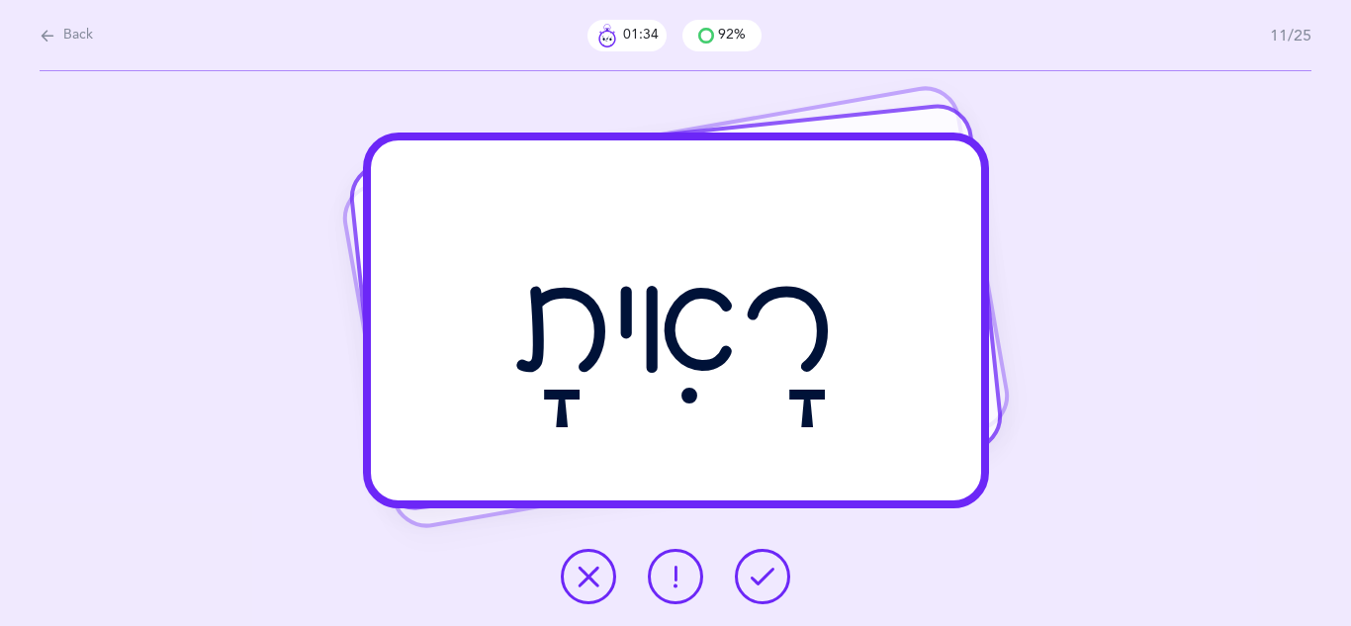
click at [758, 577] on icon at bounding box center [763, 577] width 24 height 24
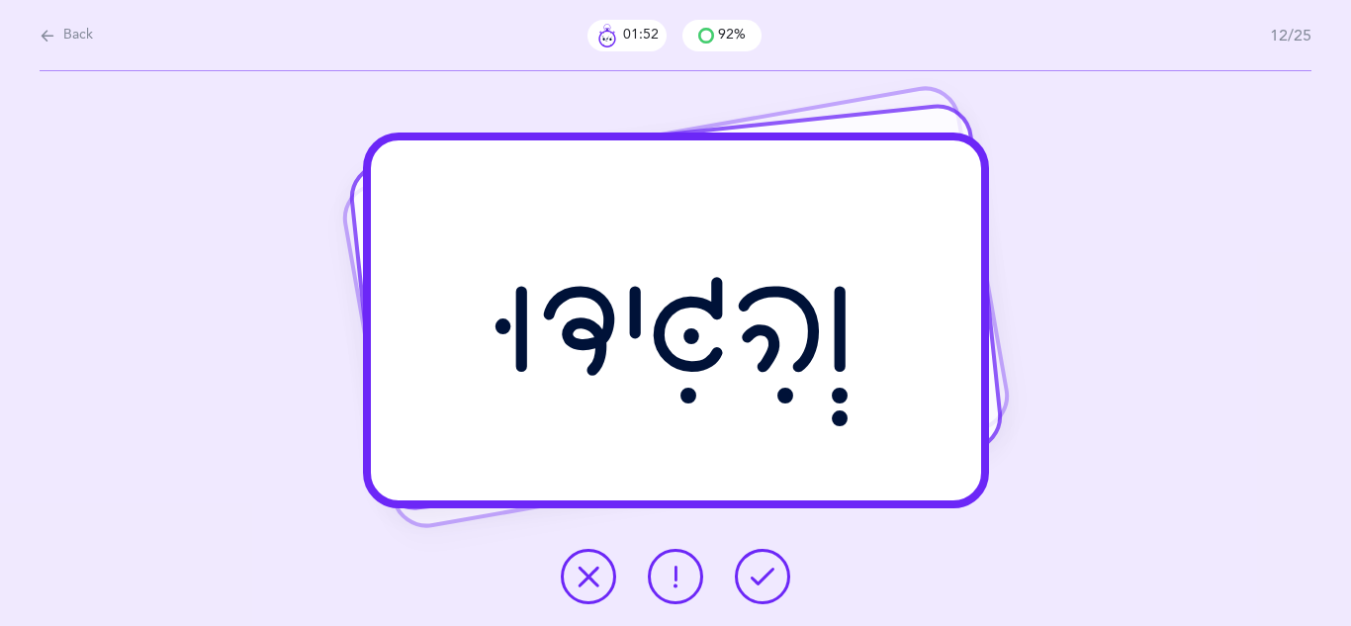
click at [610, 575] on button at bounding box center [588, 576] width 55 height 55
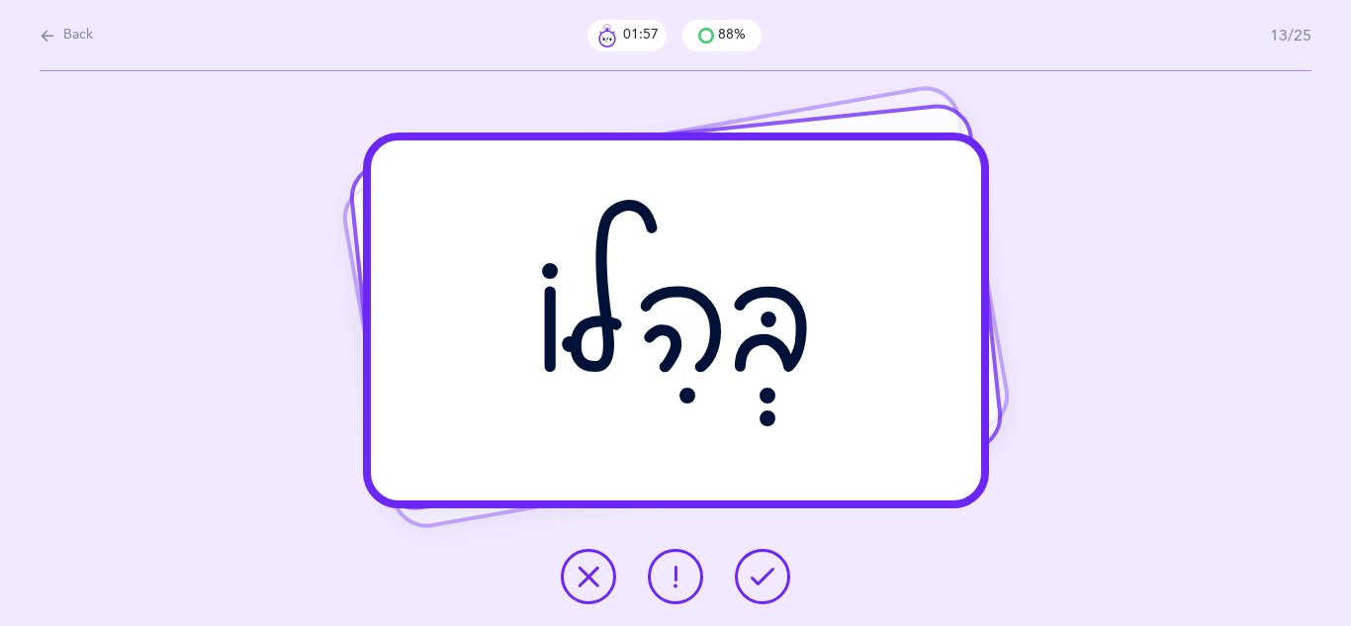
click at [751, 580] on icon at bounding box center [763, 577] width 24 height 24
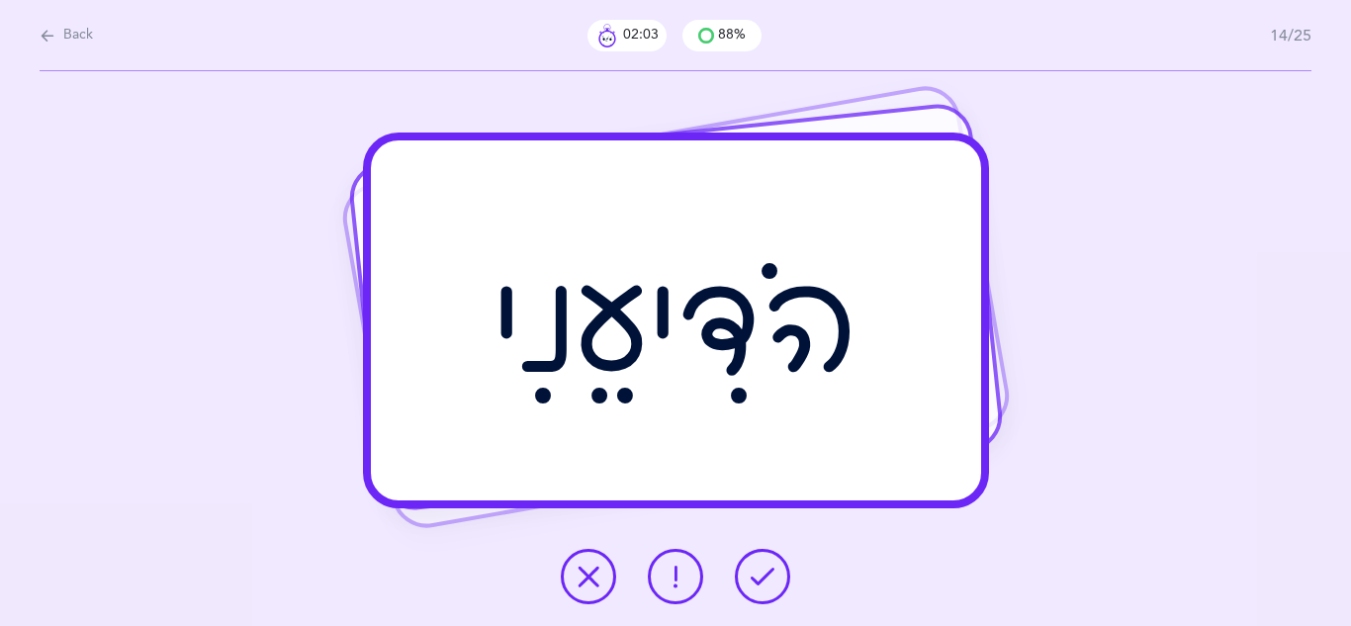
click at [751, 580] on icon at bounding box center [763, 577] width 24 height 24
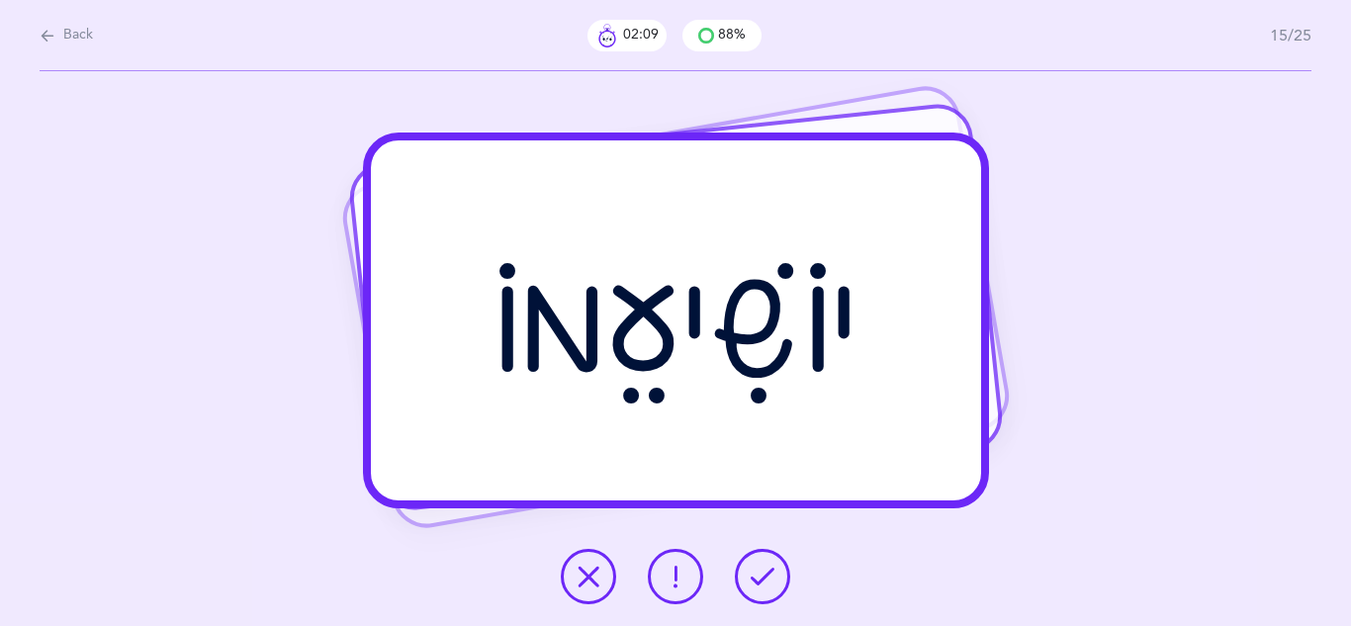
click at [751, 580] on icon at bounding box center [763, 577] width 24 height 24
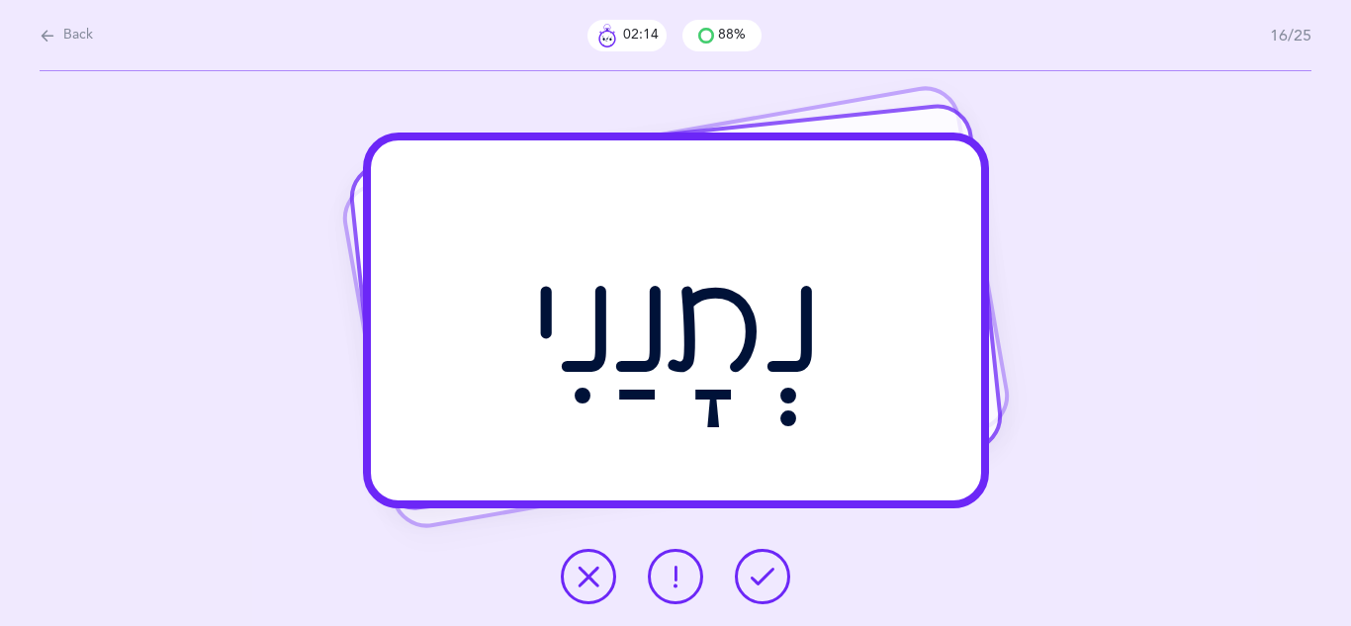
click at [751, 580] on icon at bounding box center [763, 577] width 24 height 24
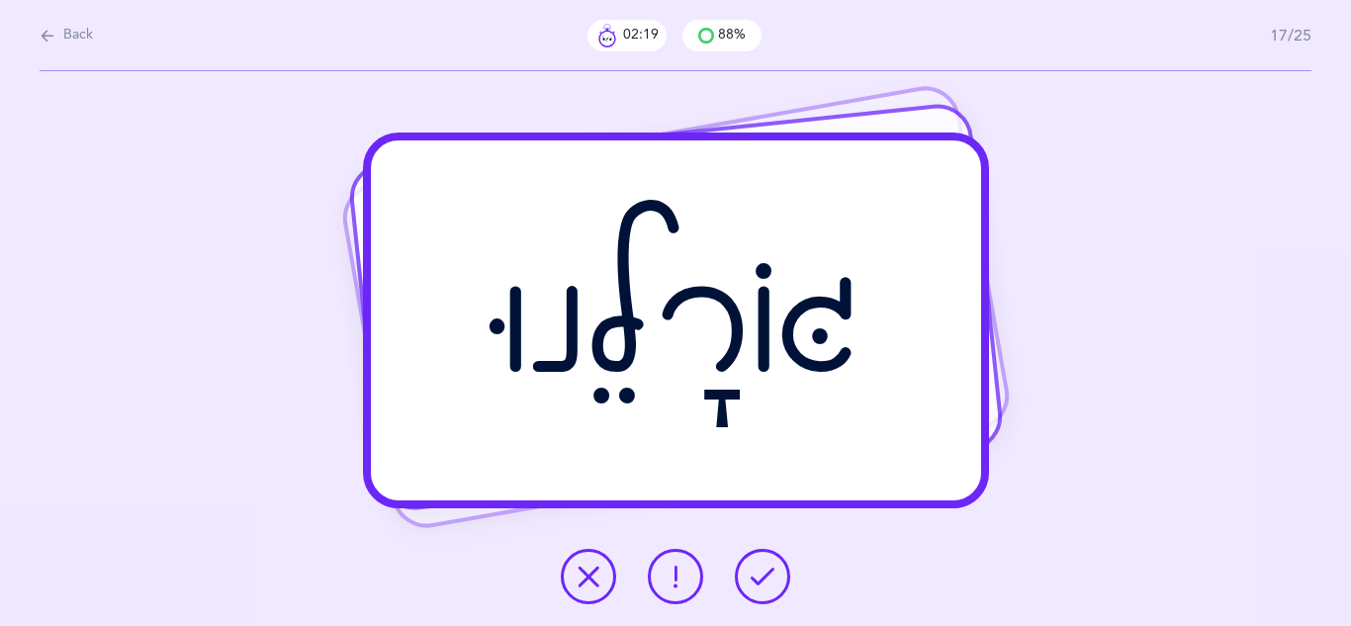
click at [751, 580] on icon at bounding box center [763, 577] width 24 height 24
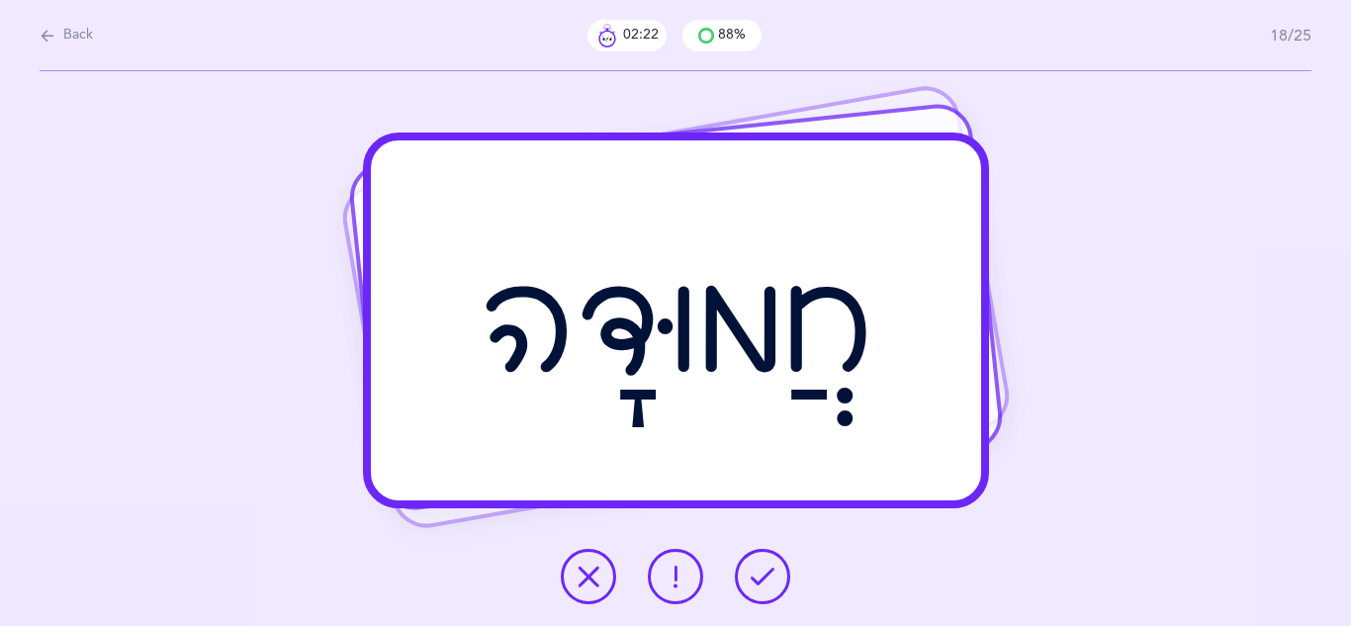
click at [751, 580] on icon at bounding box center [763, 577] width 24 height 24
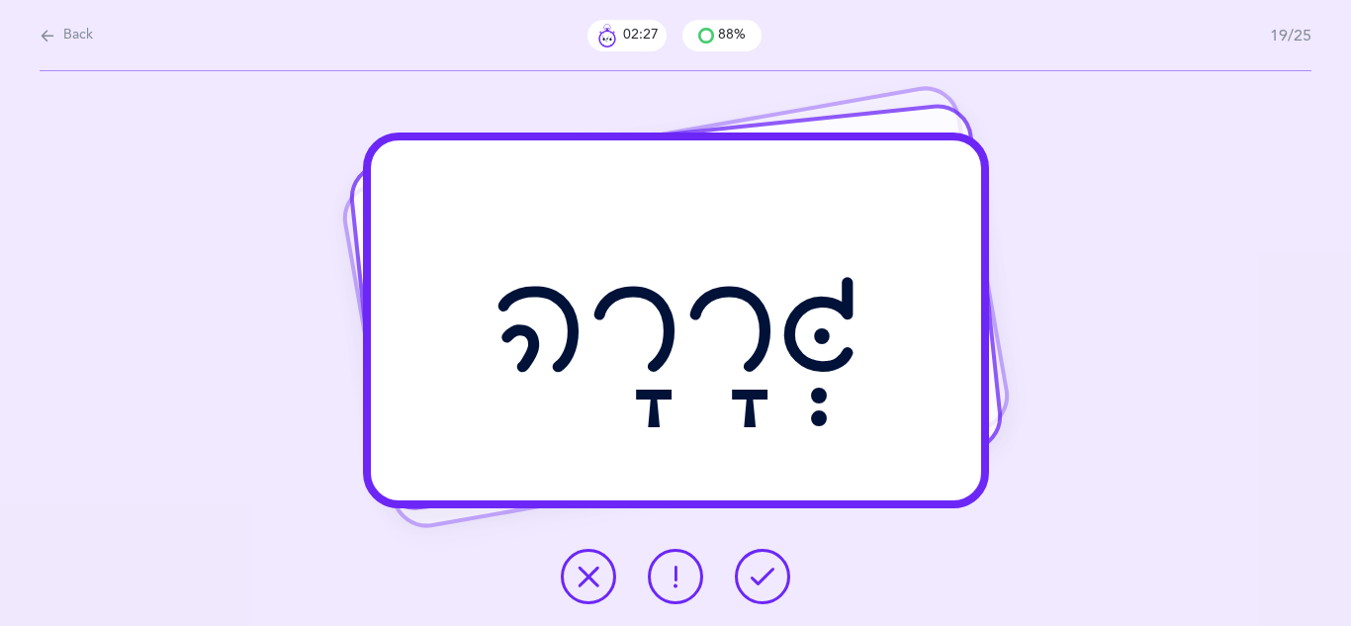
click at [751, 580] on icon at bounding box center [763, 577] width 24 height 24
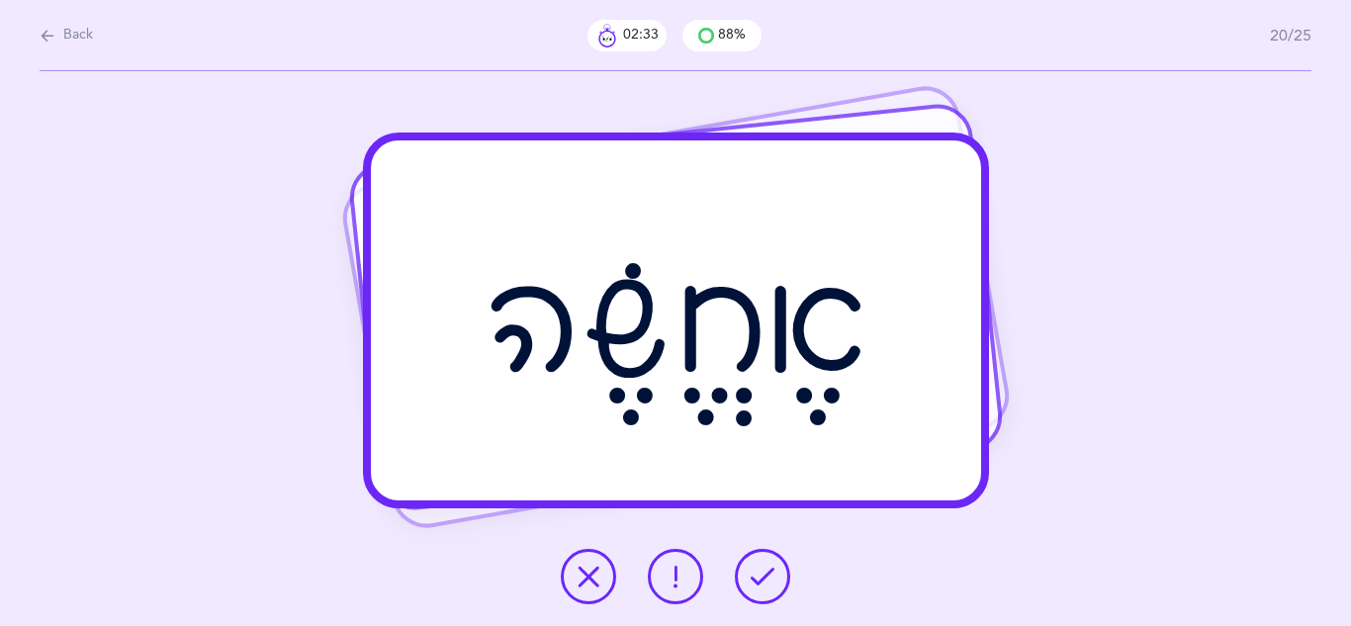
click at [751, 580] on icon at bounding box center [763, 577] width 24 height 24
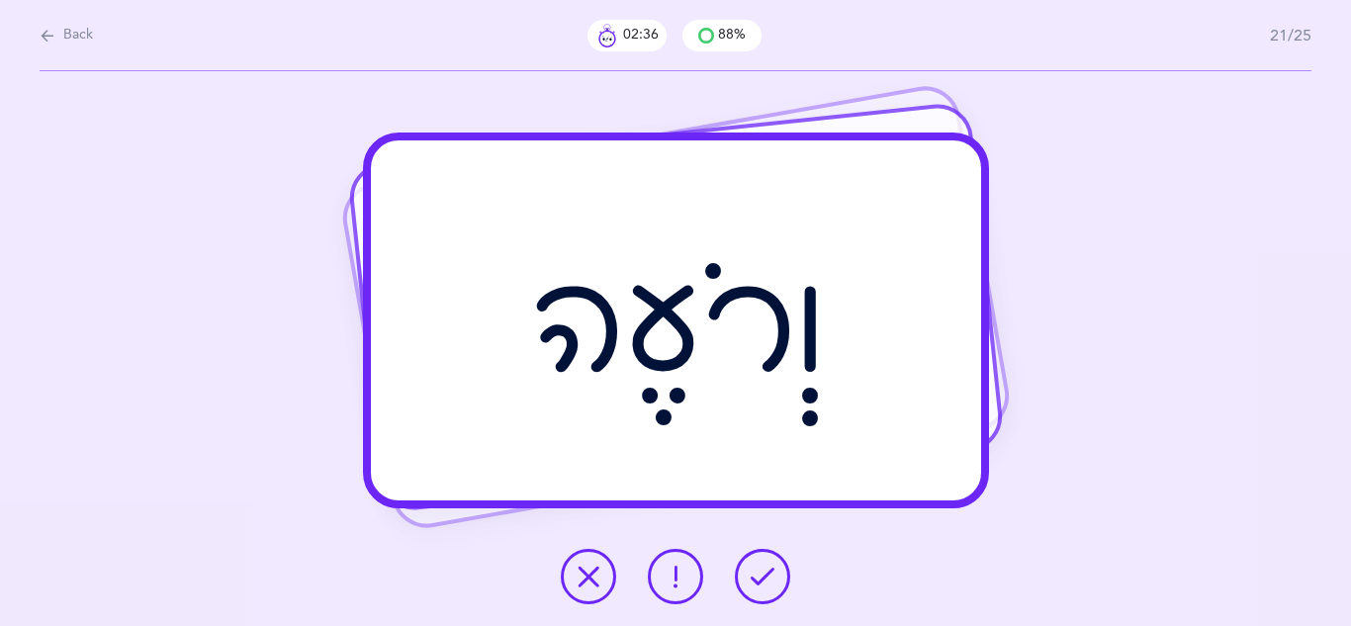
click at [751, 580] on icon at bounding box center [763, 577] width 24 height 24
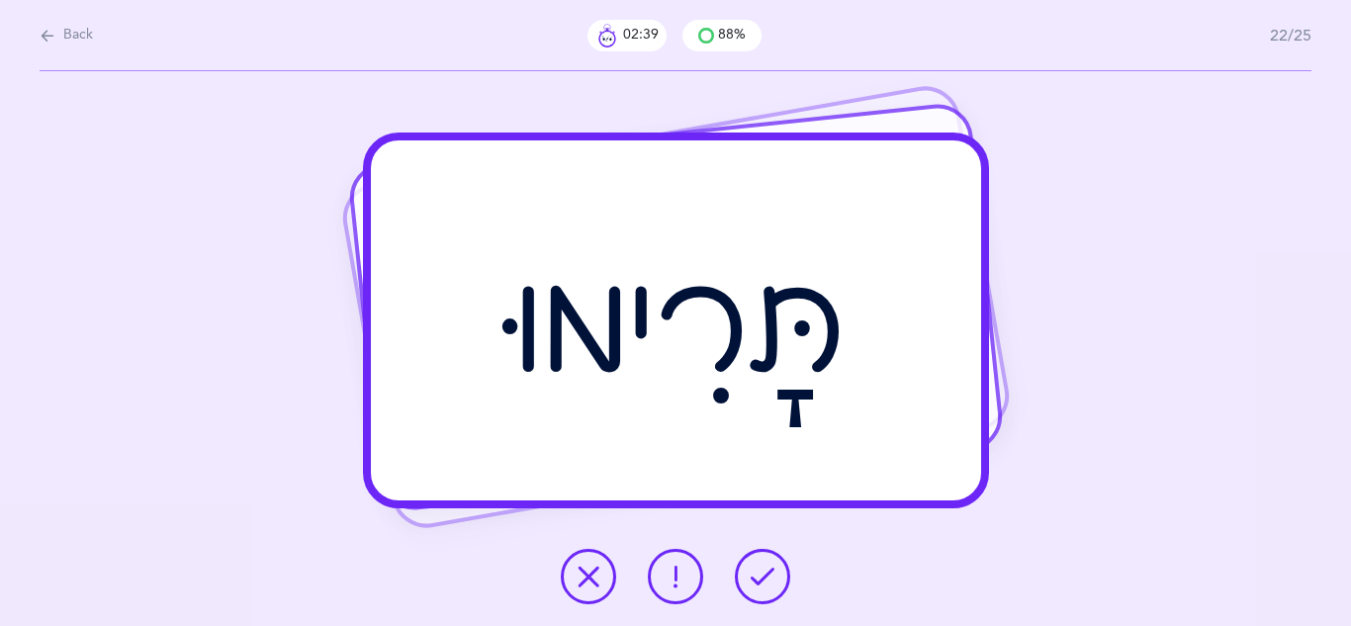
click at [751, 580] on icon at bounding box center [763, 577] width 24 height 24
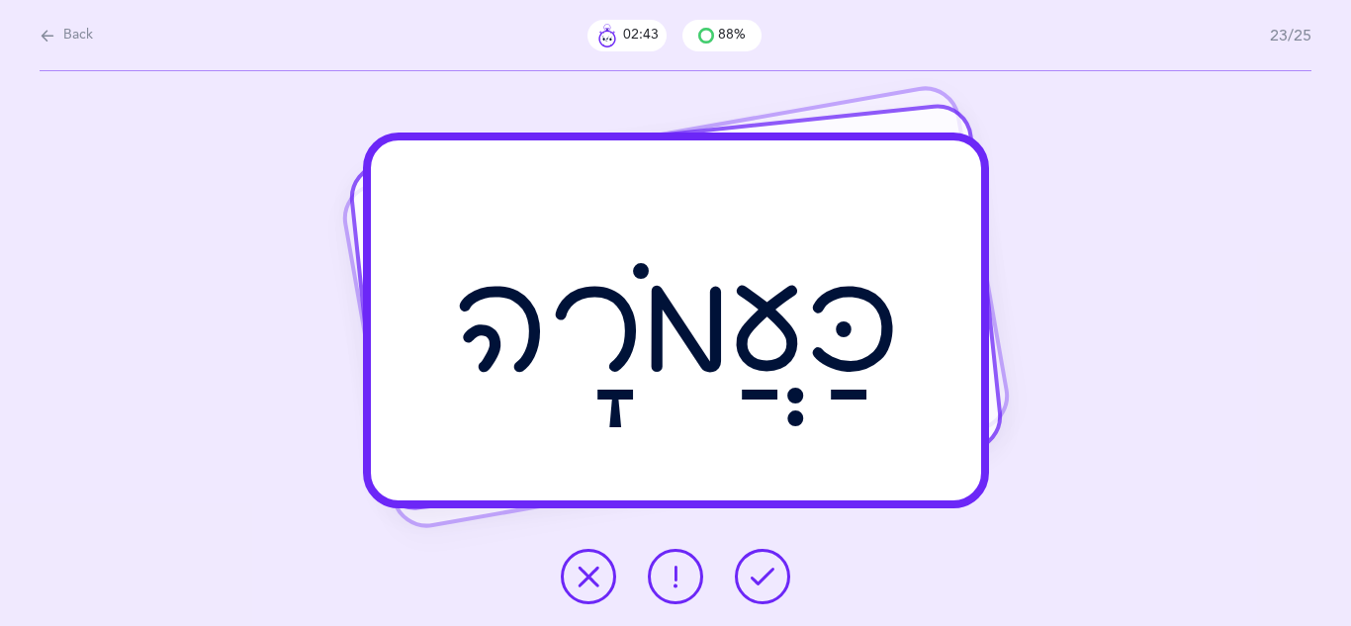
click at [751, 580] on icon at bounding box center [763, 577] width 24 height 24
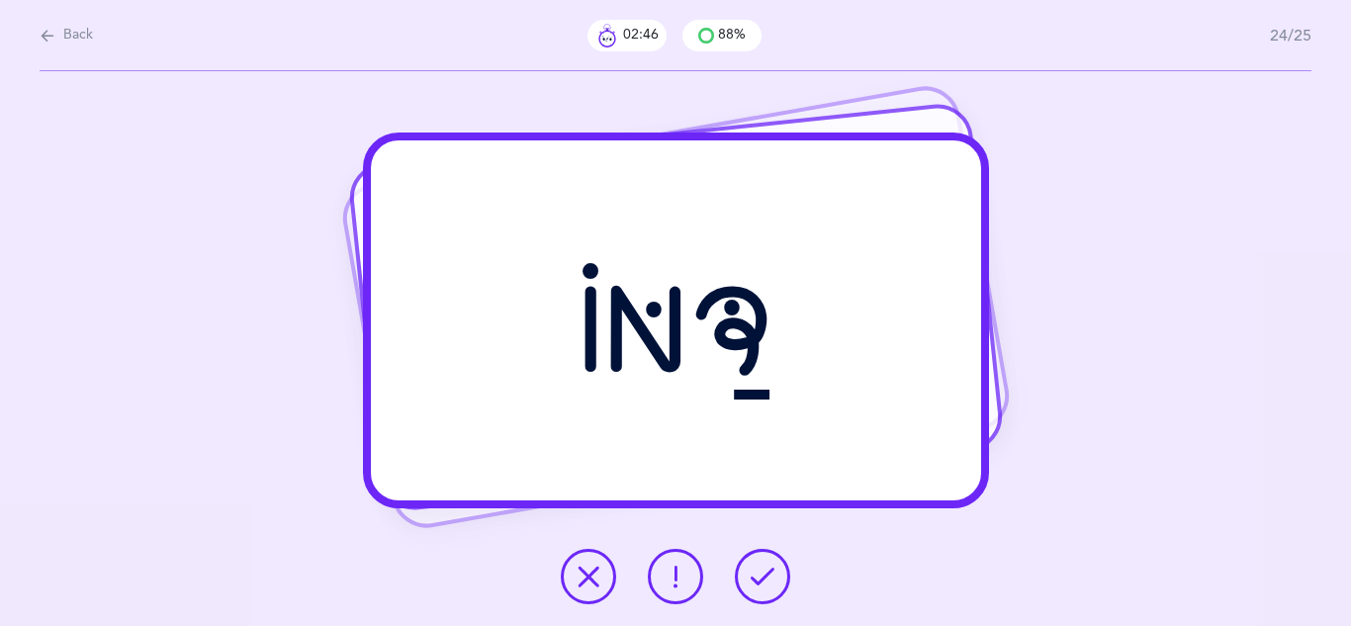
click at [751, 580] on icon at bounding box center [763, 577] width 24 height 24
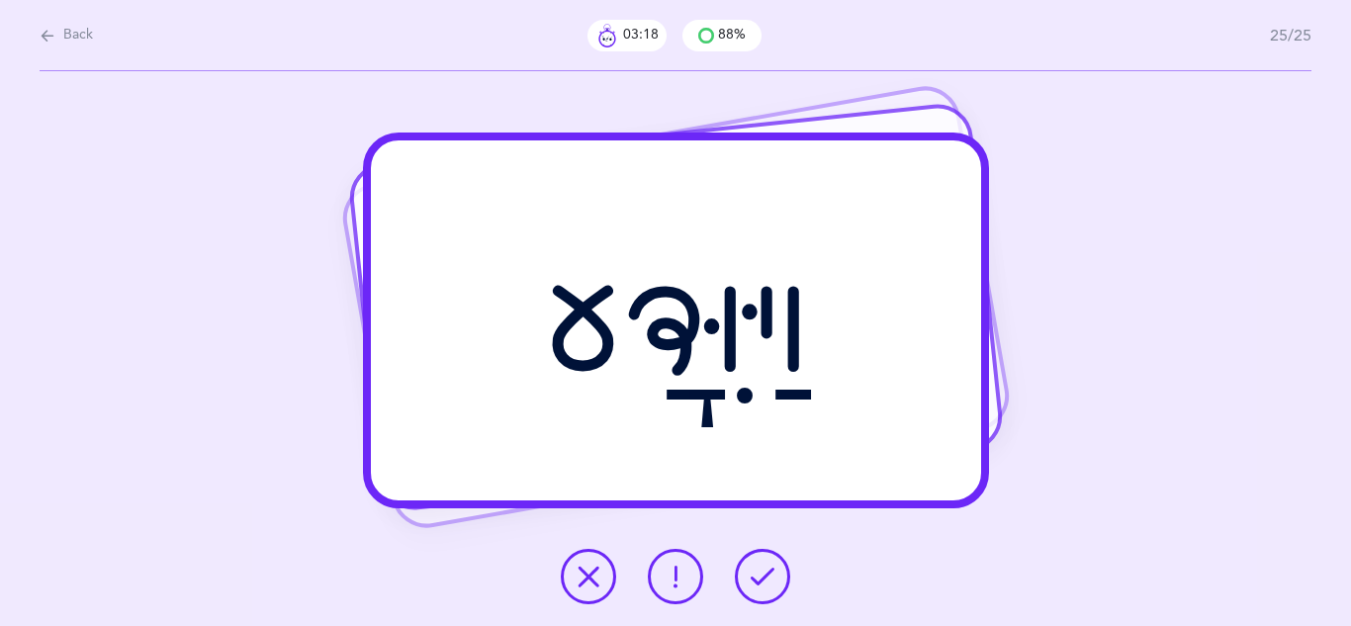
click at [762, 567] on icon at bounding box center [763, 577] width 24 height 24
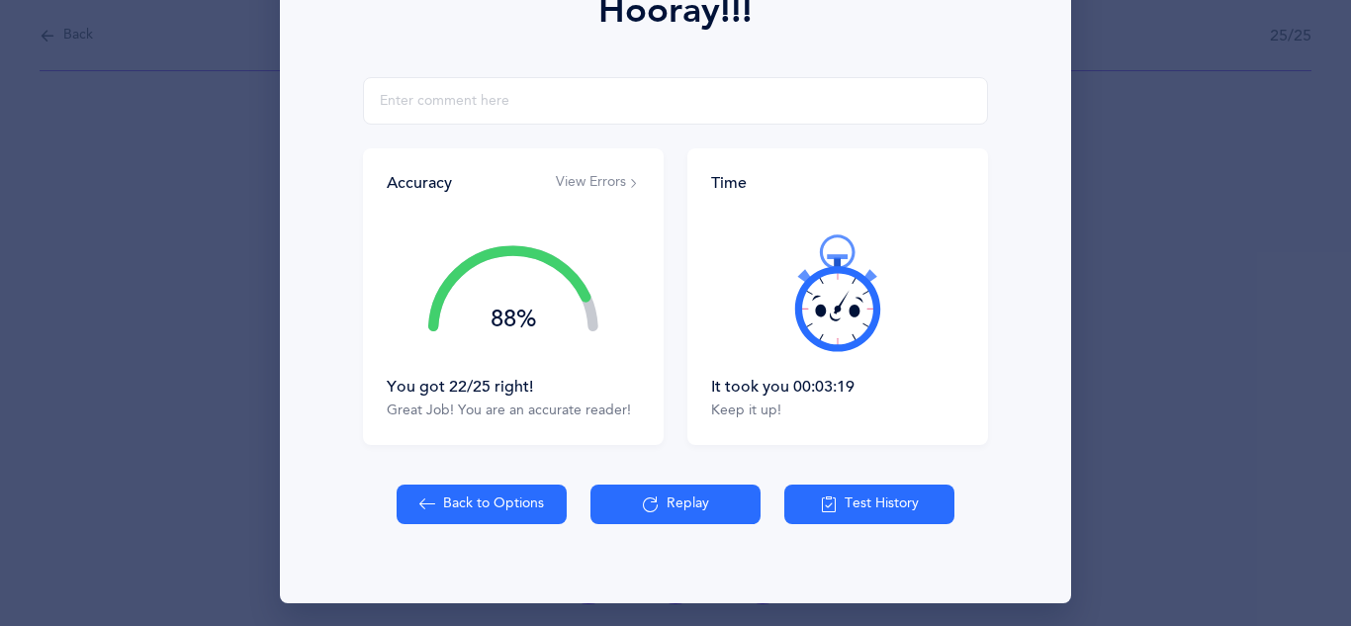
scroll to position [316, 0]
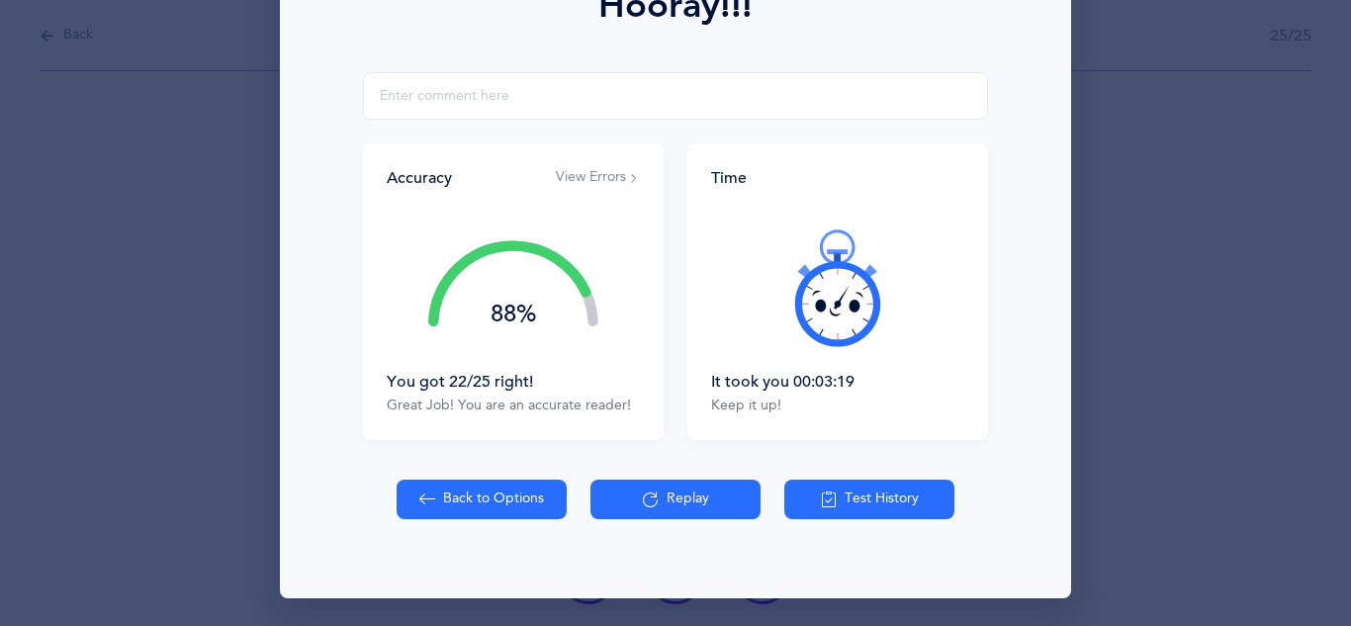
click at [503, 519] on div "Back to Options Replay Test History" at bounding box center [676, 539] width 768 height 119
click at [499, 494] on button "Back to Options" at bounding box center [482, 500] width 170 height 40
select select "27"
select select "single"
